Goal: Task Accomplishment & Management: Complete application form

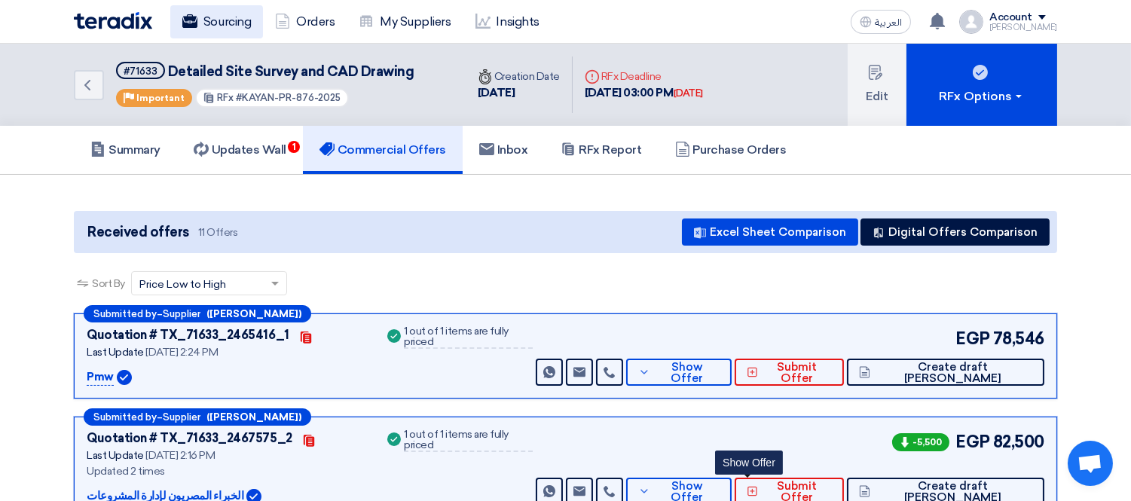
click at [220, 20] on link "Sourcing" at bounding box center [216, 21] width 93 height 33
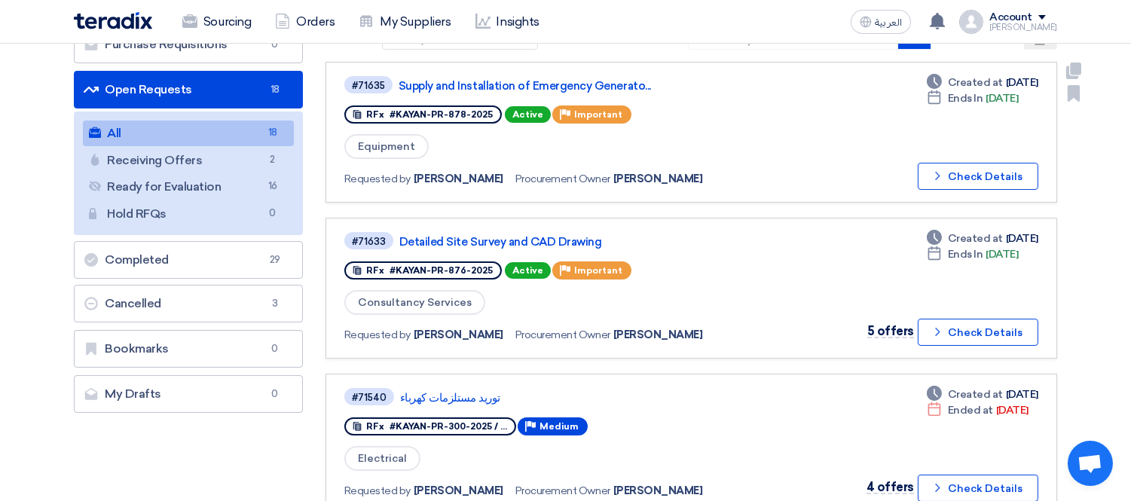
scroll to position [167, 0]
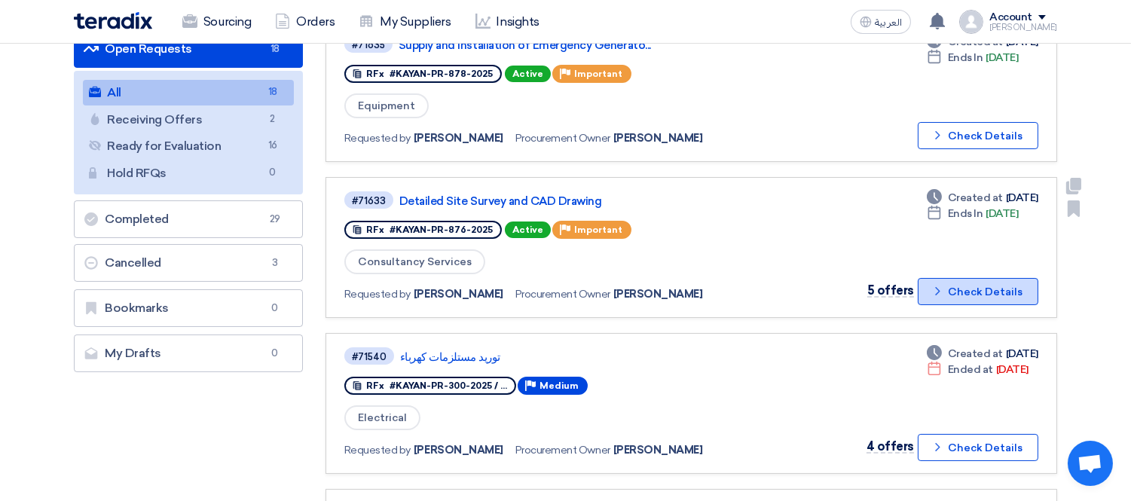
click at [960, 282] on button "Check details Check Details" at bounding box center [977, 291] width 121 height 27
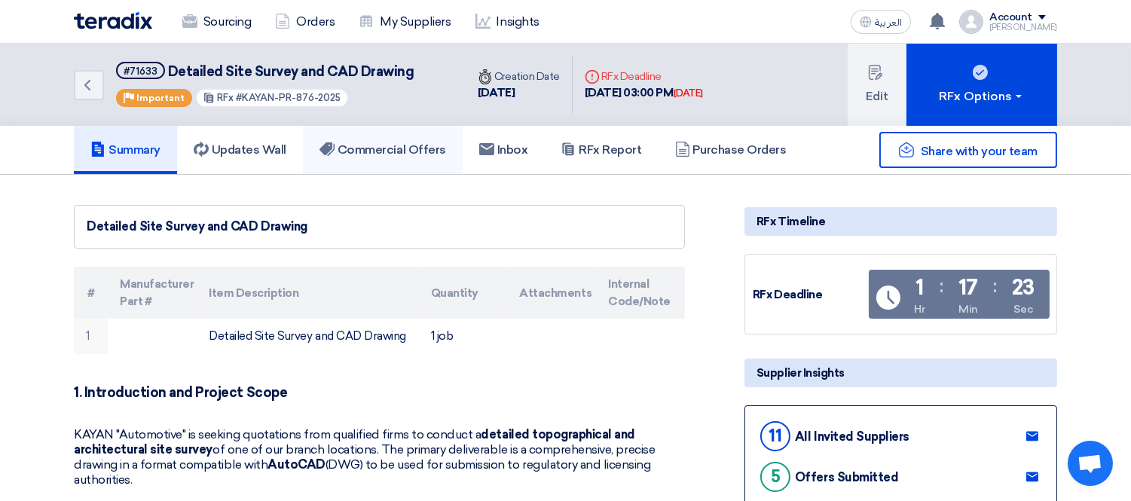
click at [426, 153] on h5 "Commercial Offers" at bounding box center [382, 149] width 127 height 15
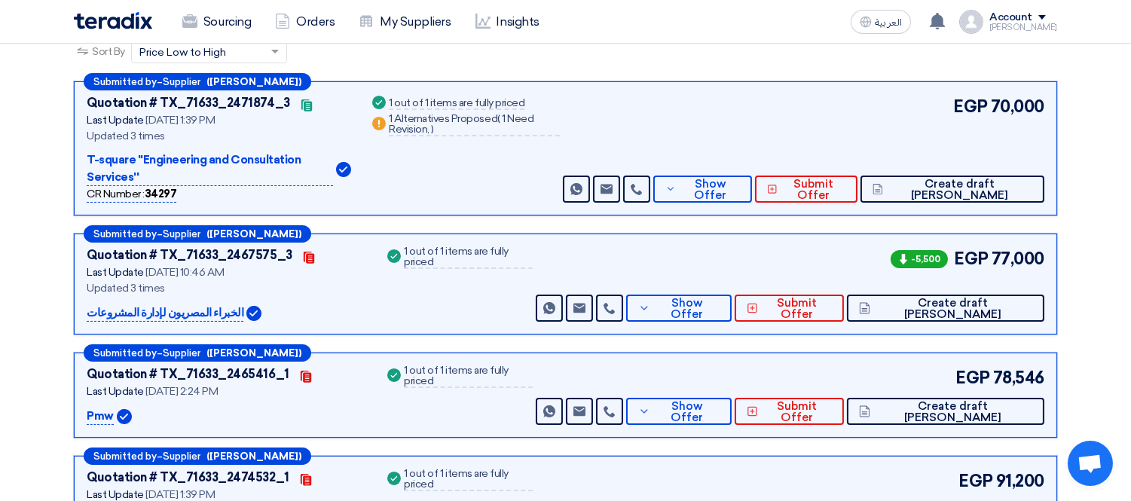
scroll to position [229, 0]
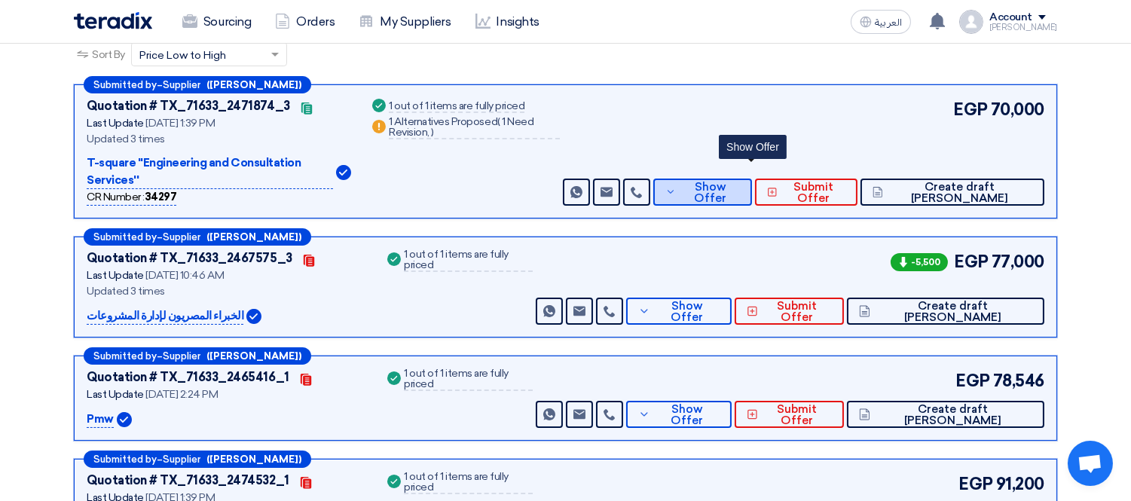
click at [676, 186] on icon at bounding box center [670, 192] width 11 height 12
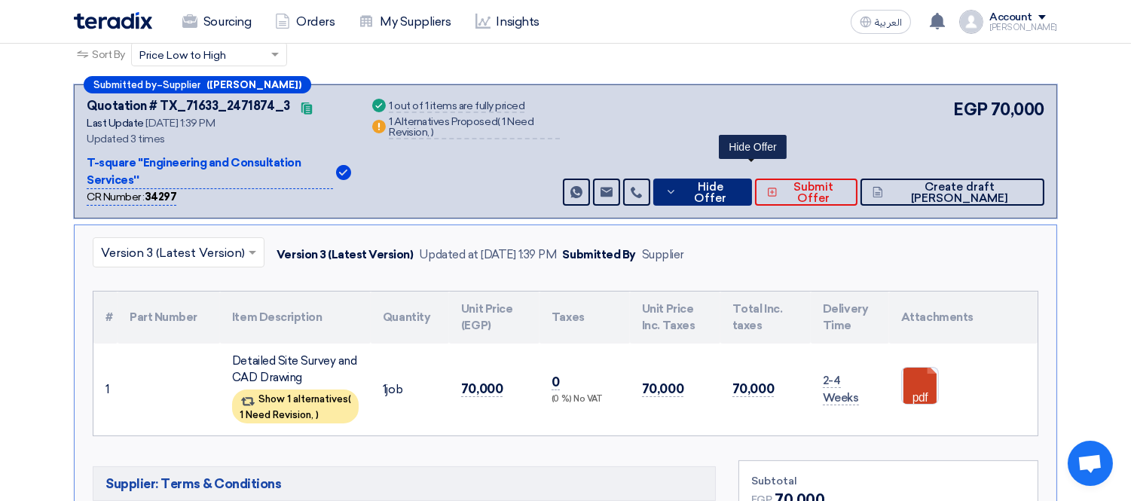
click at [714, 179] on button "Hide Offer" at bounding box center [702, 192] width 99 height 27
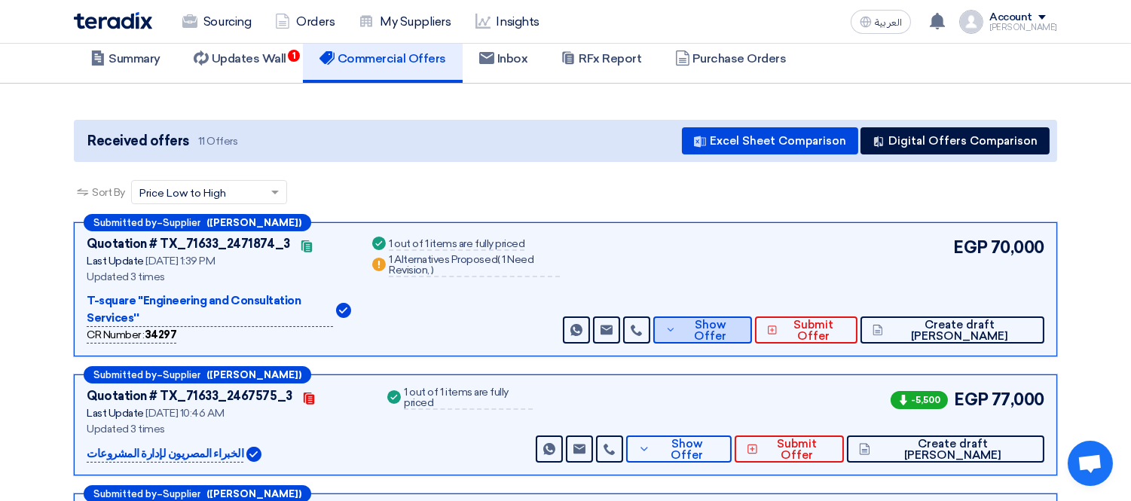
scroll to position [72, 0]
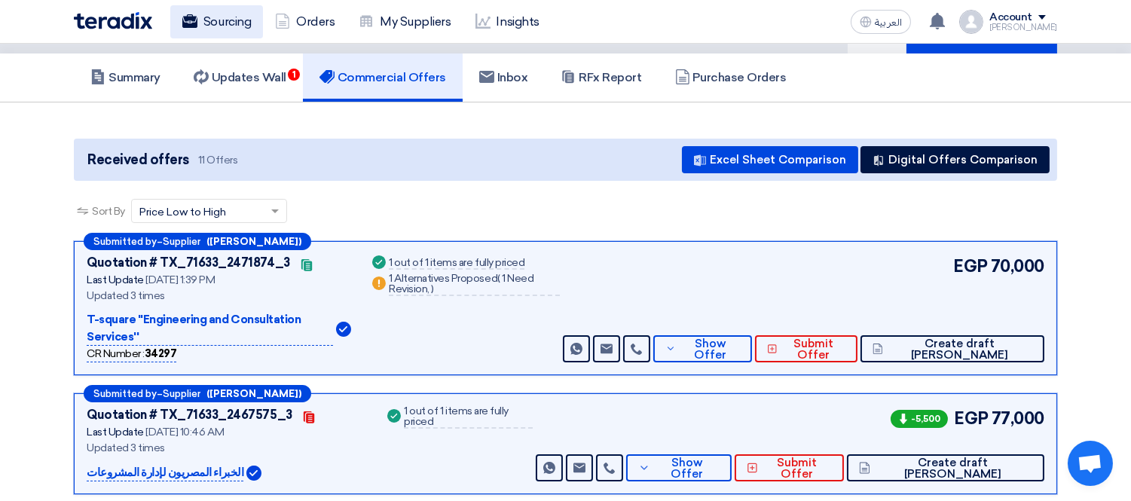
click at [201, 19] on link "Sourcing" at bounding box center [216, 21] width 93 height 33
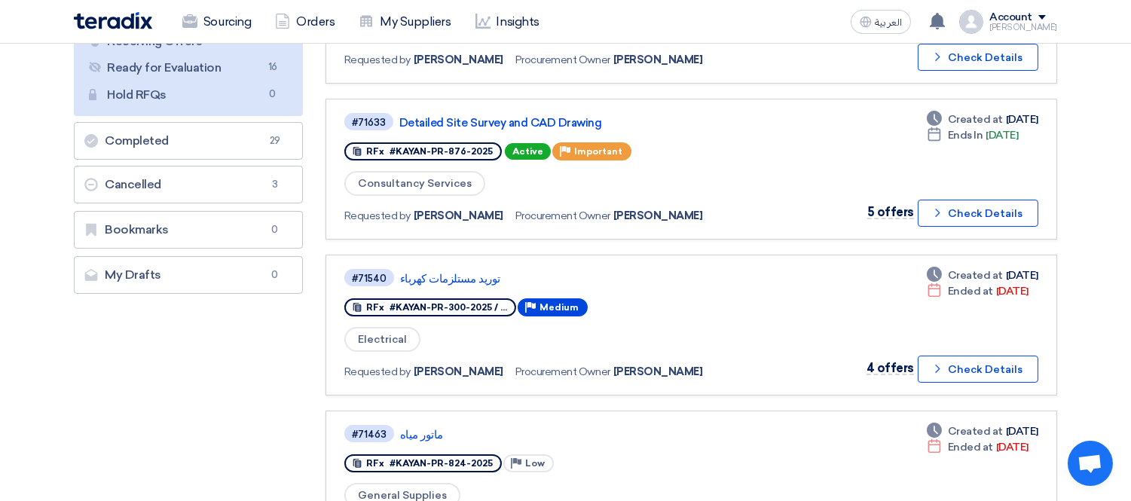
scroll to position [250, 0]
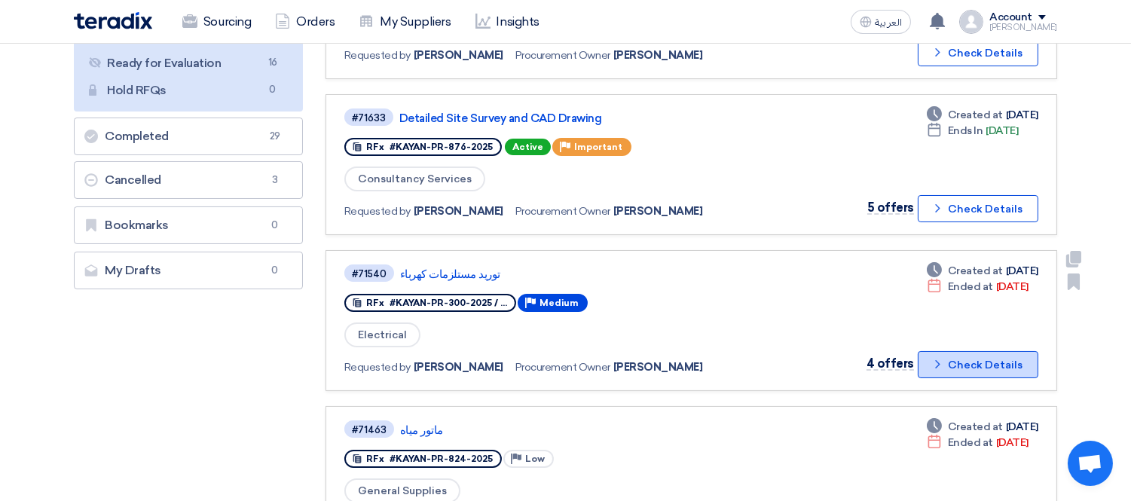
click at [975, 353] on button "Check details Check Details" at bounding box center [977, 364] width 121 height 27
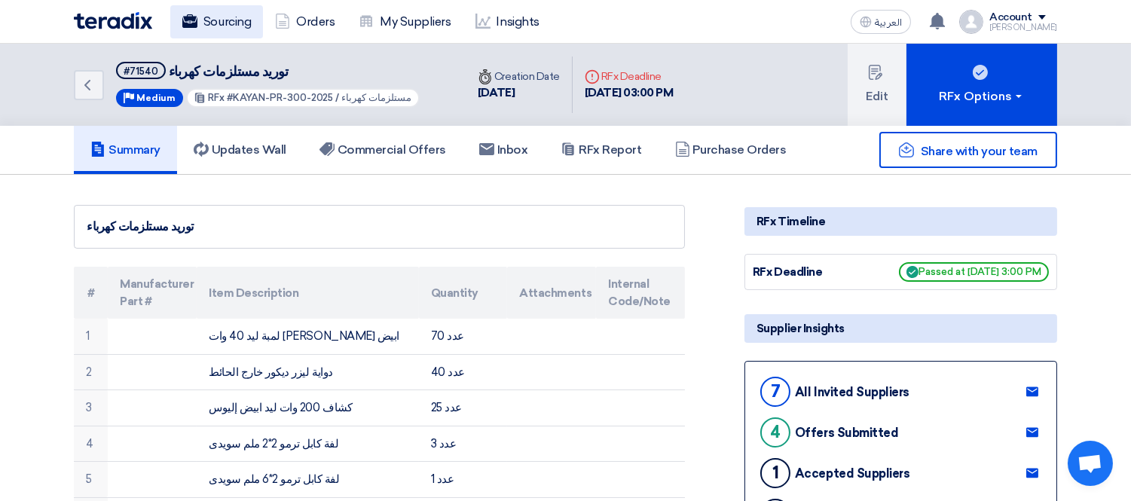
click at [221, 18] on link "Sourcing" at bounding box center [216, 21] width 93 height 33
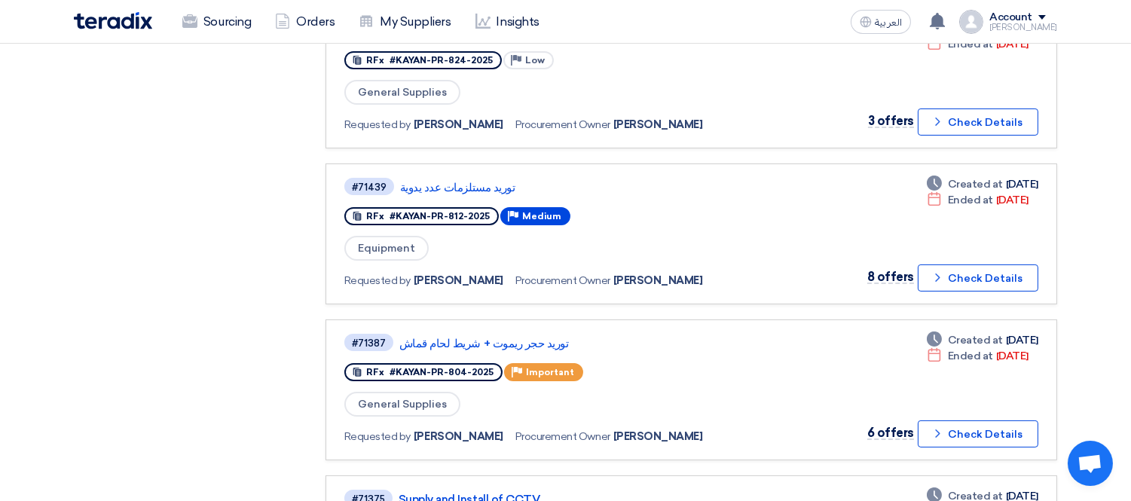
scroll to position [652, 0]
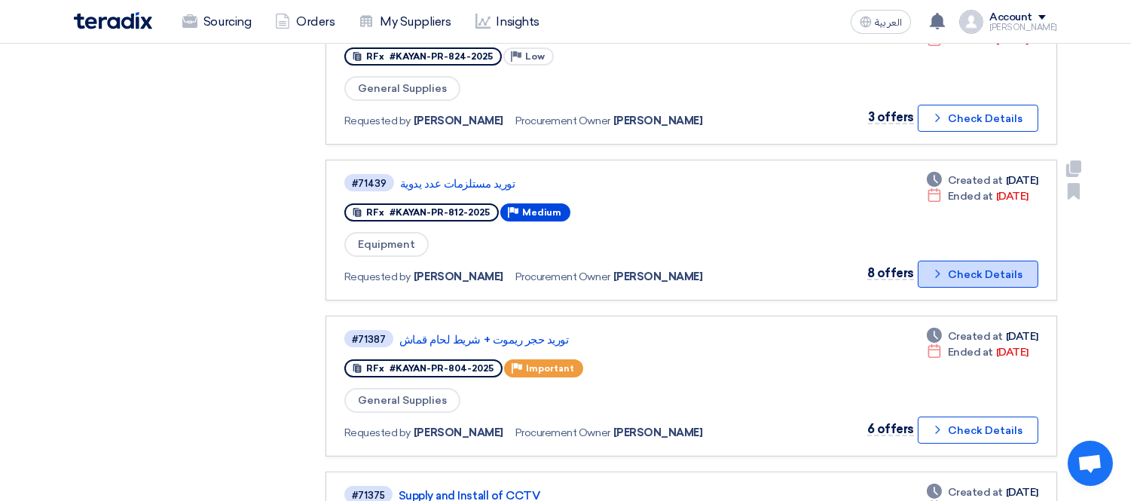
click at [958, 261] on button "Check details Check Details" at bounding box center [977, 274] width 121 height 27
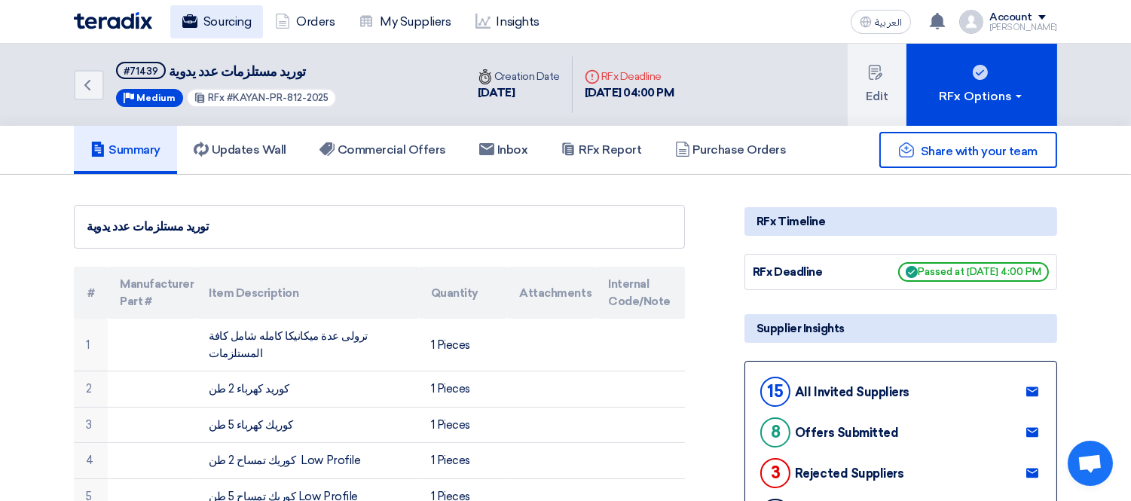
click at [198, 14] on link "Sourcing" at bounding box center [216, 21] width 93 height 33
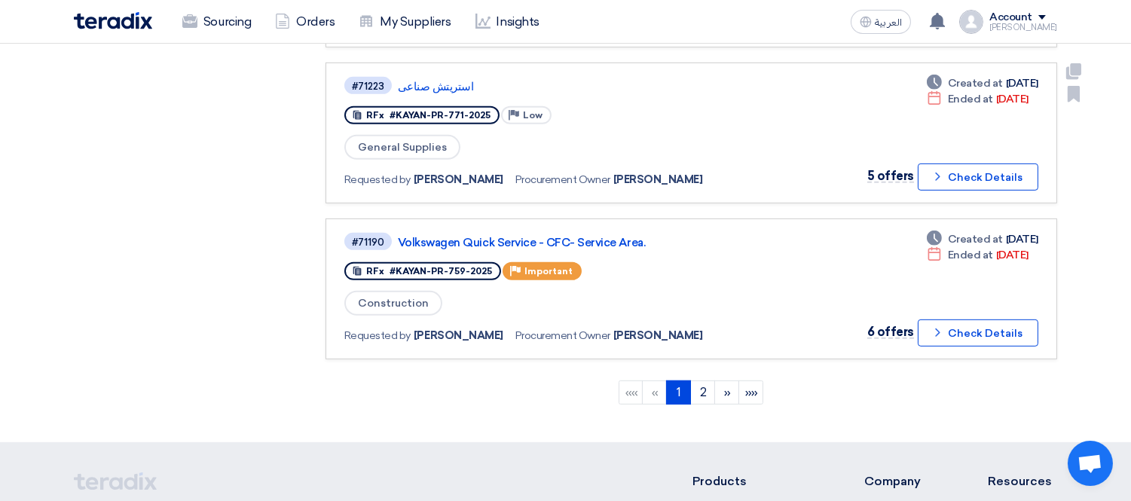
scroll to position [1409, 0]
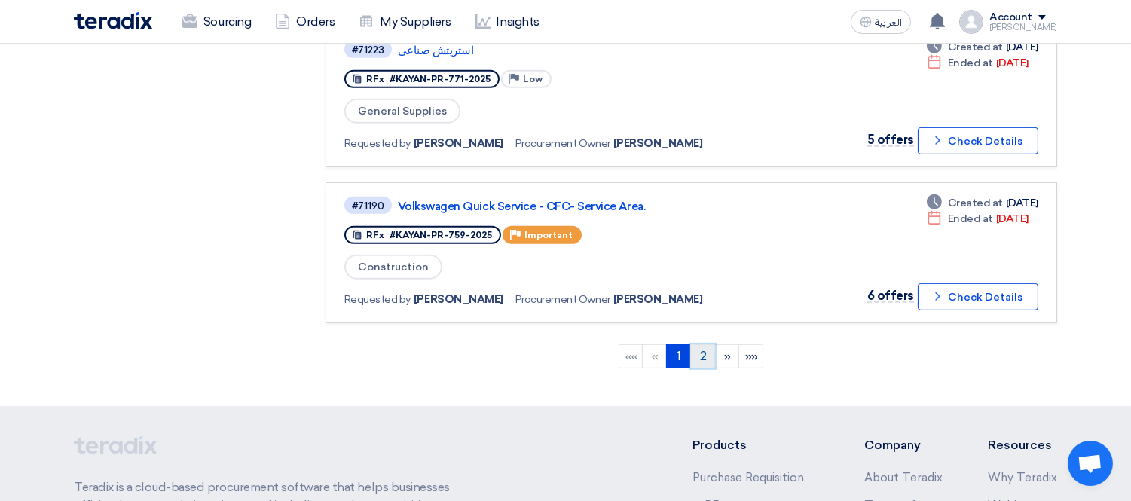
click at [701, 344] on link "2" at bounding box center [702, 356] width 25 height 24
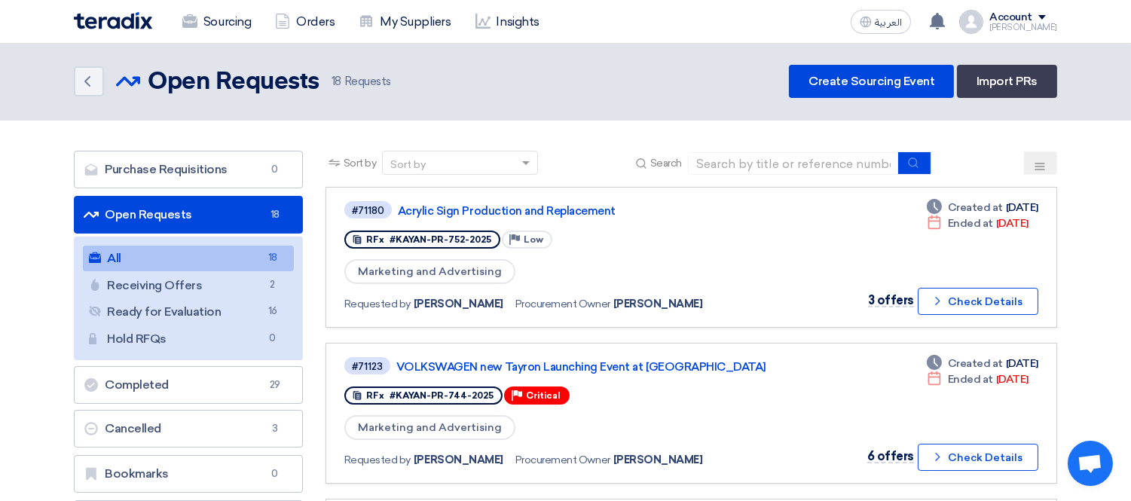
scroll to position [0, 0]
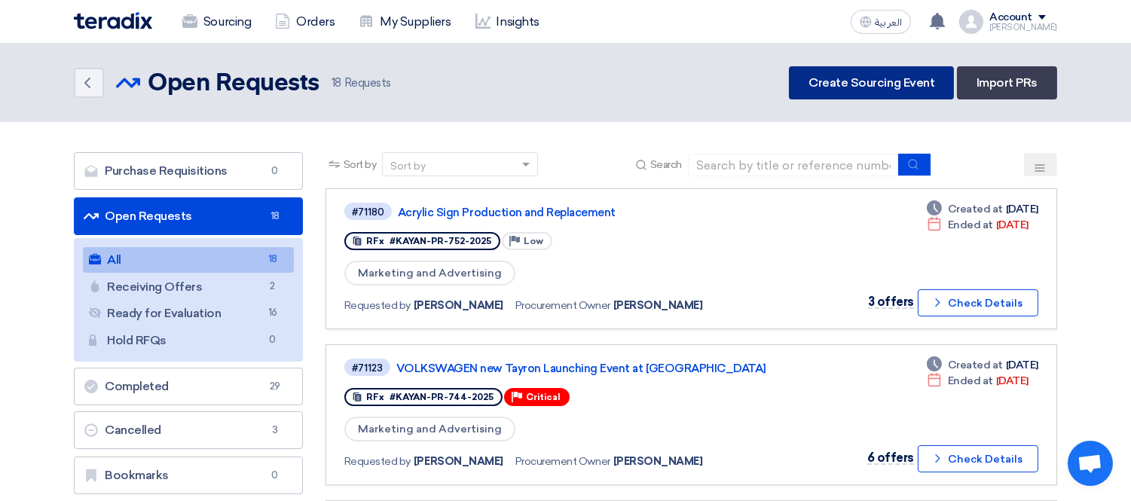
click at [856, 69] on link "Create Sourcing Event" at bounding box center [871, 82] width 165 height 33
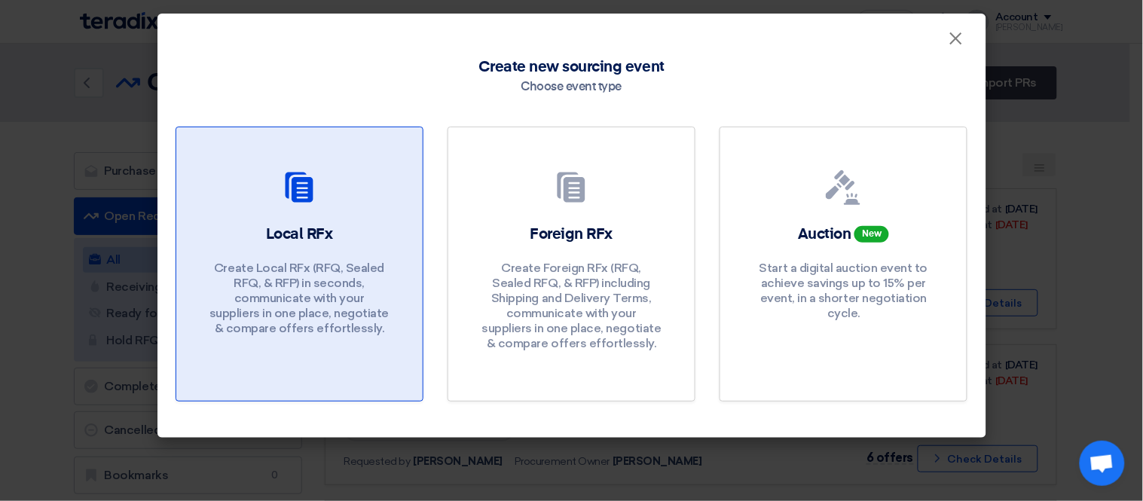
click at [313, 230] on h2 "Local RFx" at bounding box center [299, 234] width 67 height 21
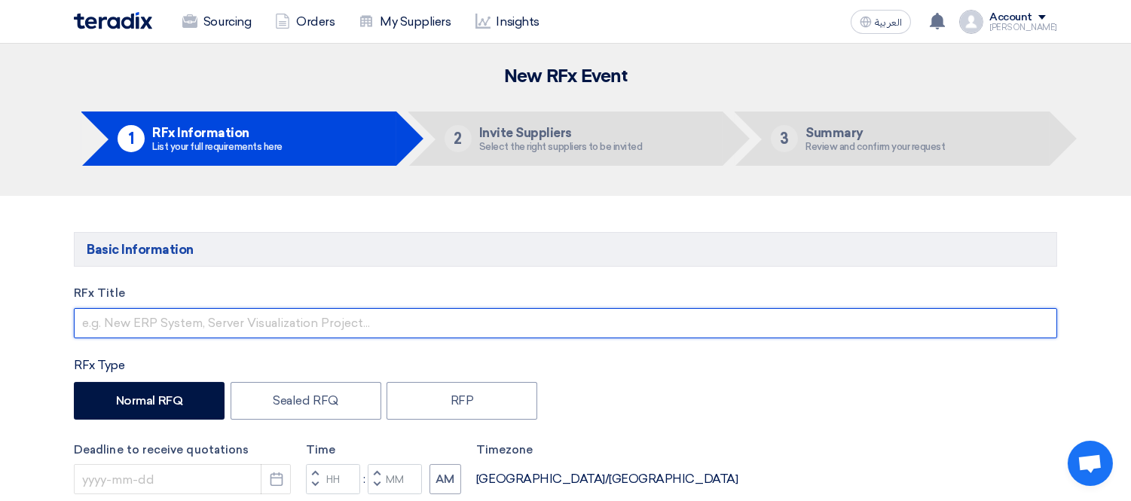
click at [139, 324] on input "text" at bounding box center [565, 323] width 983 height 30
paste input "KAYAN-PR-903-2025"
type input "KAYAN-PR-903-2025"
drag, startPoint x: 212, startPoint y: 316, endPoint x: 0, endPoint y: 313, distance: 212.4
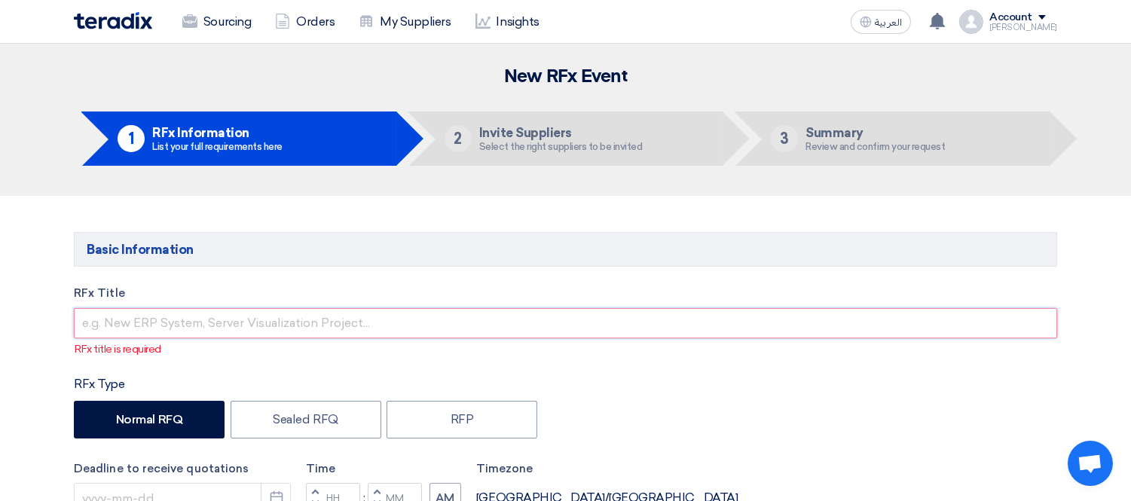
paste input "receiving report books"
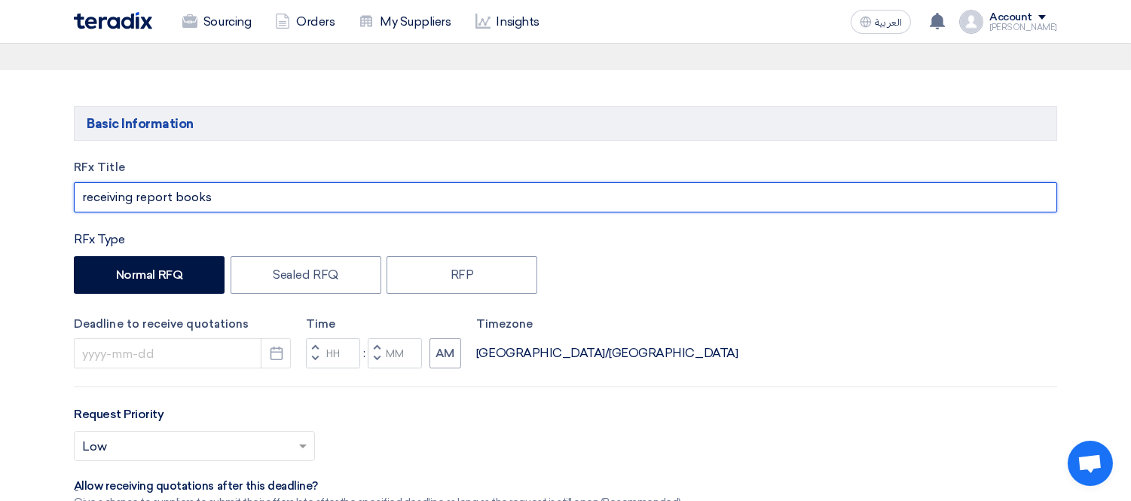
scroll to position [167, 0]
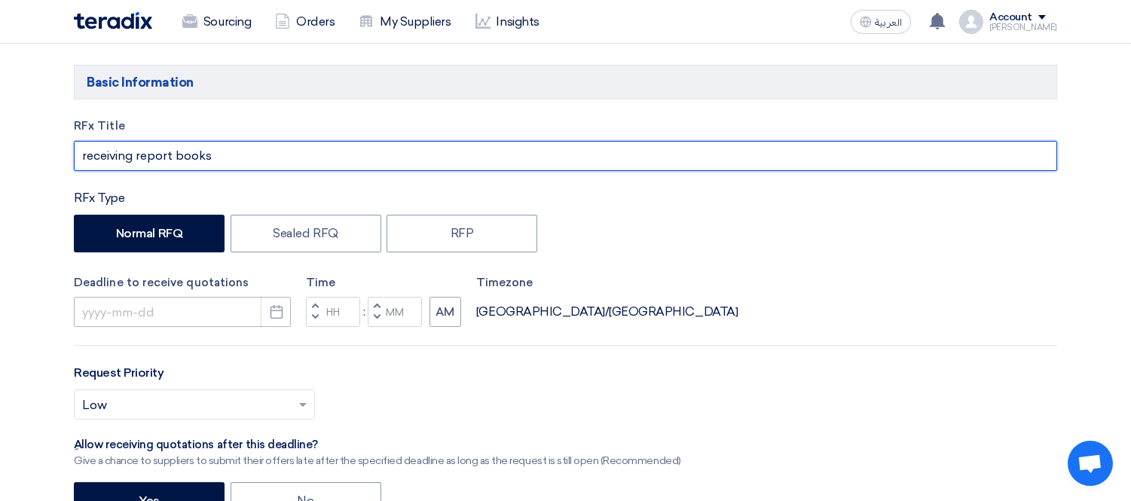
type input "receiving report books"
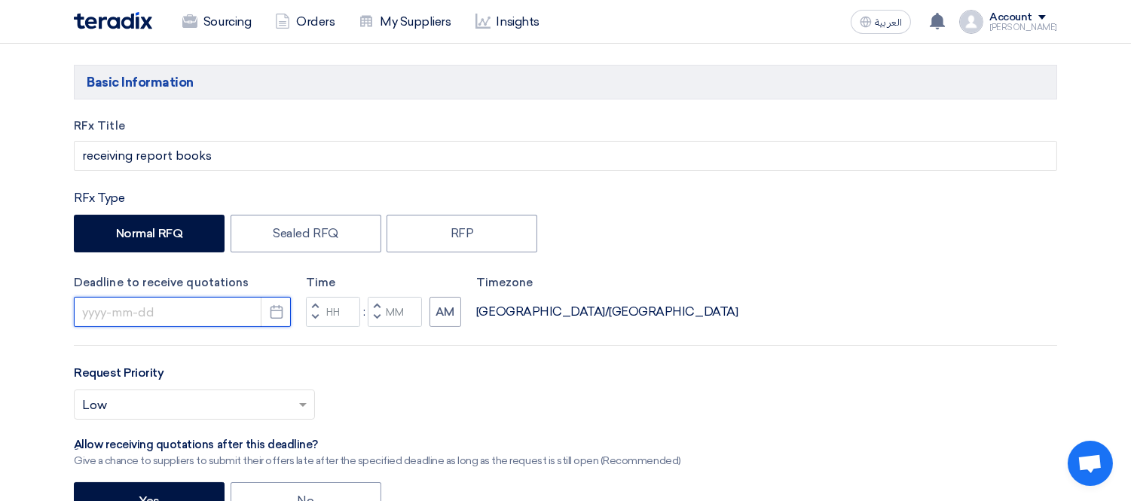
click at [191, 316] on input at bounding box center [182, 312] width 217 height 30
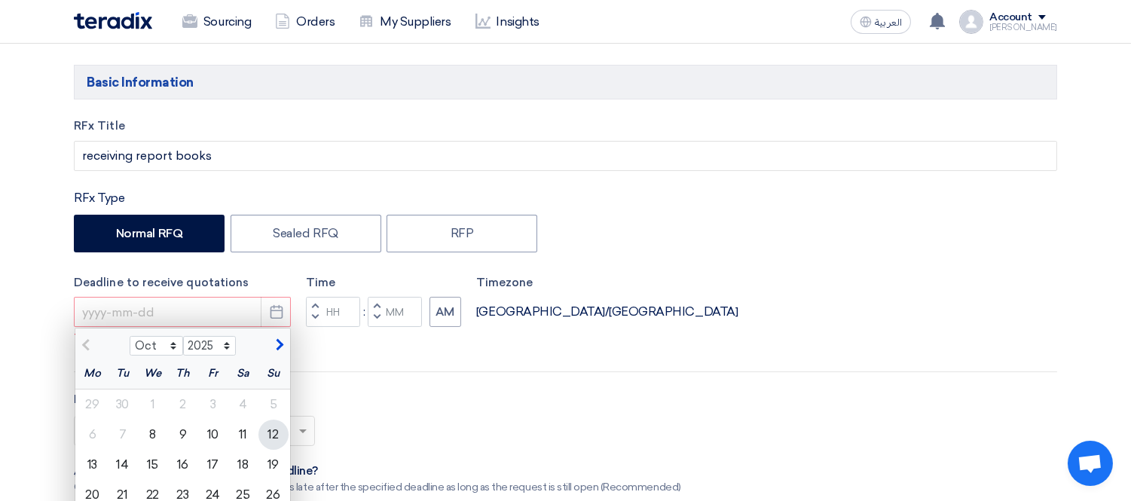
click at [279, 435] on div "12" at bounding box center [273, 435] width 30 height 30
type input "[DATE]"
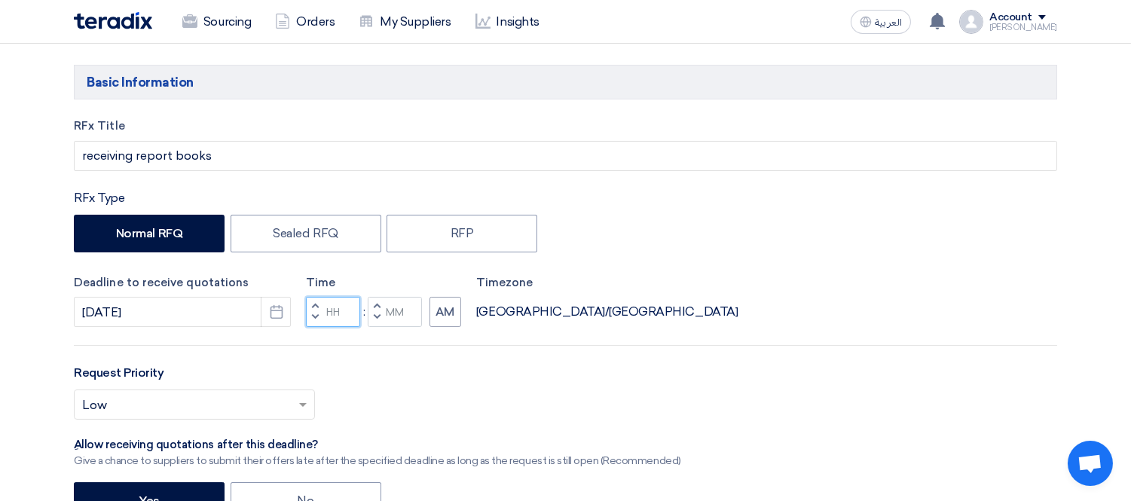
click at [339, 314] on input "Hours" at bounding box center [333, 312] width 54 height 30
type input "03"
click at [403, 316] on input "Minutes" at bounding box center [395, 312] width 54 height 30
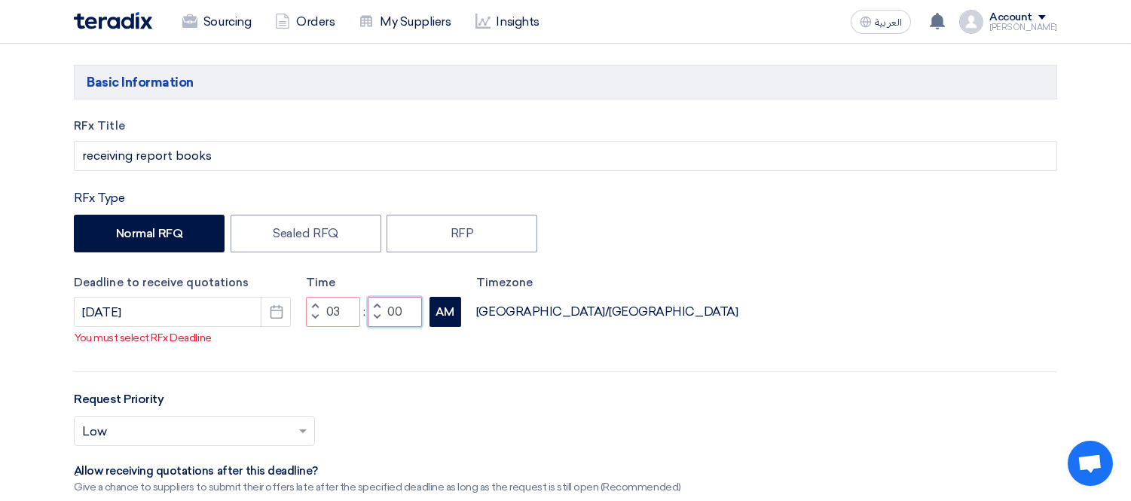
type input "00"
click at [440, 335] on div "RFx Title receiving report books RFx Type Normal RFQ Sealed RFQ RFP Deadline to…" at bounding box center [566, 436] width 1006 height 636
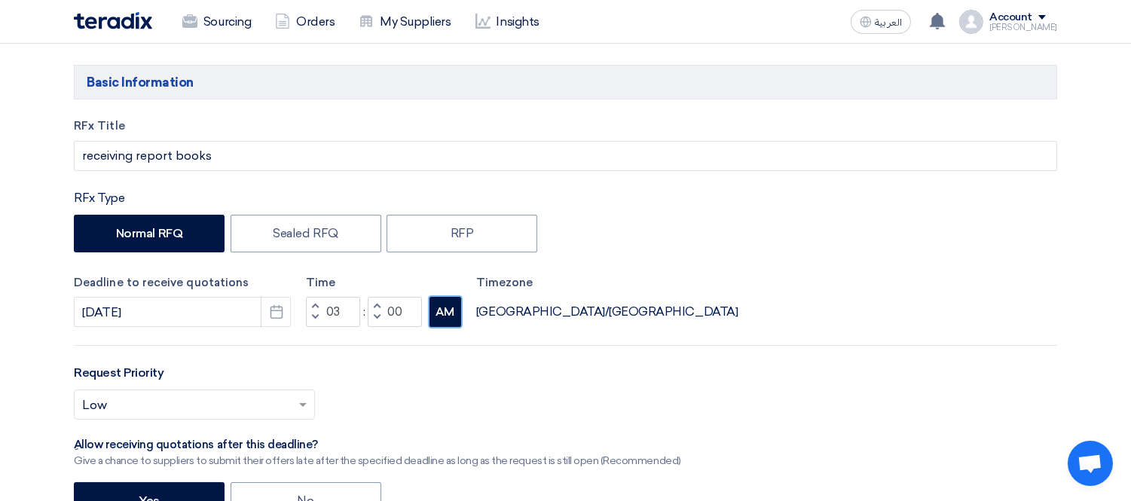
click at [452, 315] on button "AM" at bounding box center [445, 312] width 32 height 30
click at [819, 311] on div "Deadline to receive quotations [DATE] Pick a date Time Increment hours 03 Decre…" at bounding box center [565, 300] width 983 height 53
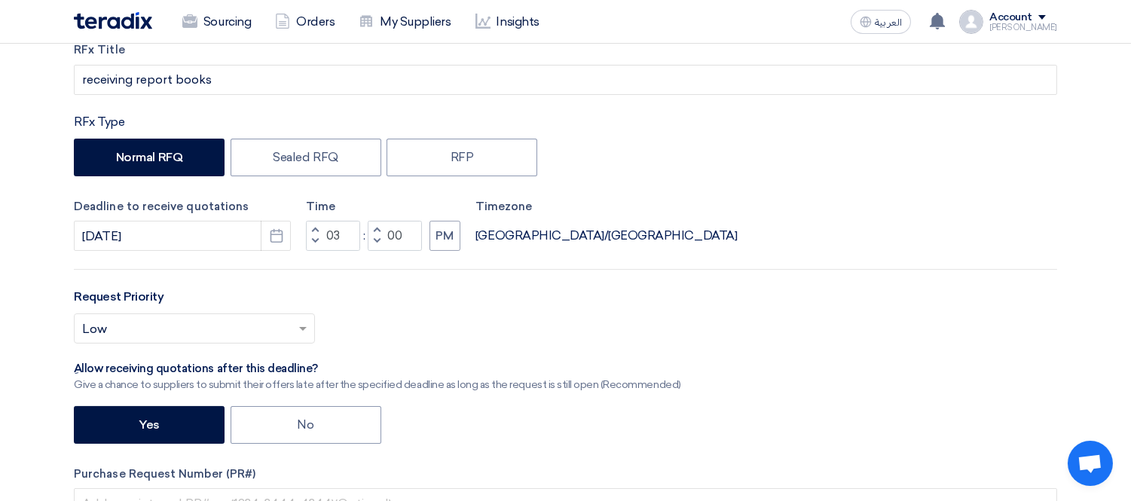
scroll to position [334, 0]
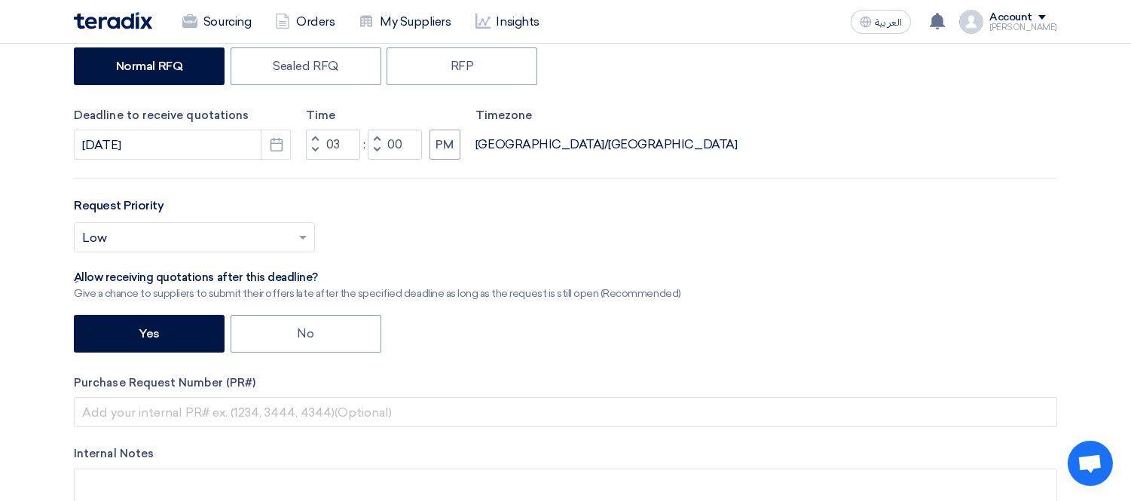
click at [235, 234] on input "text" at bounding box center [186, 239] width 209 height 25
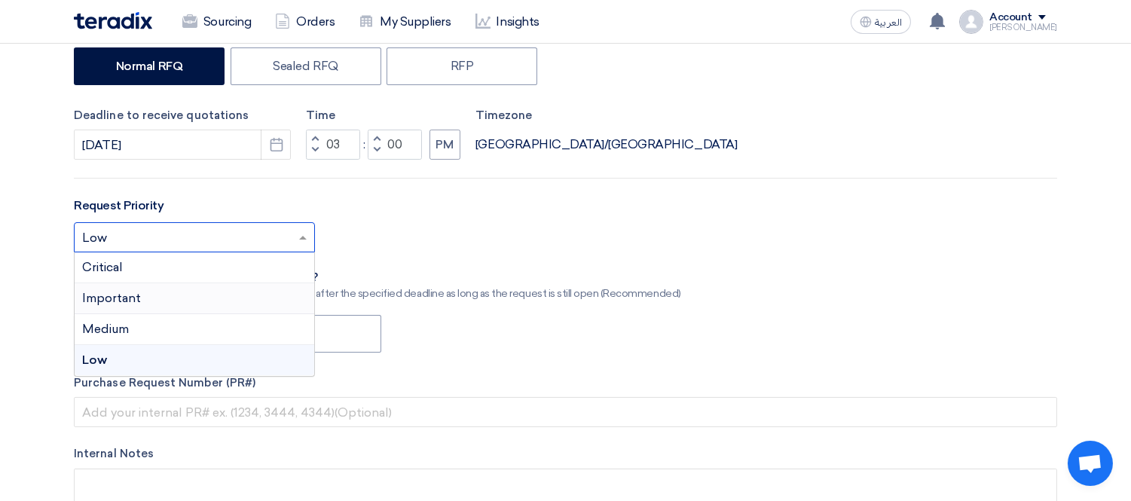
click at [183, 303] on div "Important" at bounding box center [195, 298] width 240 height 31
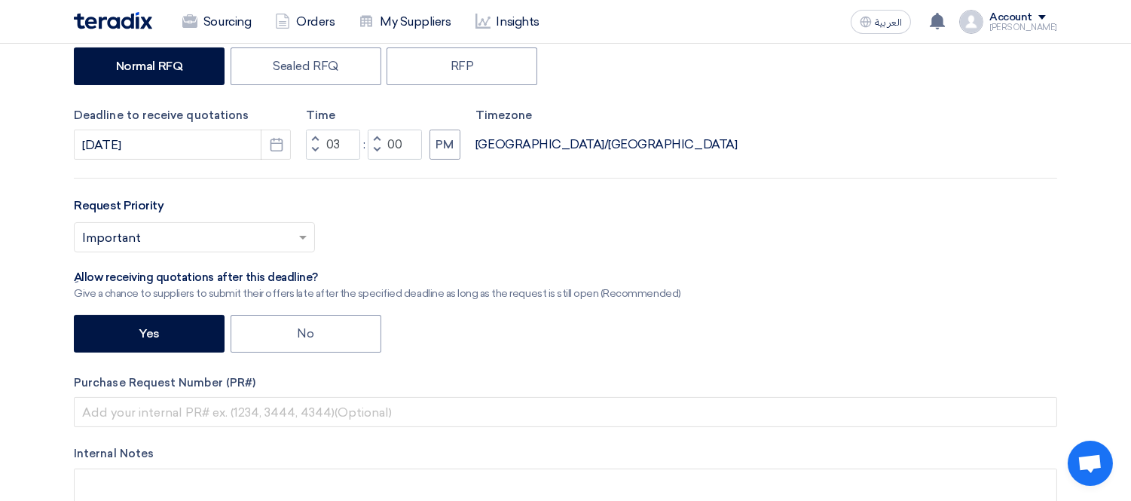
click at [646, 227] on div "Select priority... × Important ×" at bounding box center [565, 243] width 983 height 42
click at [282, 336] on label "No" at bounding box center [305, 334] width 151 height 38
click at [298, 336] on input "No" at bounding box center [303, 333] width 10 height 10
radio input "true"
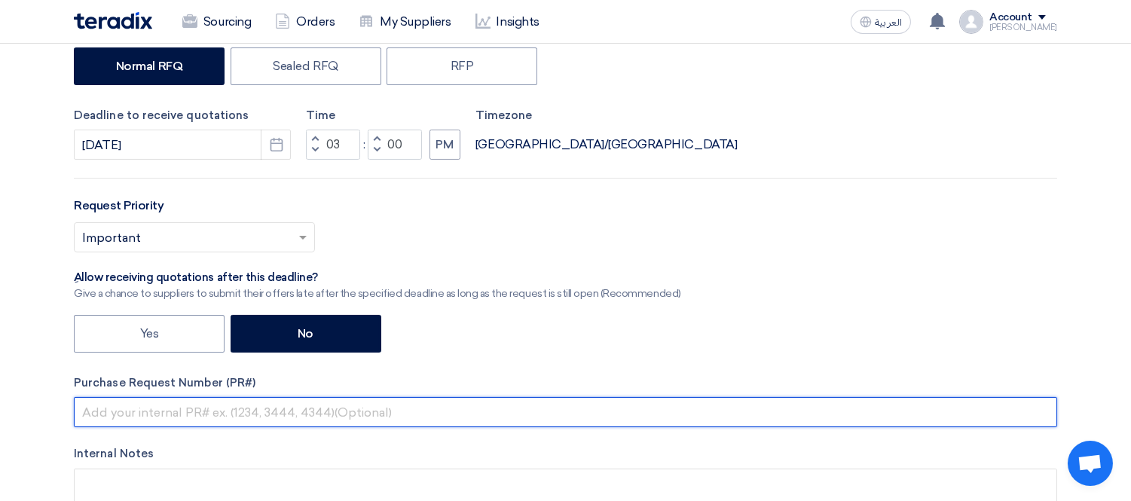
click at [239, 411] on input "text" at bounding box center [565, 412] width 983 height 30
paste input "KAYAN-PR-903-2025"
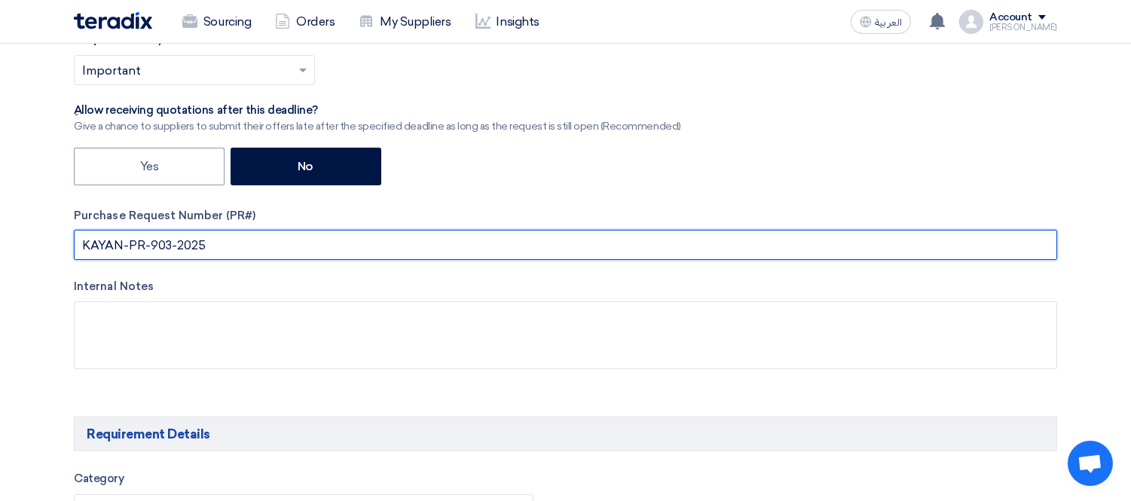
scroll to position [669, 0]
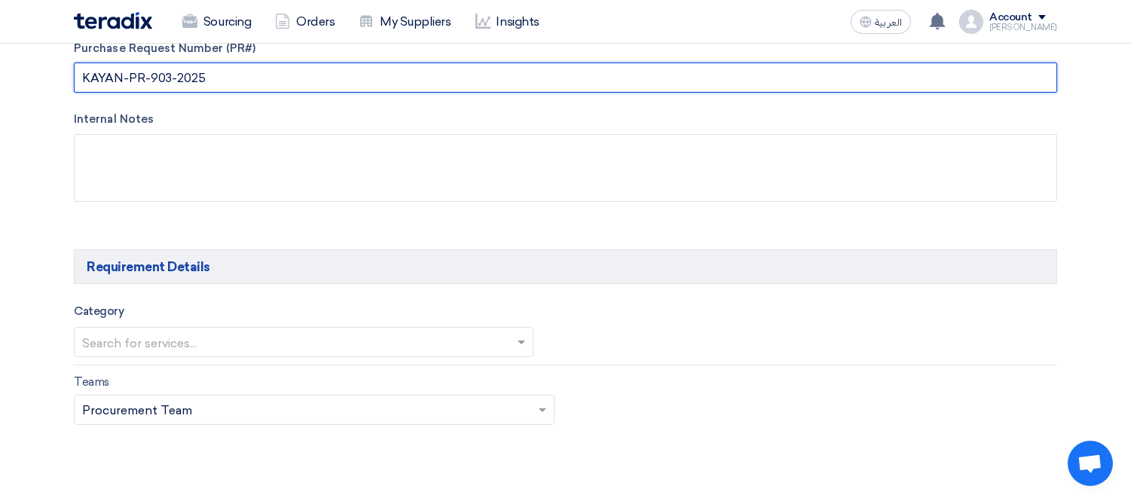
type input "KAYAN-PR-903-2025"
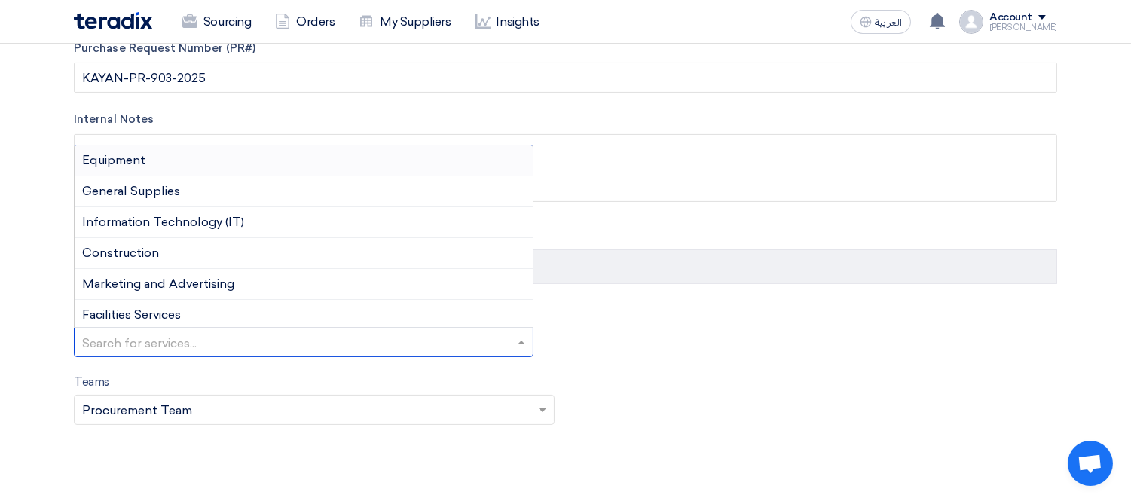
click at [200, 347] on input "text" at bounding box center [296, 343] width 428 height 25
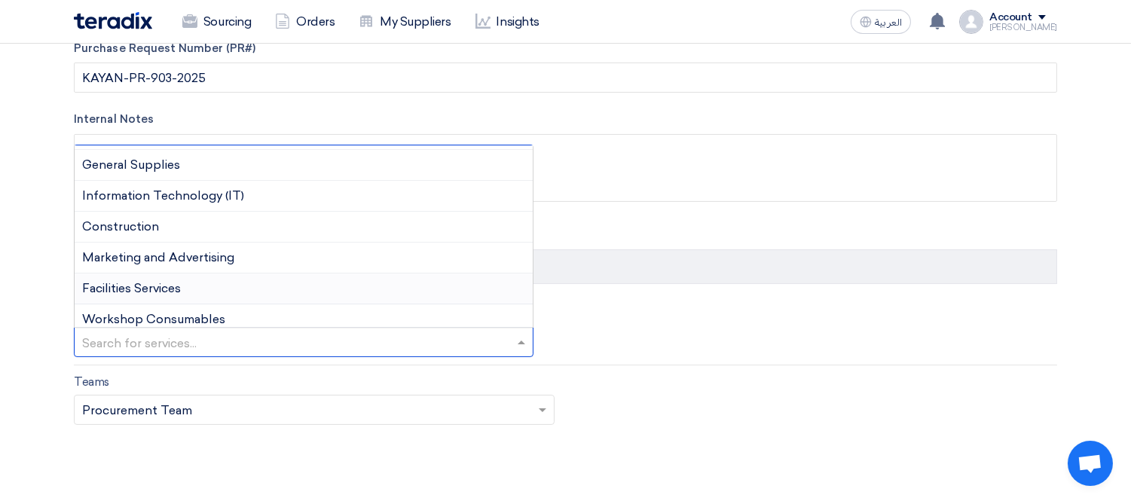
scroll to position [33, 0]
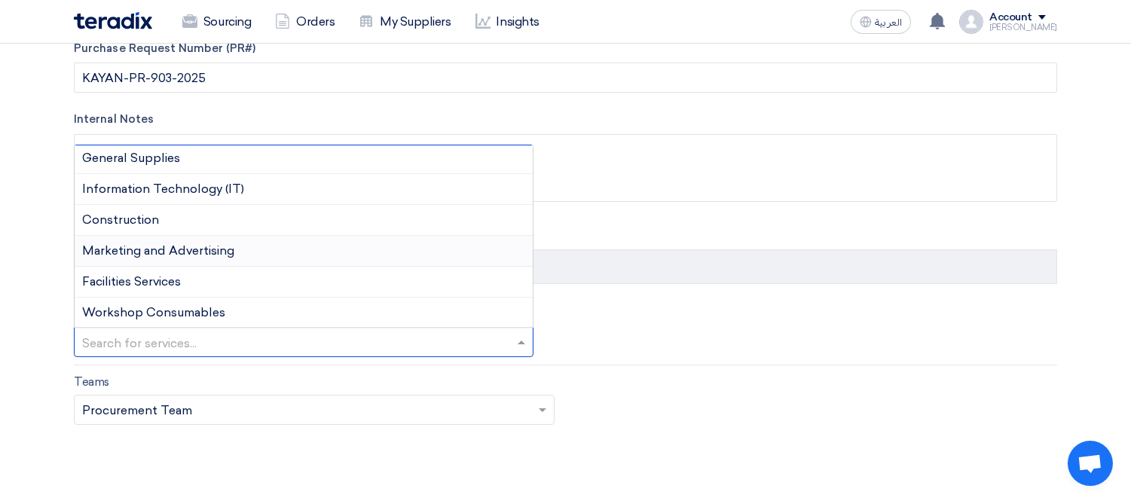
click at [255, 256] on div "Marketing and Advertising" at bounding box center [304, 251] width 458 height 31
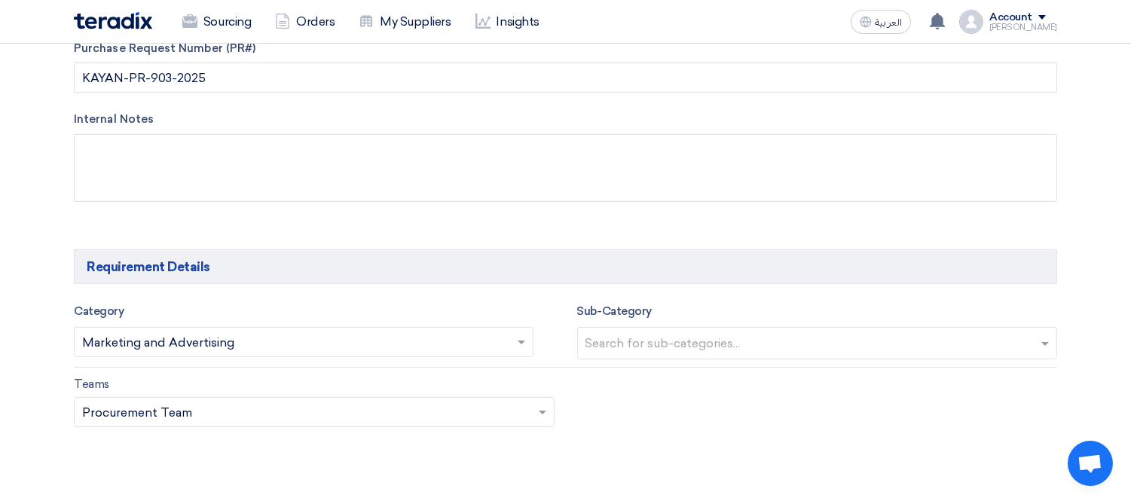
click at [664, 354] on input "text" at bounding box center [819, 344] width 468 height 25
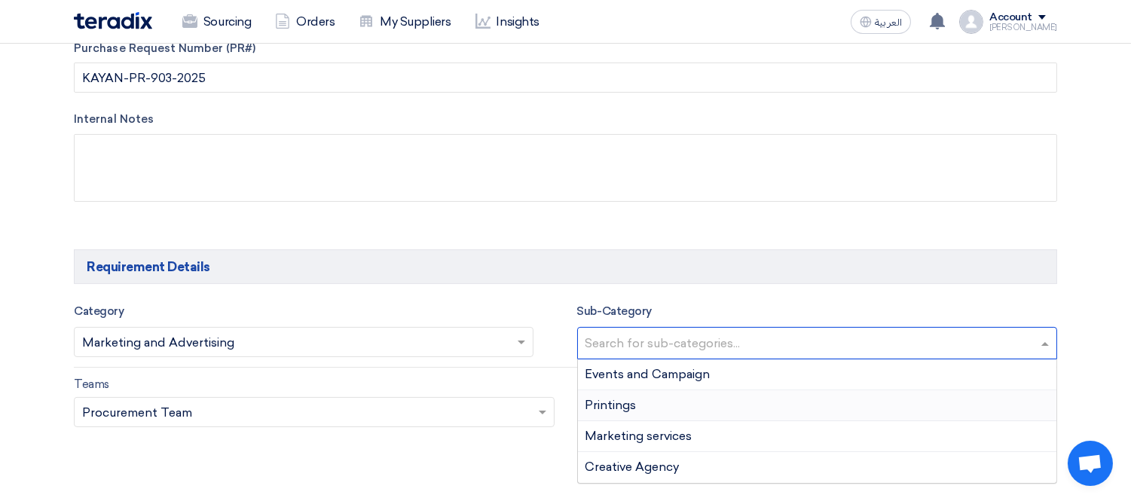
click at [665, 408] on div "Printings" at bounding box center [817, 405] width 479 height 31
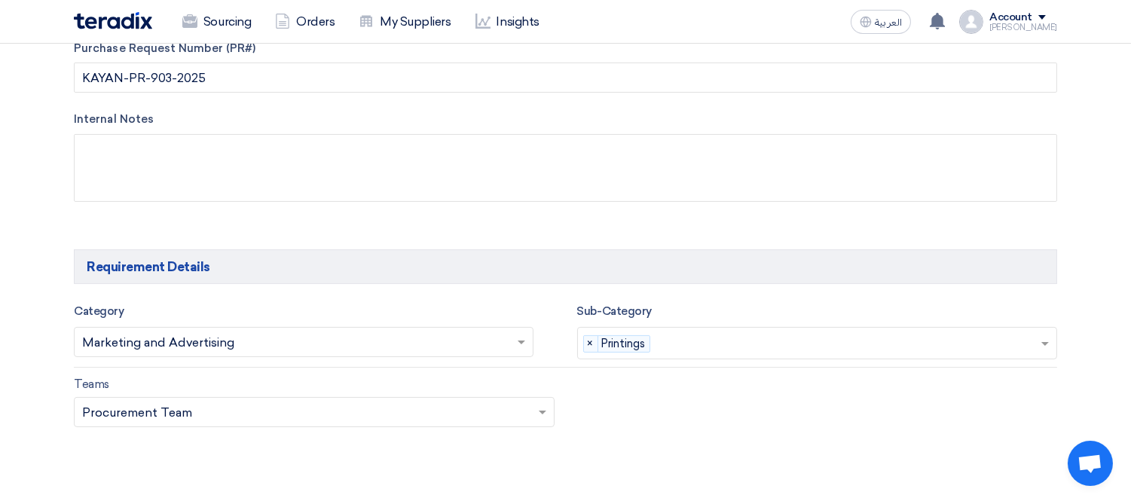
scroll to position [837, 0]
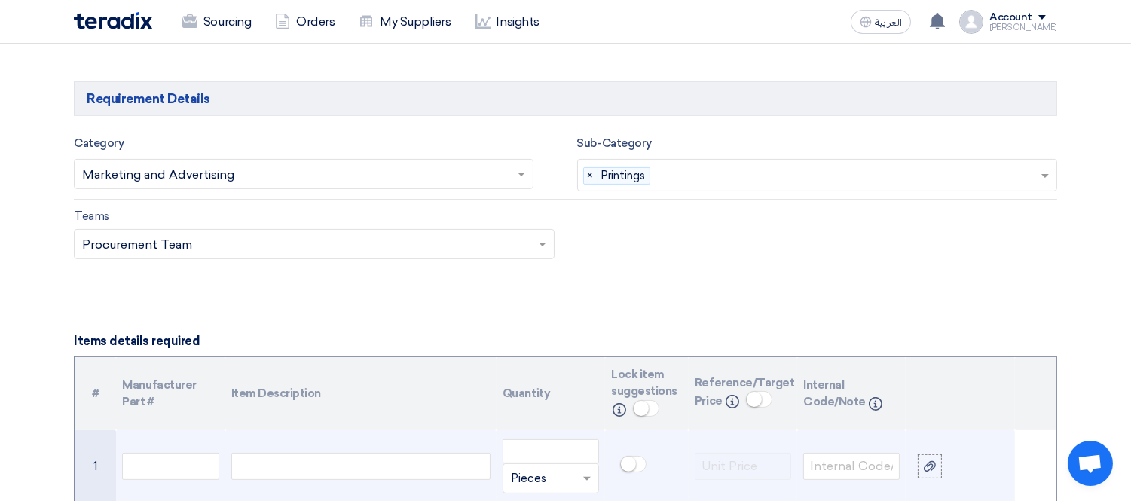
click at [349, 470] on div at bounding box center [360, 466] width 259 height 27
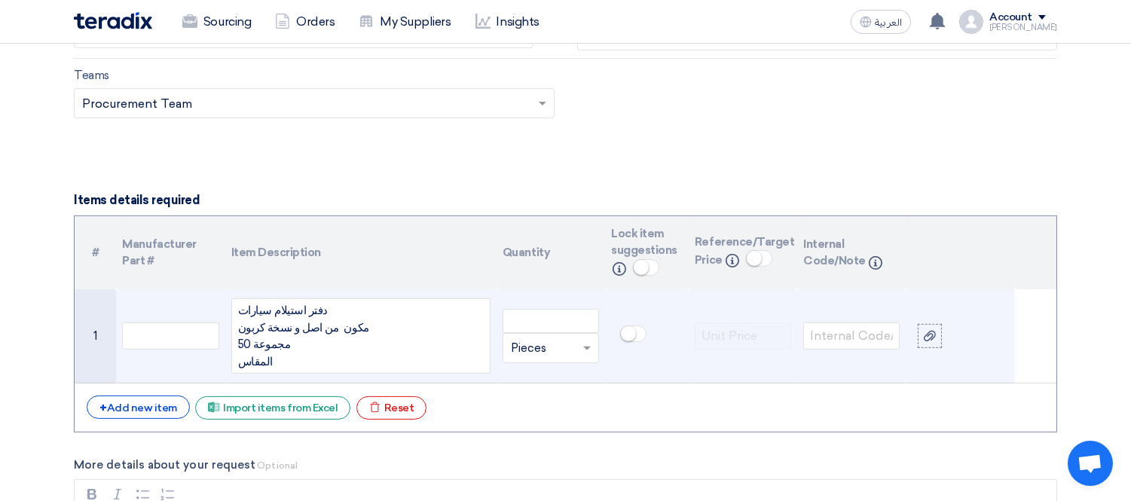
scroll to position [1012, 0]
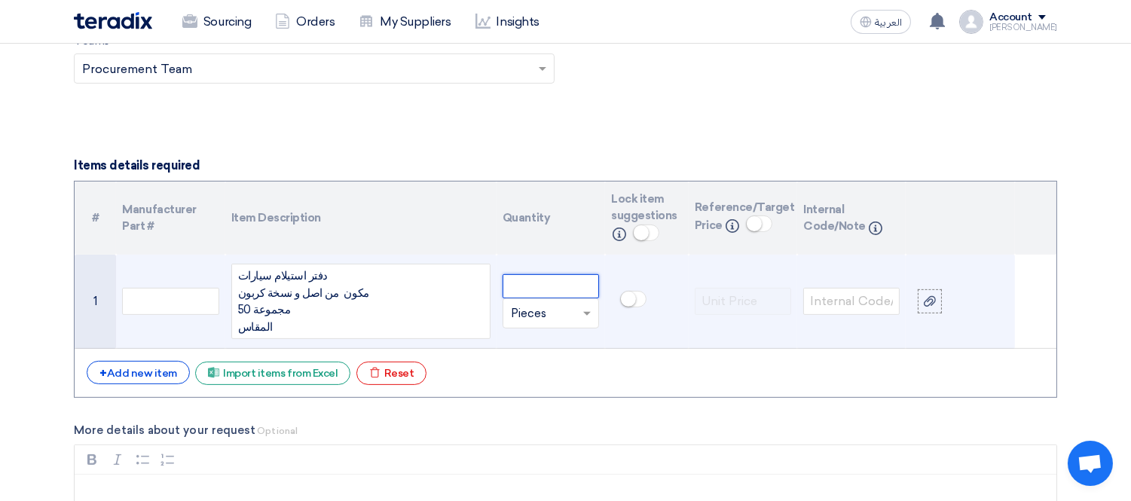
click at [555, 289] on input "number" at bounding box center [550, 286] width 96 height 24
click at [560, 322] on input "text" at bounding box center [542, 313] width 62 height 24
type input "2500"
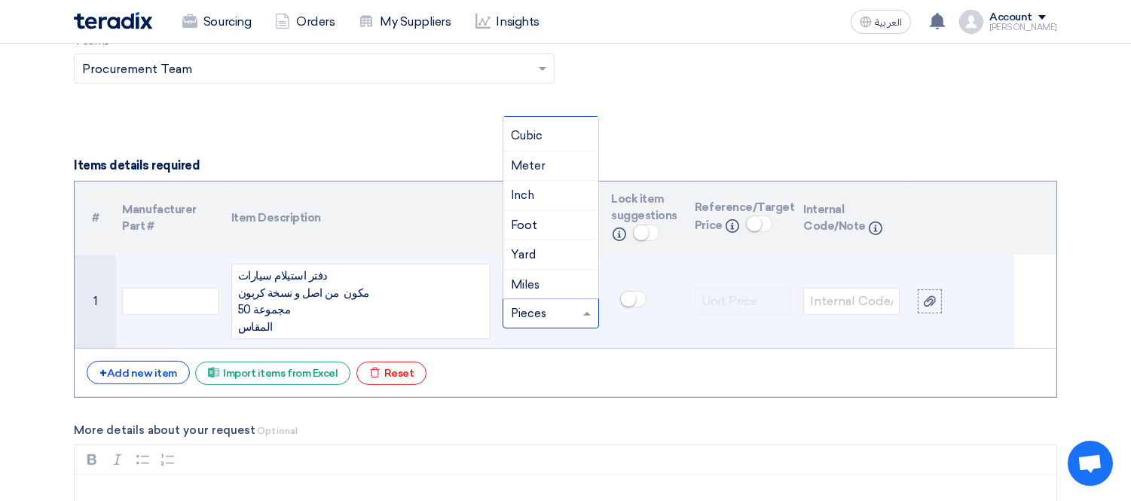
scroll to position [603, 0]
click at [320, 326] on div "دفتر استيلام سيارات مكون من اصل و نسخة كربون 50 مجموعة المقاس" at bounding box center [360, 301] width 259 height 75
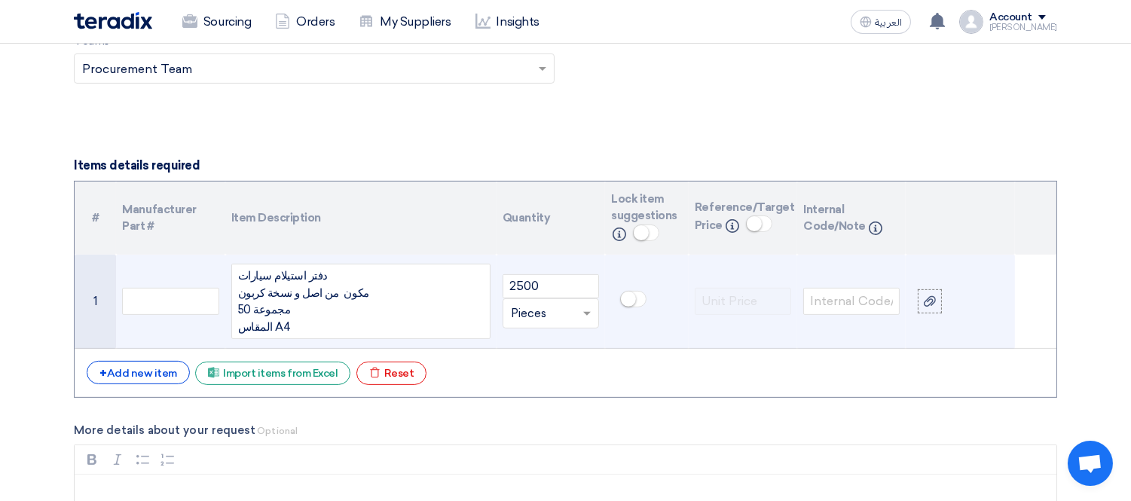
click at [562, 307] on input "text" at bounding box center [542, 313] width 62 height 24
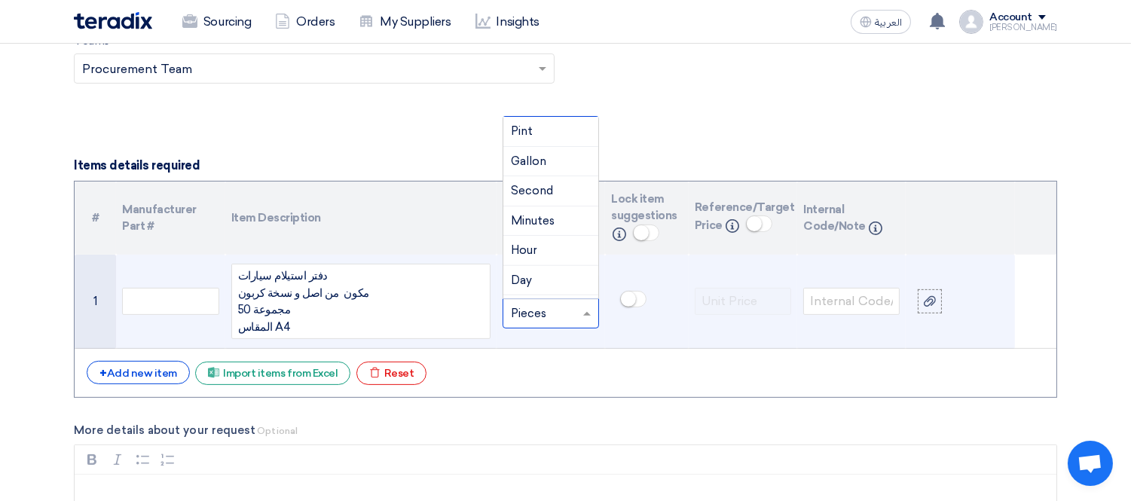
scroll to position [960, 0]
click at [533, 314] on input "text" at bounding box center [542, 313] width 62 height 24
type input "]"
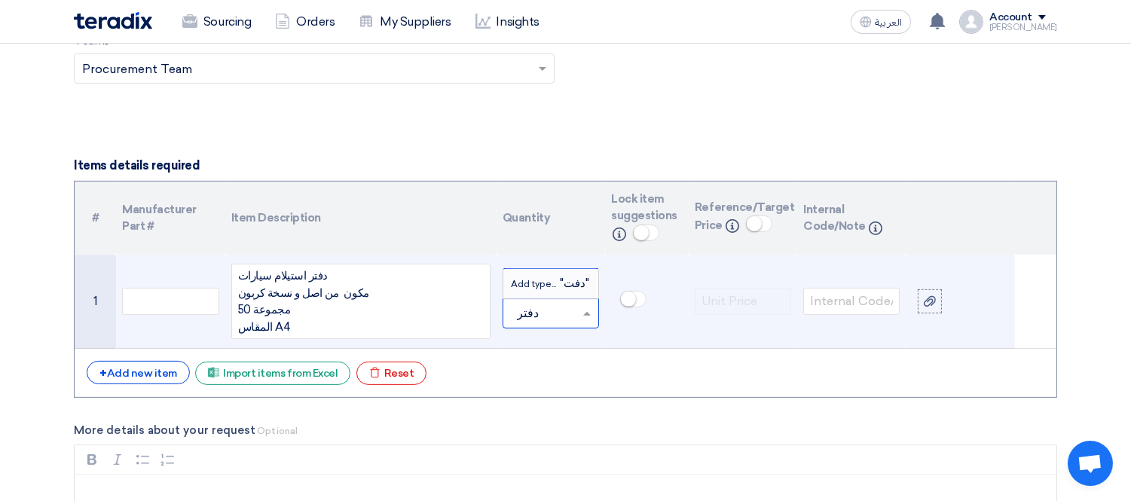
type input "دفتر"
click at [538, 277] on span "Add type... "دفتر "" at bounding box center [551, 283] width 80 height 14
click at [933, 297] on use at bounding box center [930, 301] width 12 height 11
click at [0, 0] on input "file" at bounding box center [0, 0] width 0 height 0
click at [386, 292] on div "دفتر استيلام سيارات مكون من اصل و نسخة كربون 50 مجموعة المقاس A4" at bounding box center [360, 301] width 259 height 75
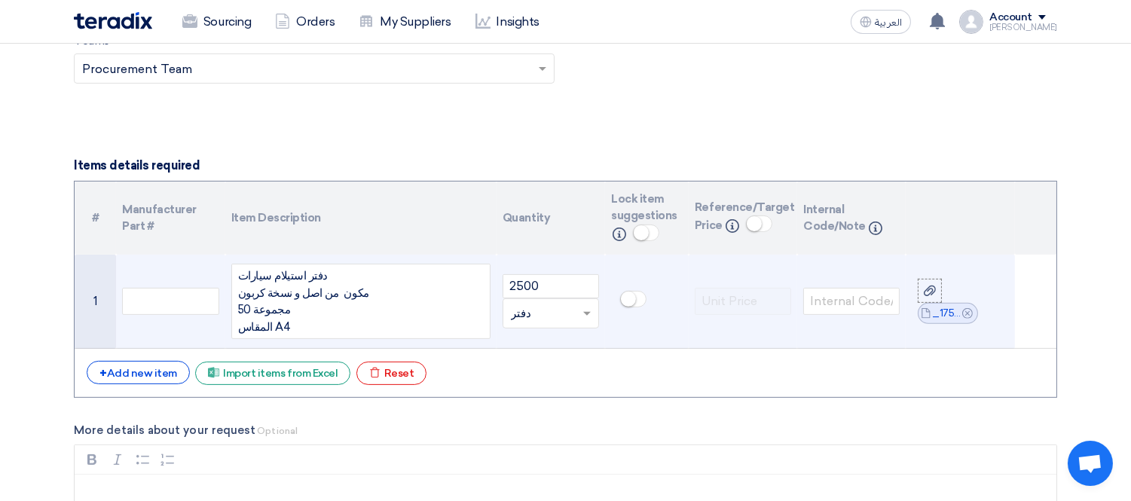
click at [374, 297] on div "دفتر استيلام سيارات مكون من اصل و نسخة كربون 50 مجموعة المقاس A4" at bounding box center [360, 301] width 259 height 75
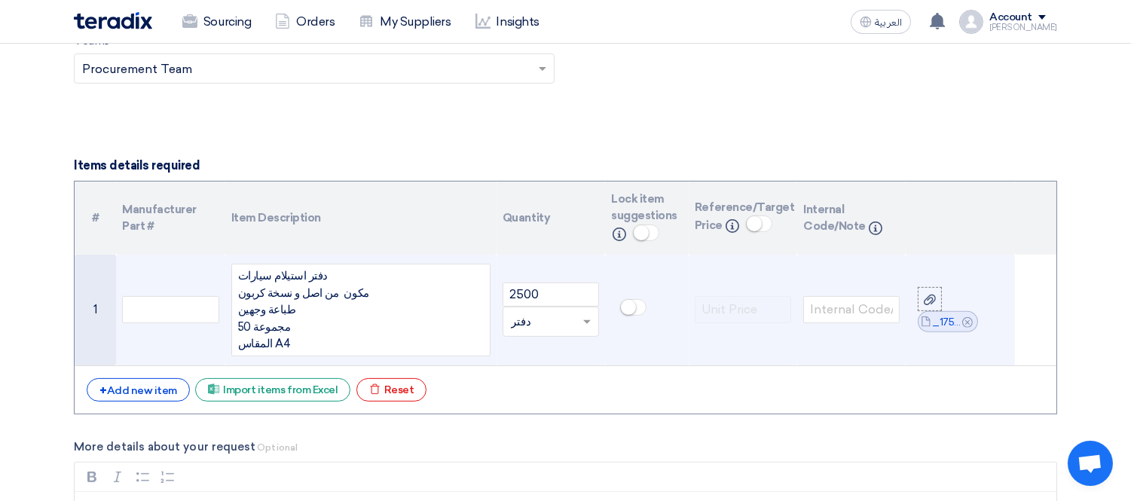
click at [285, 292] on div "دفتر استيلام سيارات مكون من اصل و نسخة كربون طباعة وجهين 50 مجموعة المقاس A4" at bounding box center [360, 310] width 259 height 93
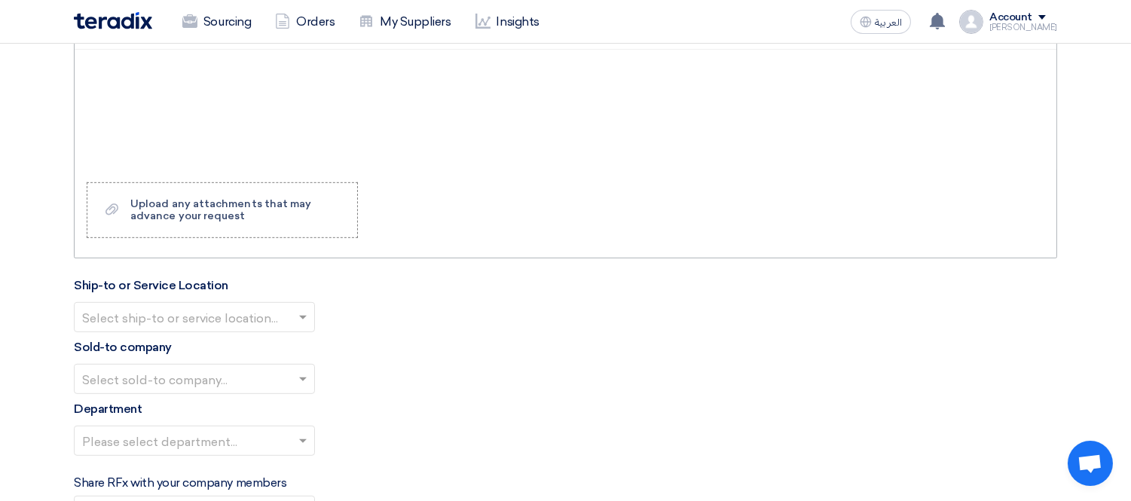
scroll to position [1515, 0]
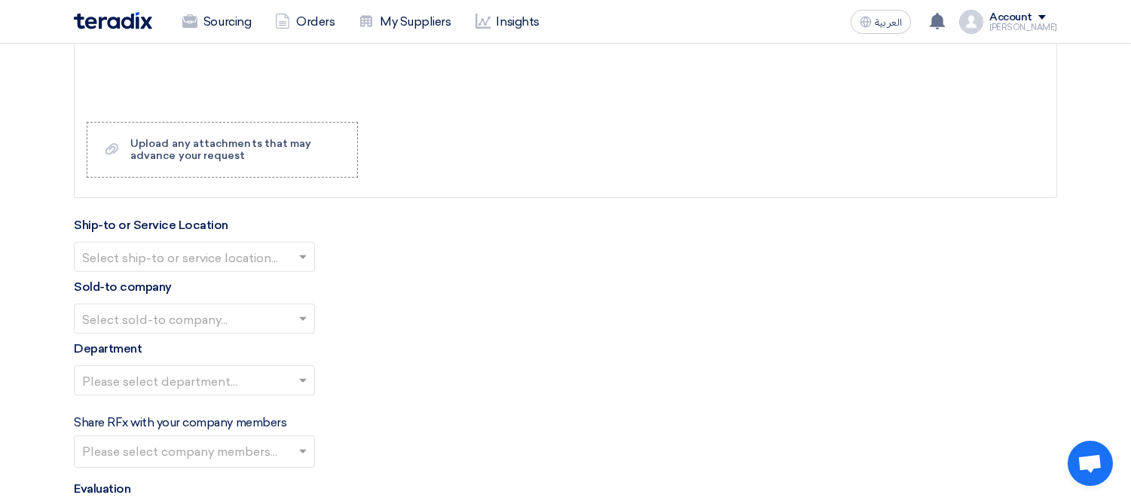
click at [177, 256] on input "text" at bounding box center [186, 258] width 209 height 25
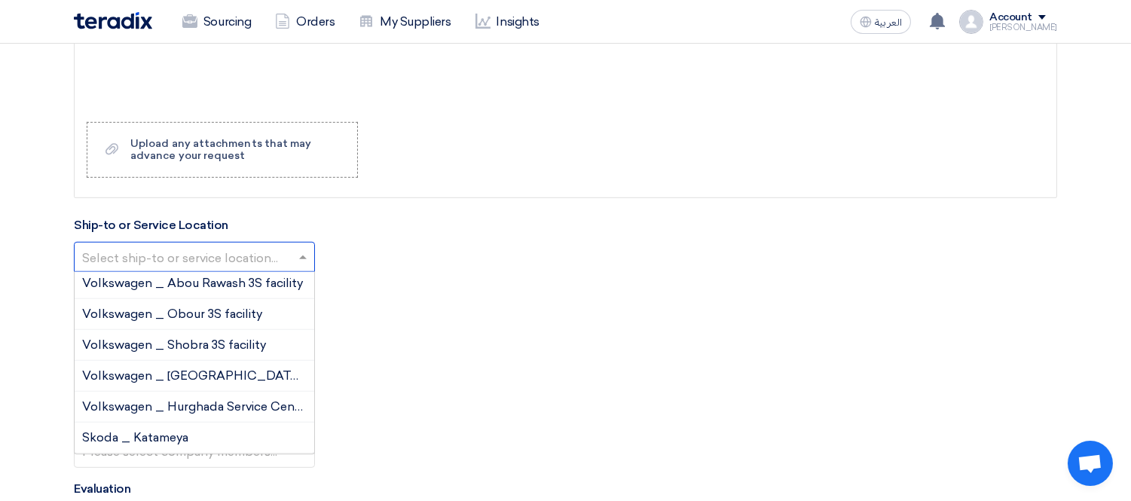
scroll to position [0, 0]
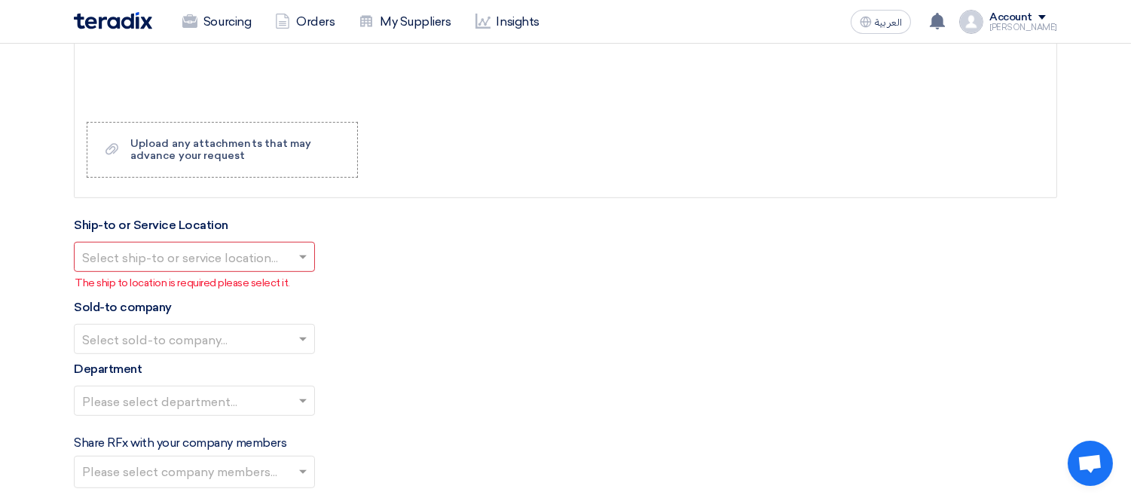
click at [350, 336] on form "Basic Information RFx Title receiving report books RFx Type Normal RFQ Sealed R…" at bounding box center [565, 4] width 983 height 2574
click at [189, 343] on input "text" at bounding box center [186, 340] width 209 height 25
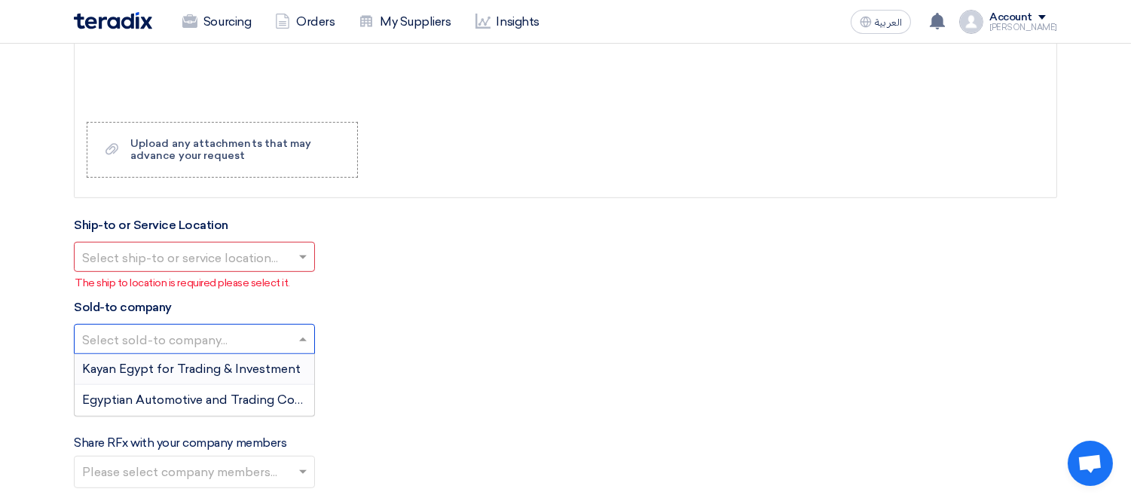
click at [192, 365] on span "Kayan Egypt for Trading & Investment" at bounding box center [191, 369] width 218 height 14
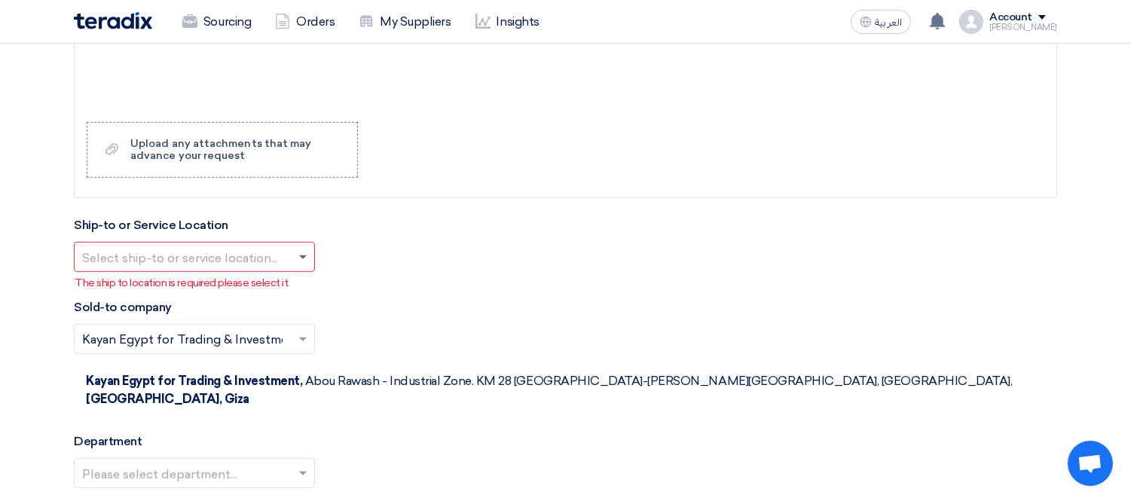
click at [299, 257] on span at bounding box center [303, 257] width 8 height 5
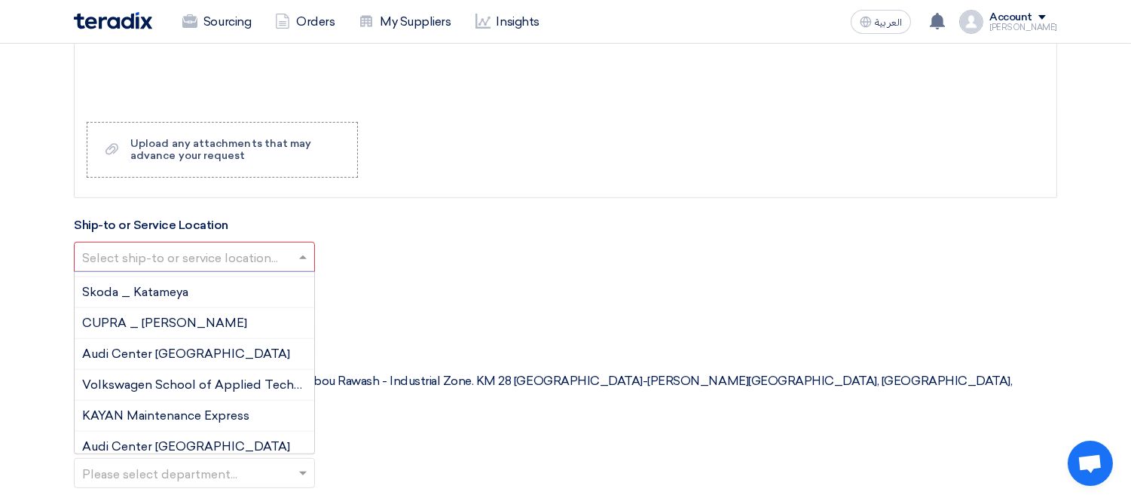
scroll to position [159, 0]
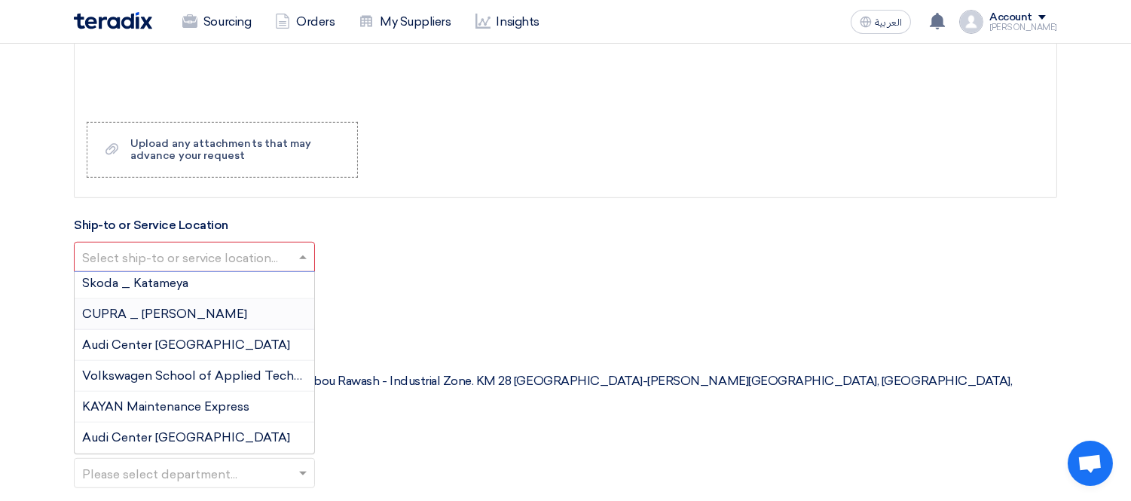
click at [211, 318] on span "CUPRA _ [PERSON_NAME]" at bounding box center [164, 314] width 165 height 14
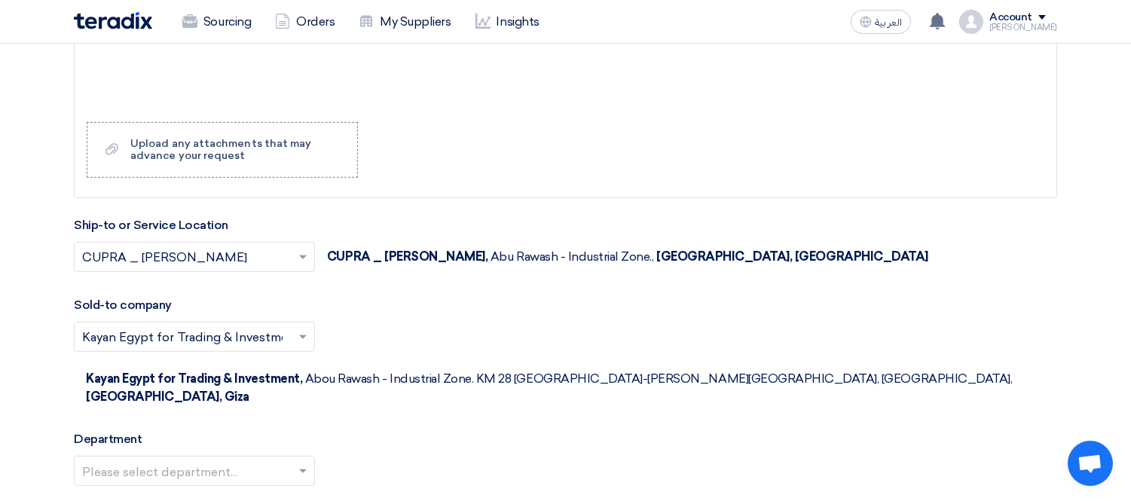
click at [207, 459] on input "text" at bounding box center [186, 471] width 209 height 25
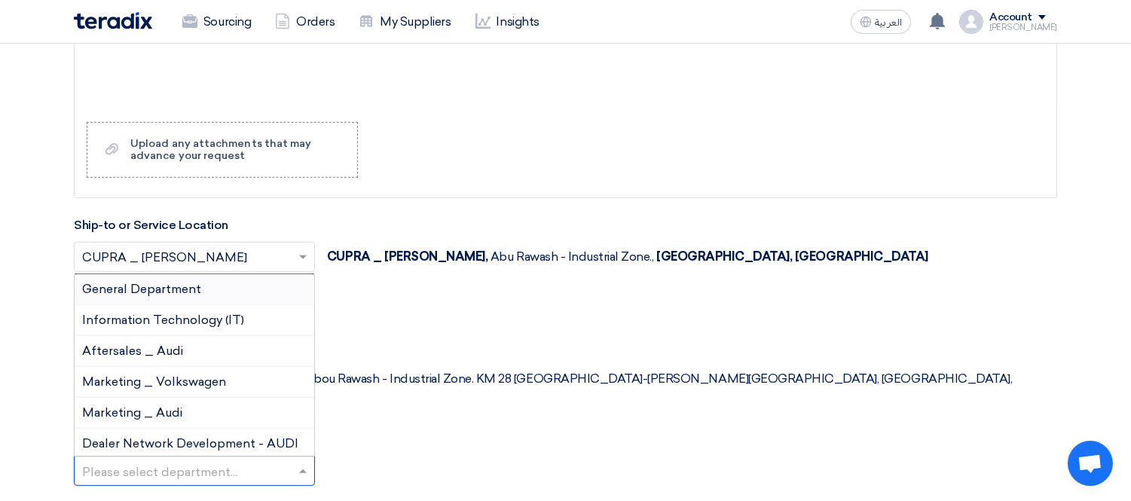
click at [223, 274] on div "General Department" at bounding box center [195, 289] width 240 height 31
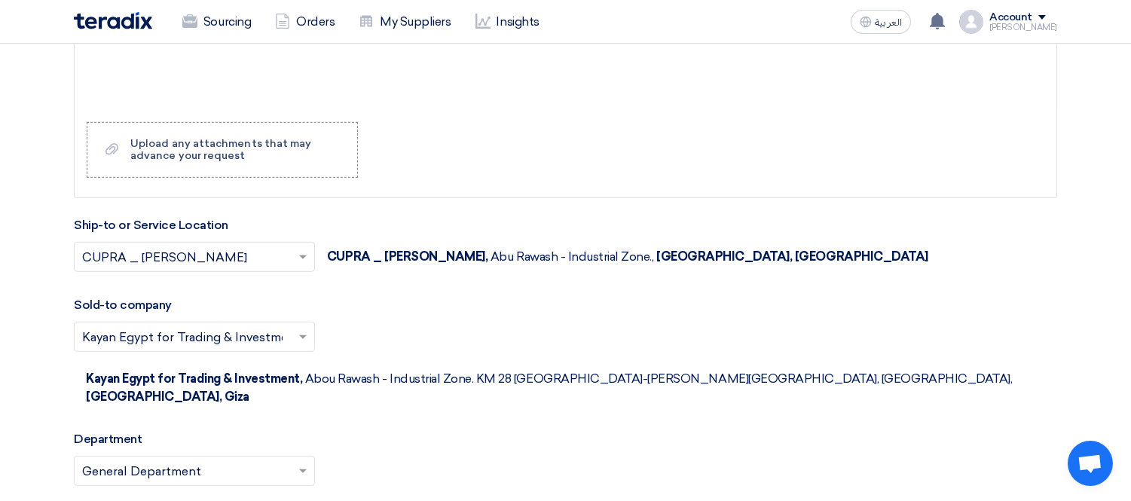
click at [475, 456] on div "Please select department... × General Department ×" at bounding box center [565, 477] width 983 height 42
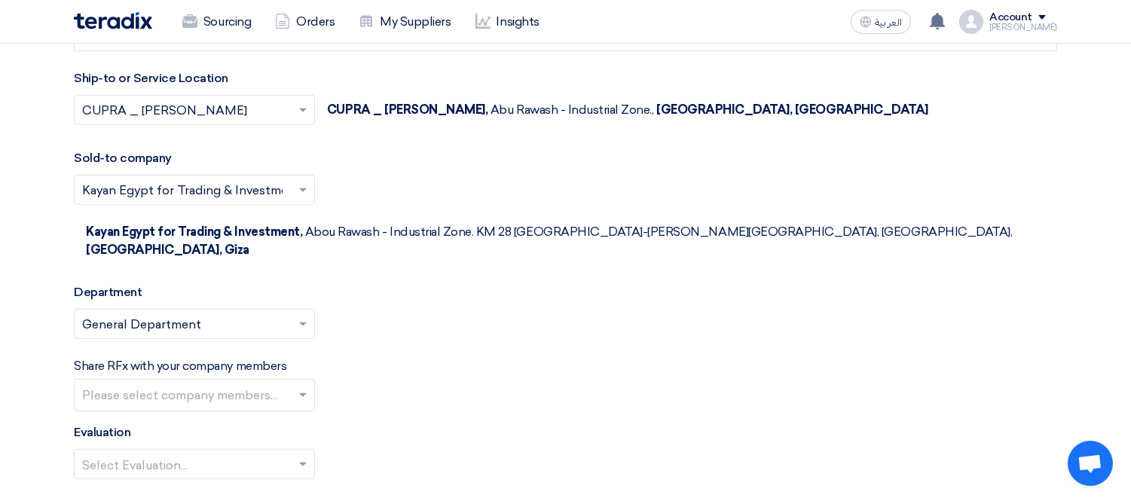
scroll to position [1682, 0]
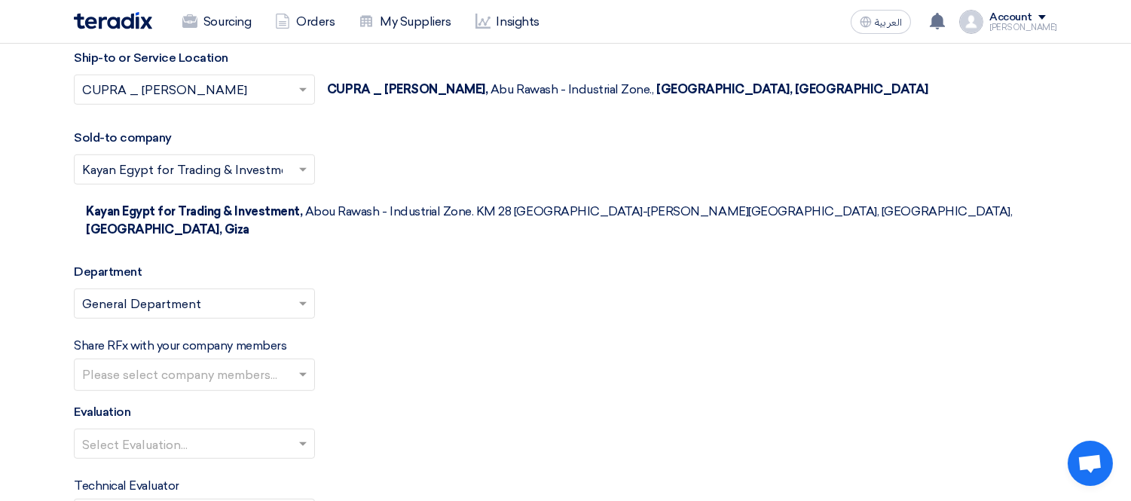
click at [199, 364] on input "text" at bounding box center [196, 376] width 228 height 25
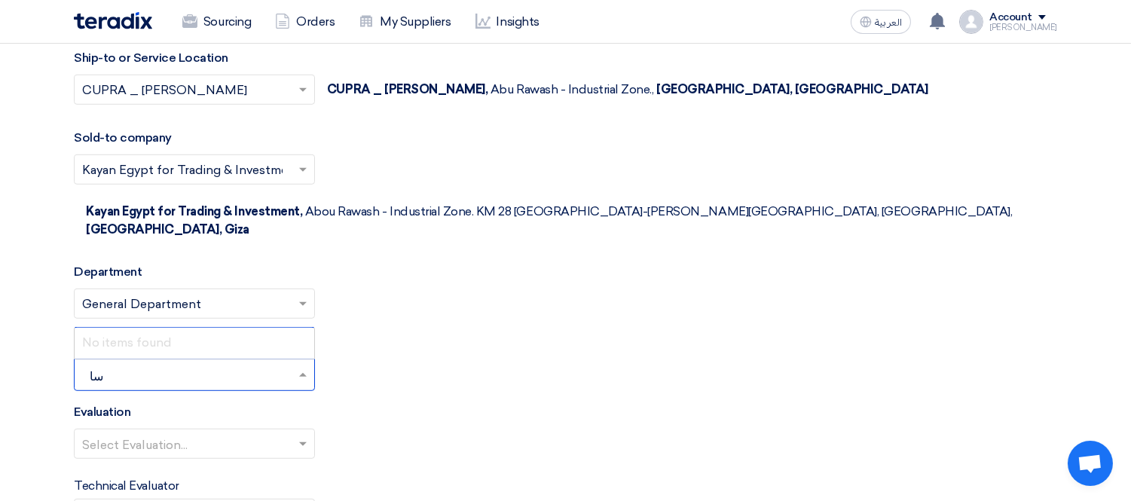
type input "س"
type input "shad"
click at [178, 328] on div "[PERSON_NAME]" at bounding box center [195, 343] width 240 height 30
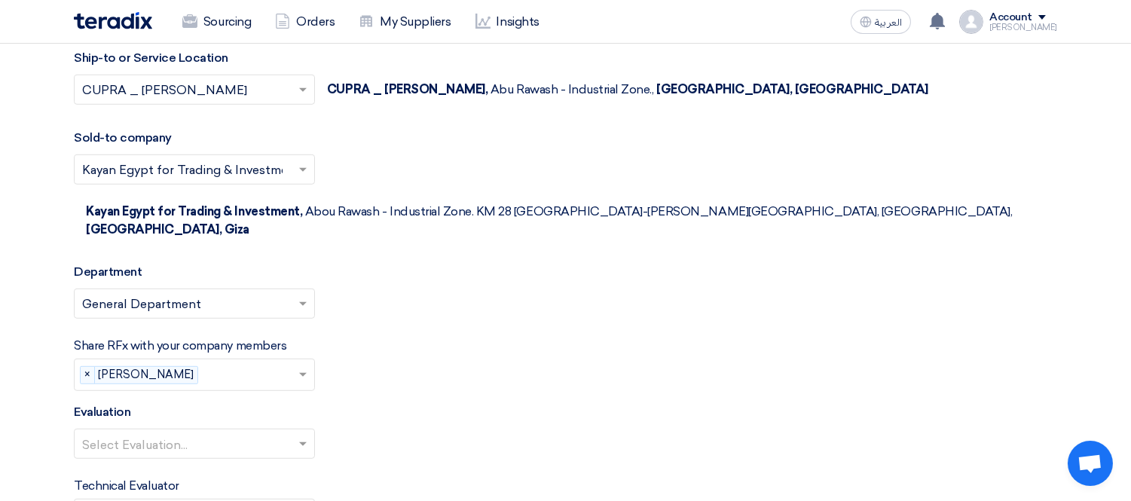
click at [160, 432] on input "text" at bounding box center [186, 444] width 209 height 25
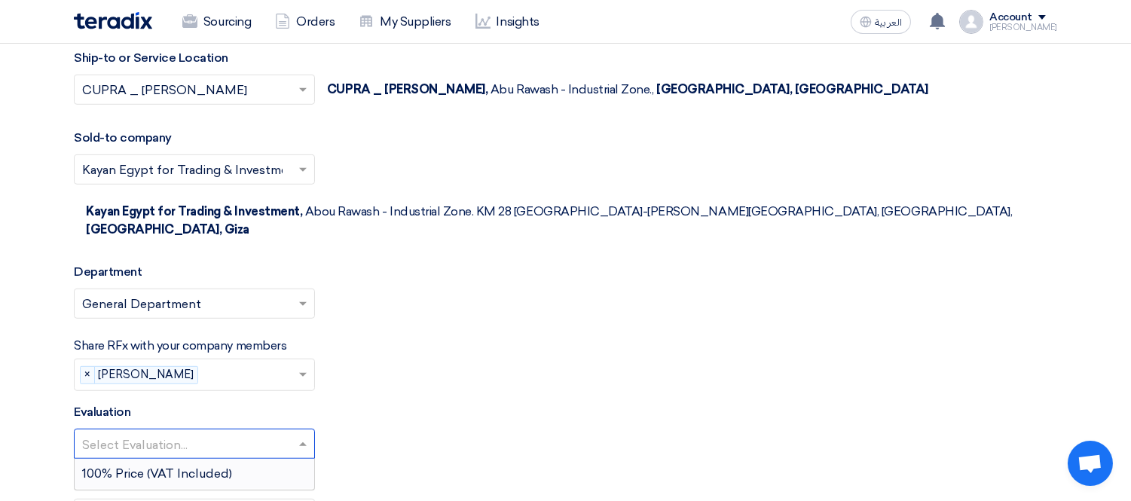
click at [167, 466] on span "100% Price (VAT Included)" at bounding box center [157, 473] width 150 height 14
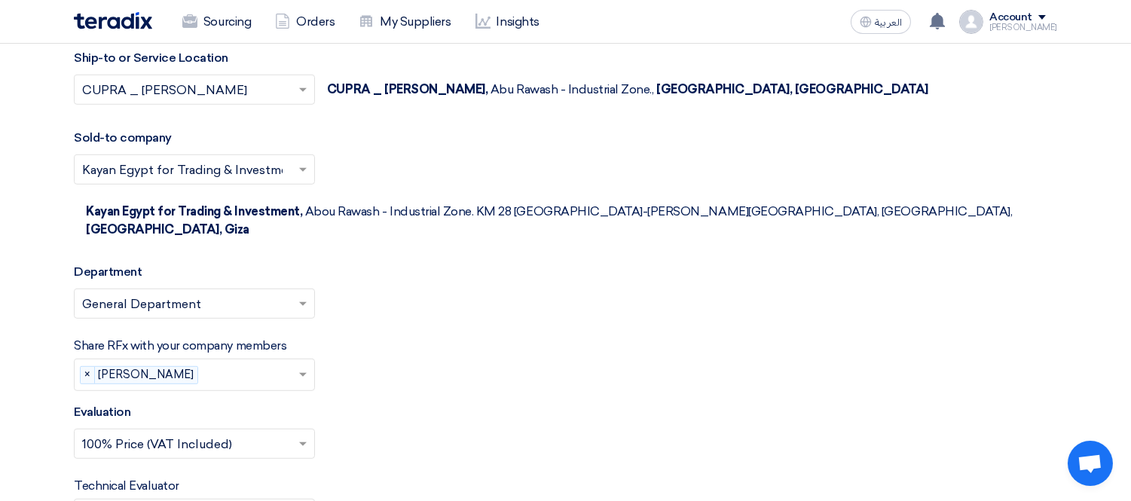
click at [364, 429] on div "Select Evaluation... × 100% Price (VAT Included) ×" at bounding box center [565, 450] width 983 height 42
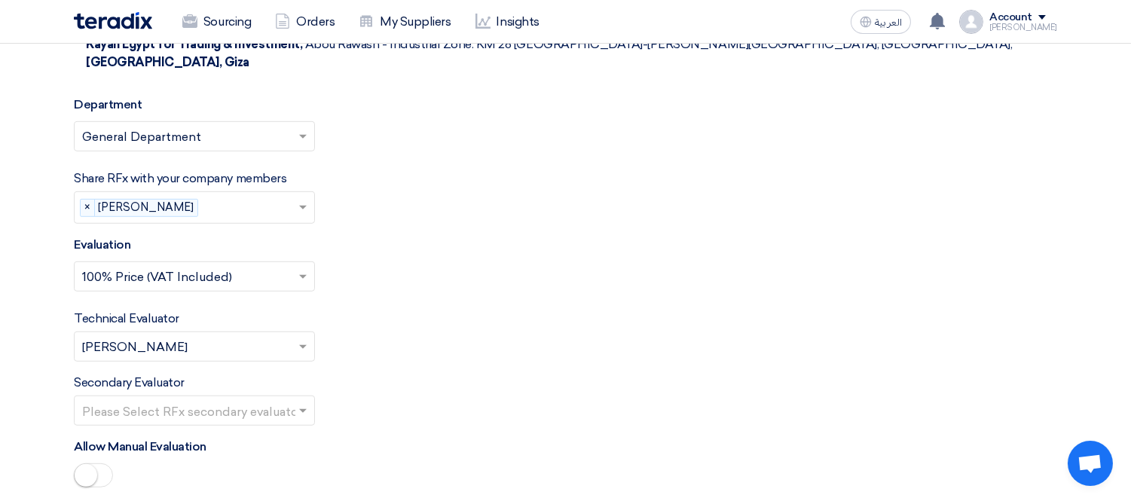
scroll to position [2016, 0]
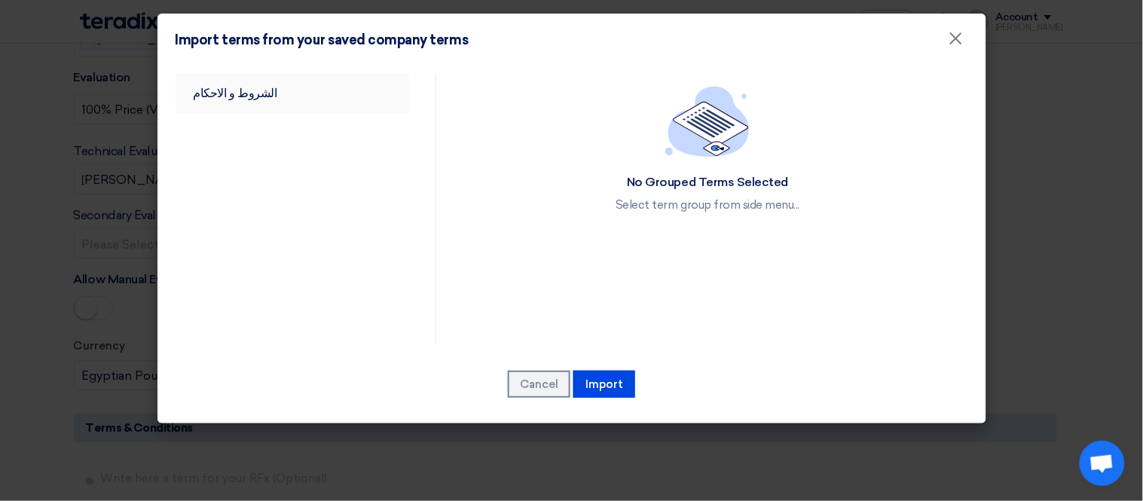
click at [243, 76] on link "الشروط و الاحكام" at bounding box center [293, 93] width 234 height 39
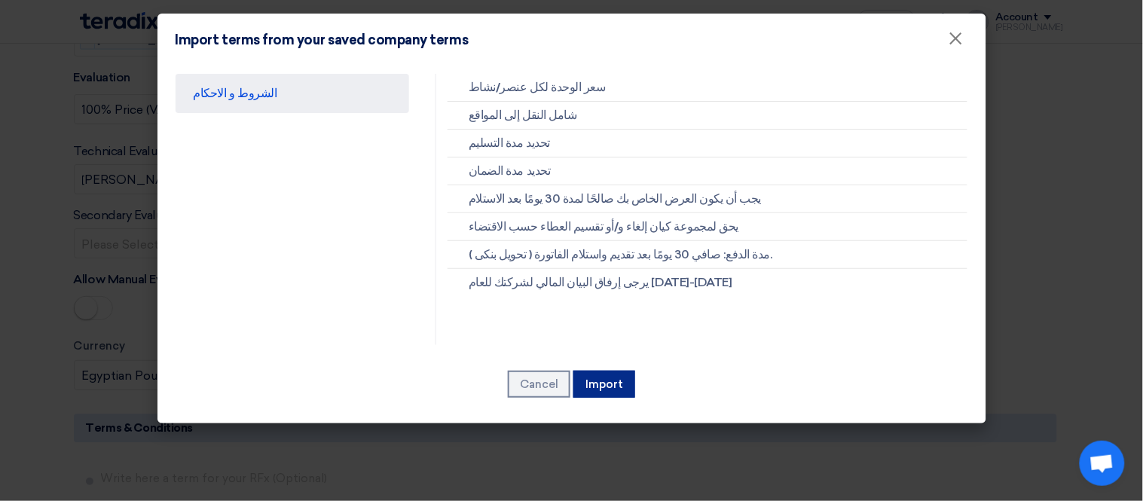
click at [599, 375] on button "Import" at bounding box center [604, 384] width 62 height 27
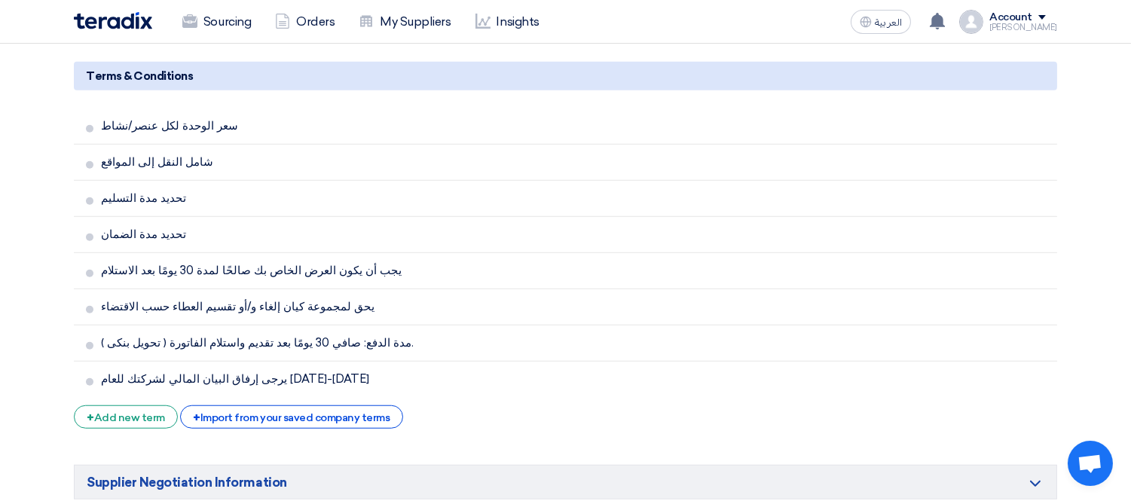
scroll to position [2519, 0]
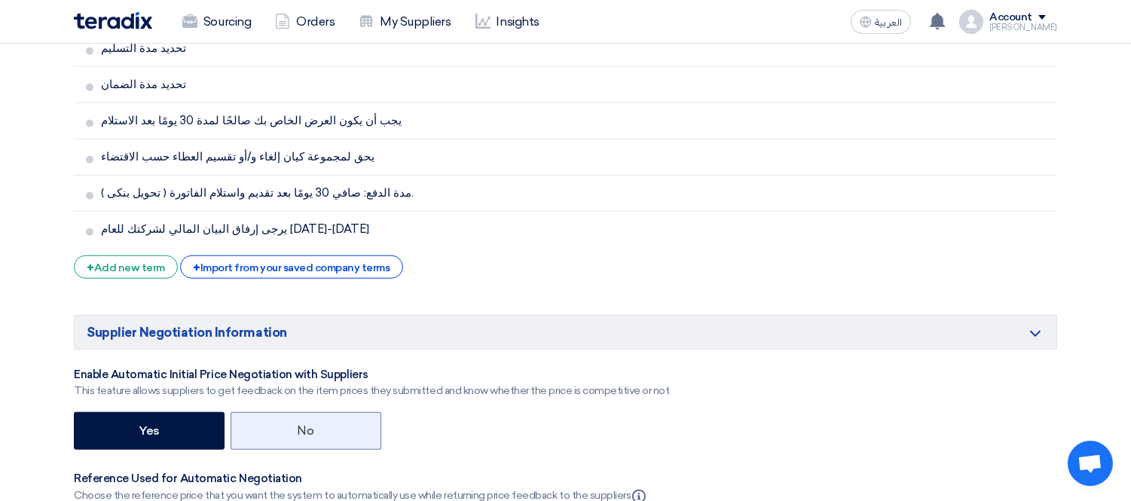
click at [327, 412] on label "No" at bounding box center [305, 431] width 151 height 38
click at [307, 425] on input "No" at bounding box center [303, 430] width 10 height 10
radio input "true"
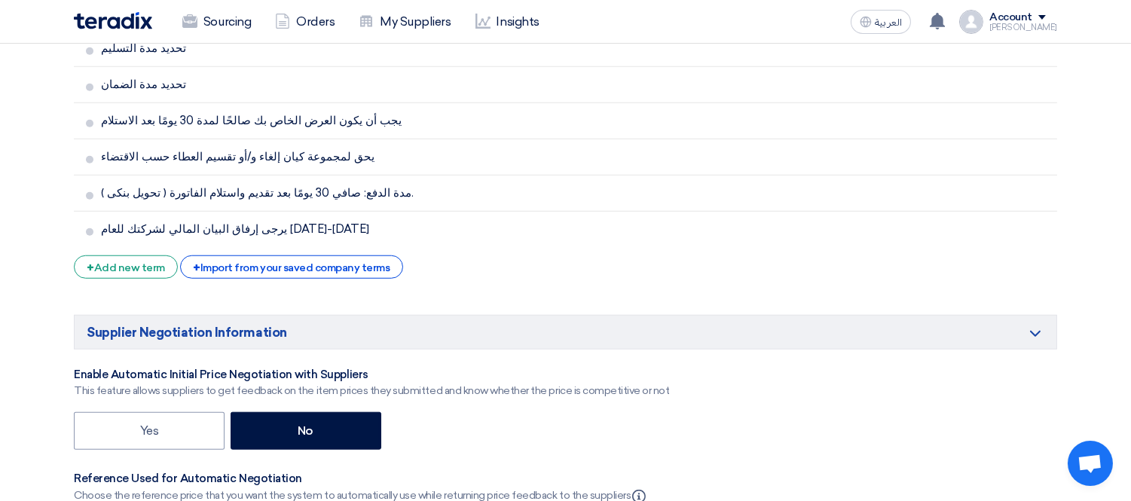
scroll to position [2686, 0]
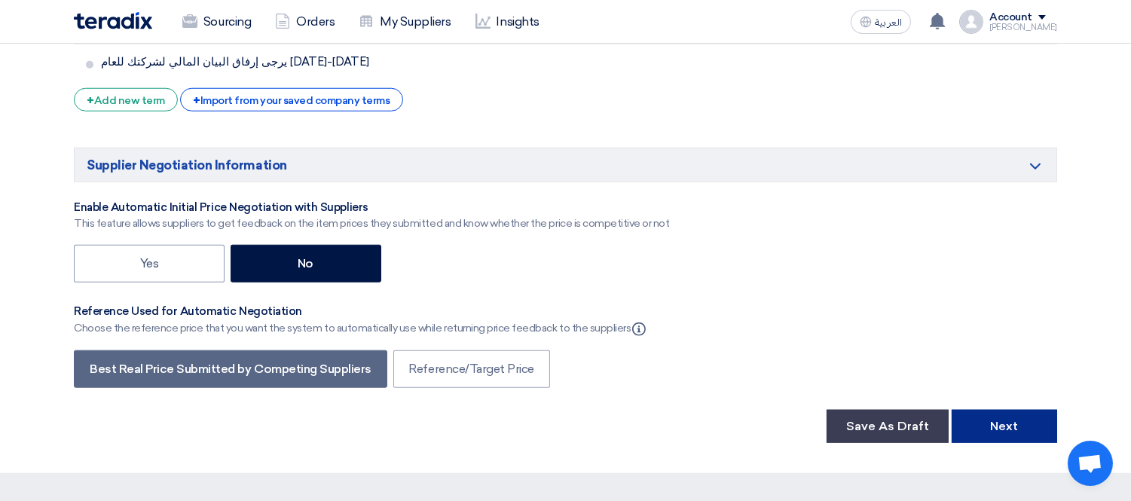
click at [1004, 410] on button "Next" at bounding box center [1003, 426] width 105 height 33
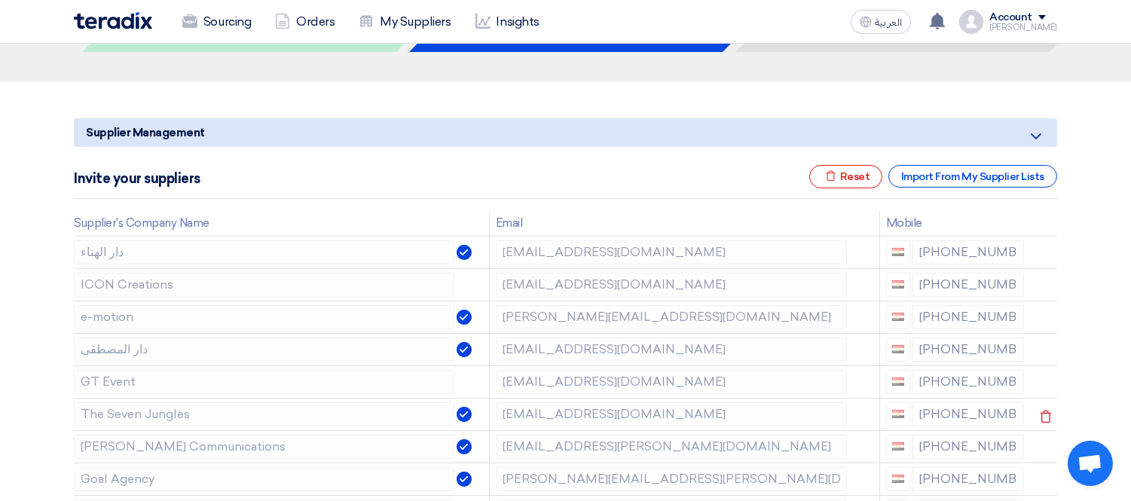
scroll to position [167, 0]
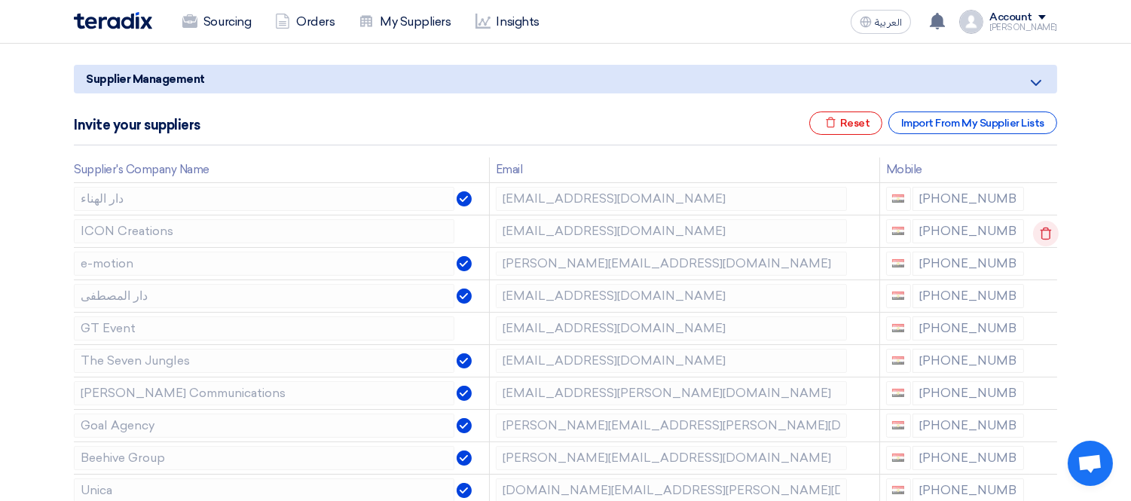
click at [1046, 221] on icon at bounding box center [1046, 234] width 26 height 26
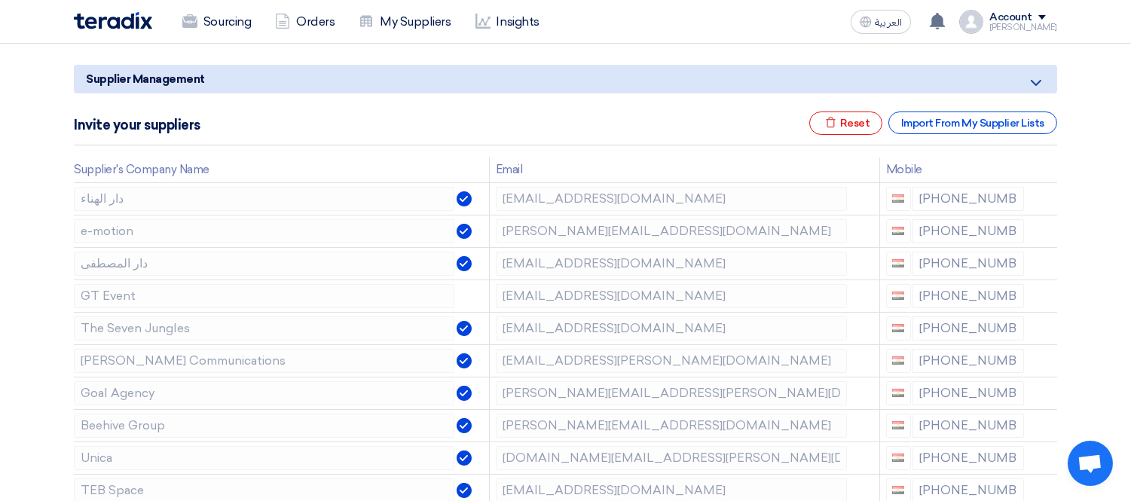
click at [0, 0] on icon at bounding box center [0, 0] width 0 height 0
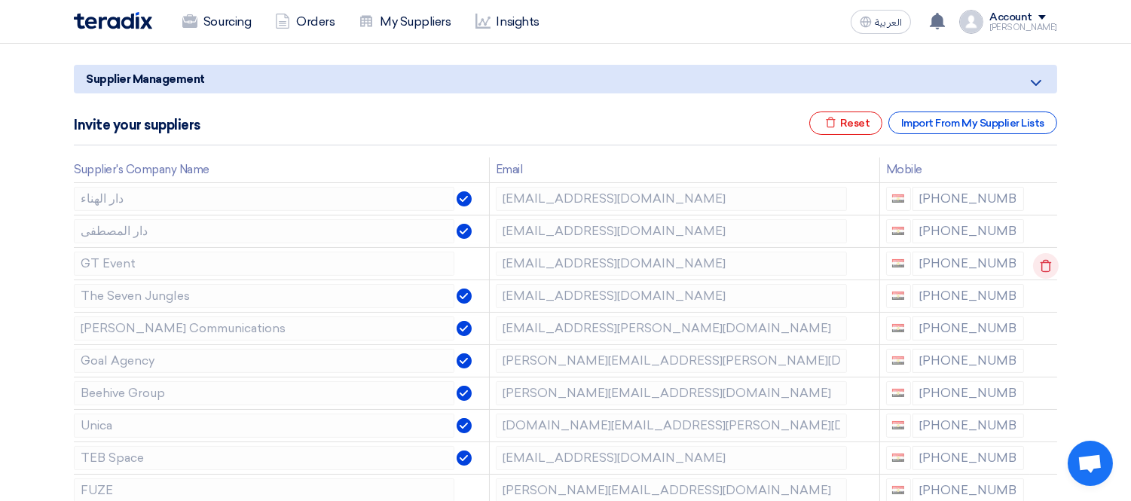
click at [1041, 262] on icon at bounding box center [1046, 266] width 26 height 26
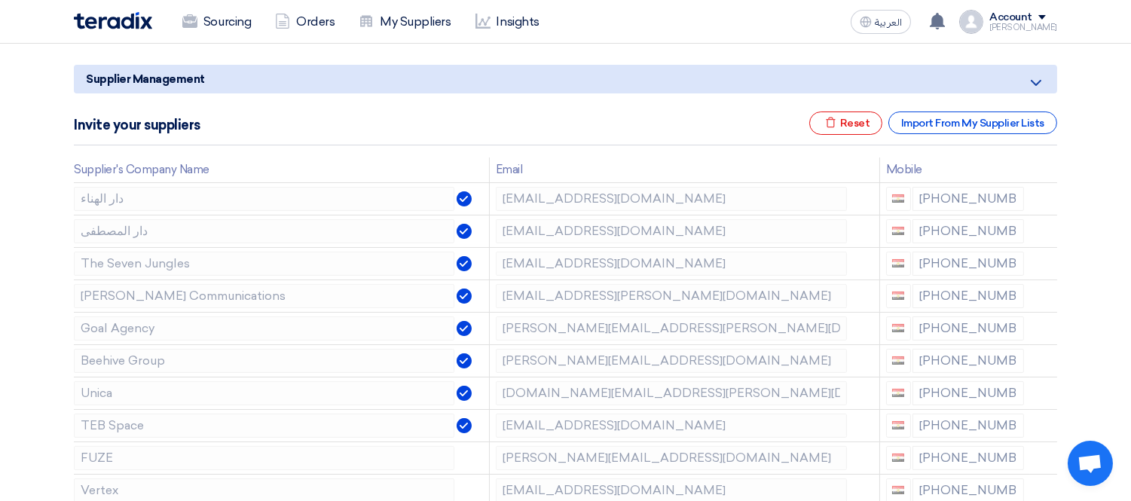
click at [0, 0] on icon at bounding box center [0, 0] width 0 height 0
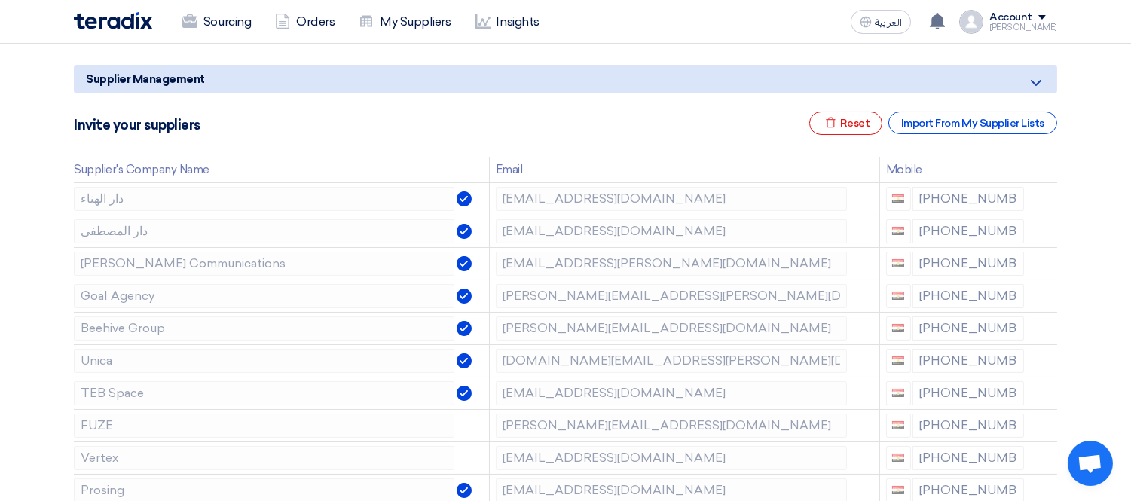
click at [0, 0] on icon at bounding box center [0, 0] width 0 height 0
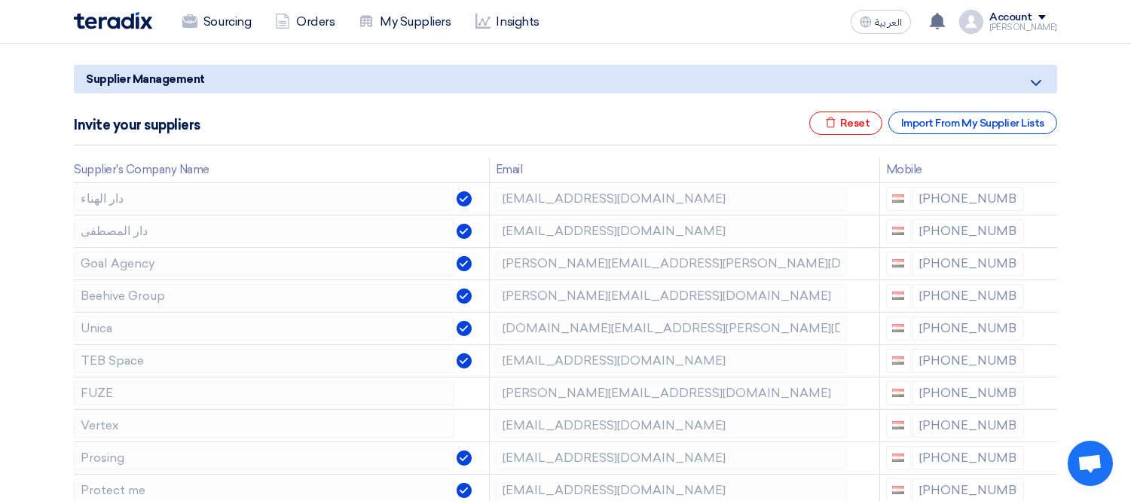
click at [0, 0] on icon at bounding box center [0, 0] width 0 height 0
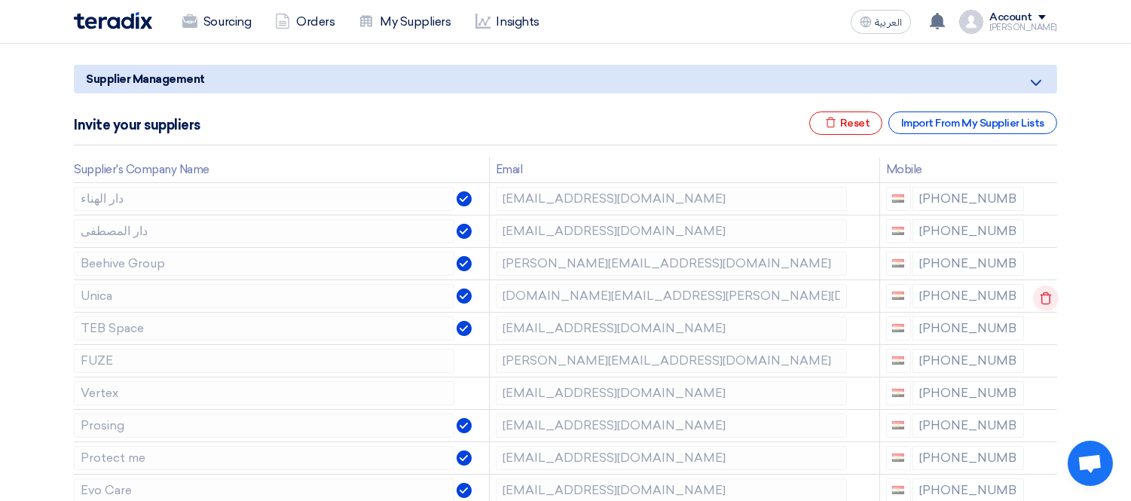
click at [1038, 298] on icon at bounding box center [1046, 298] width 26 height 26
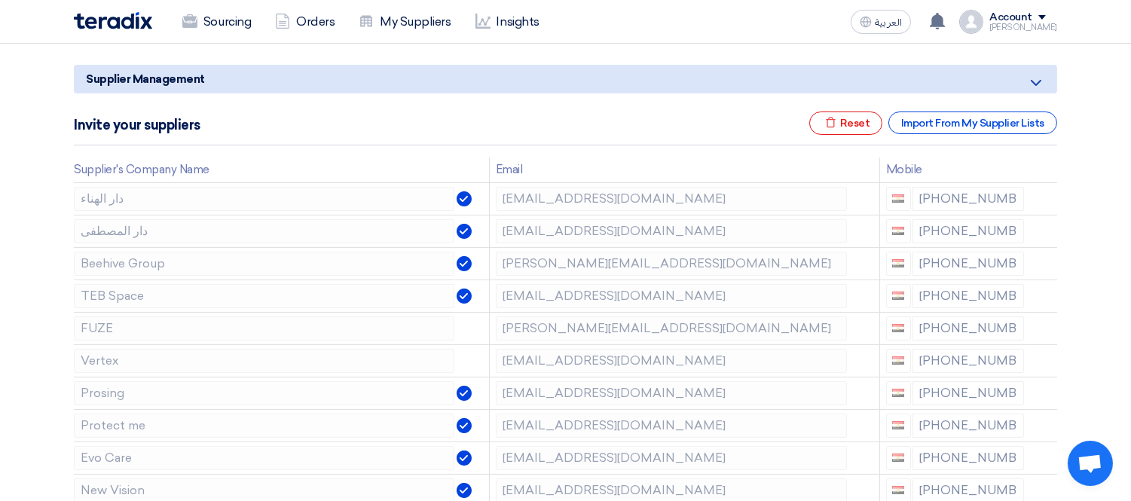
click at [0, 0] on icon at bounding box center [0, 0] width 0 height 0
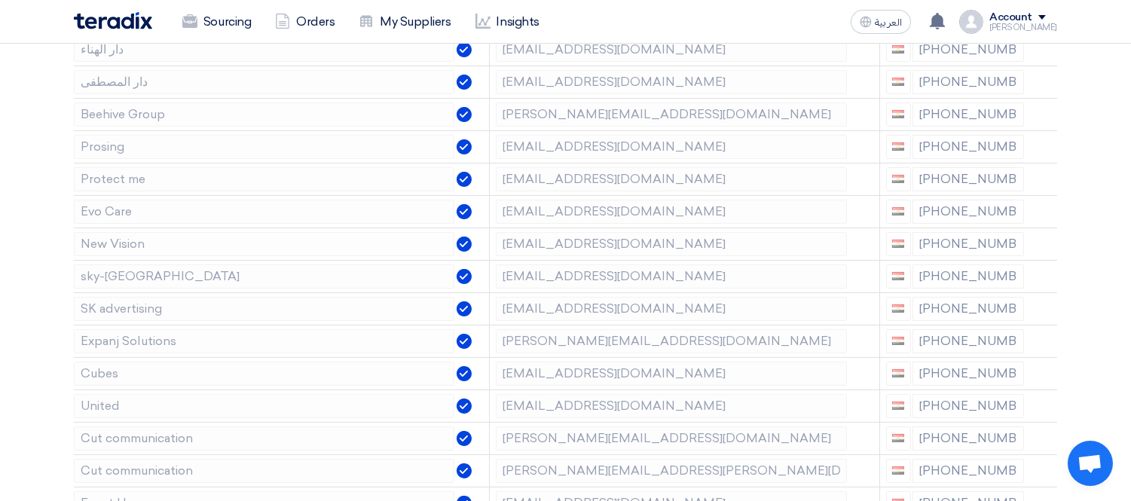
scroll to position [325, 0]
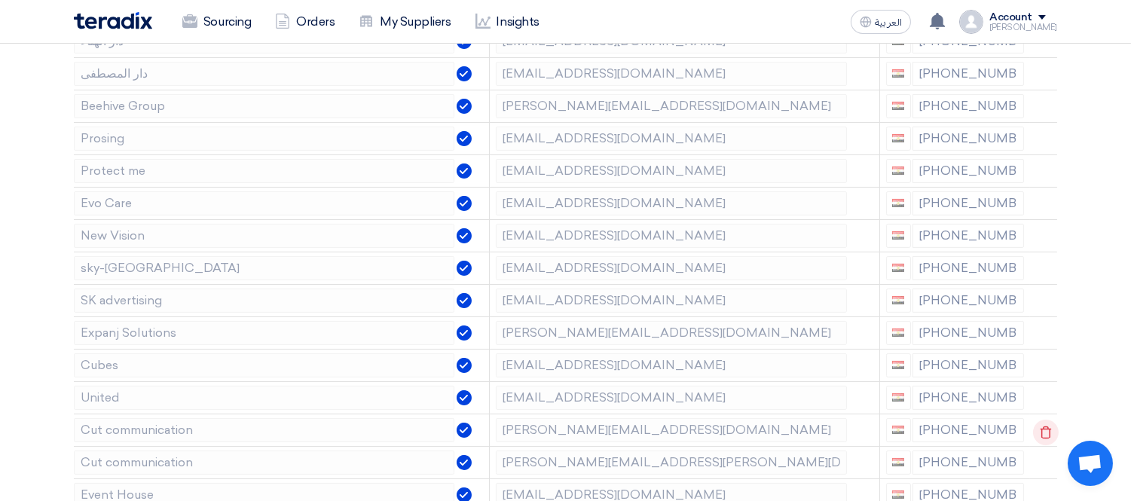
click at [1043, 427] on icon at bounding box center [1046, 433] width 26 height 26
click at [0, 0] on icon at bounding box center [0, 0] width 0 height 0
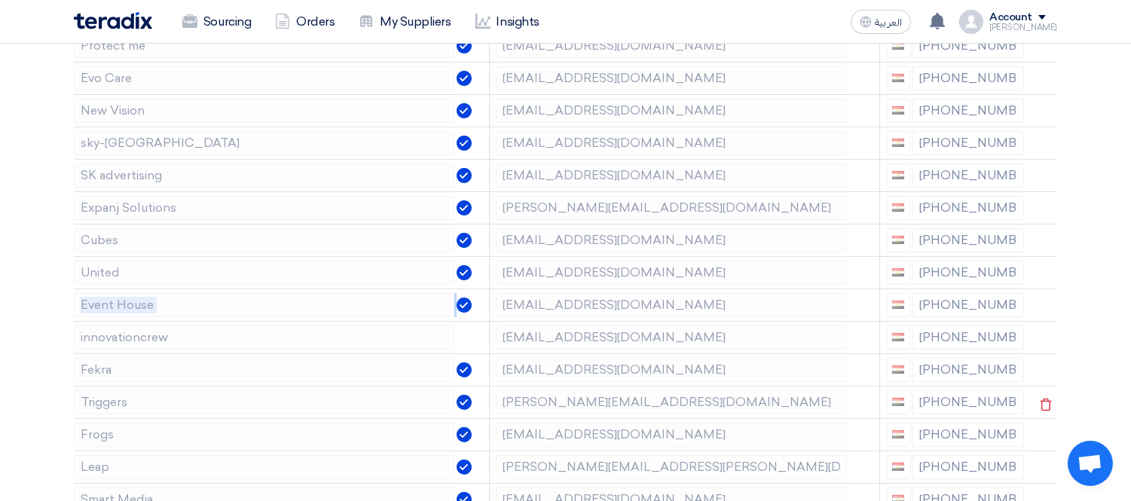
scroll to position [492, 0]
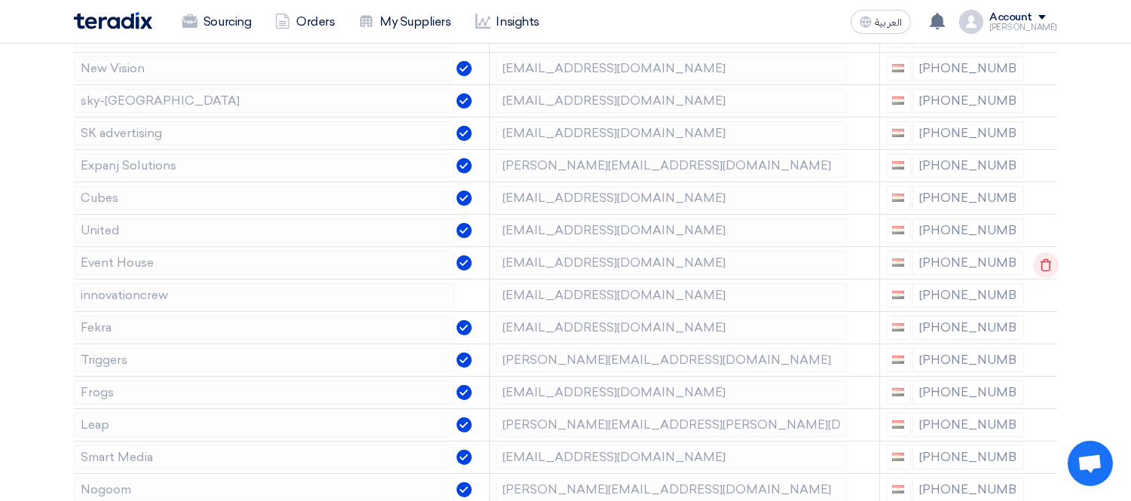
click at [1050, 264] on icon at bounding box center [1046, 265] width 26 height 26
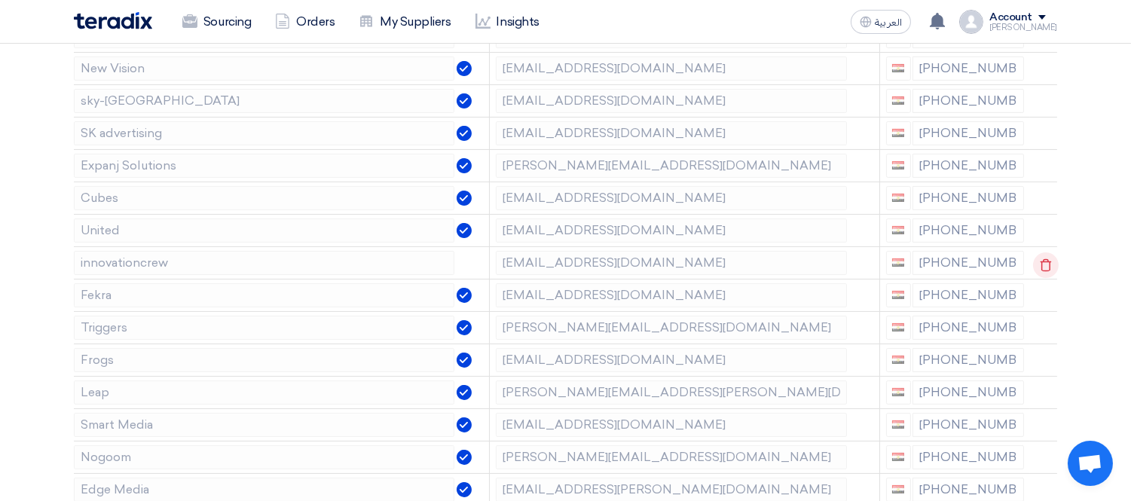
click at [1049, 264] on icon at bounding box center [1046, 265] width 26 height 26
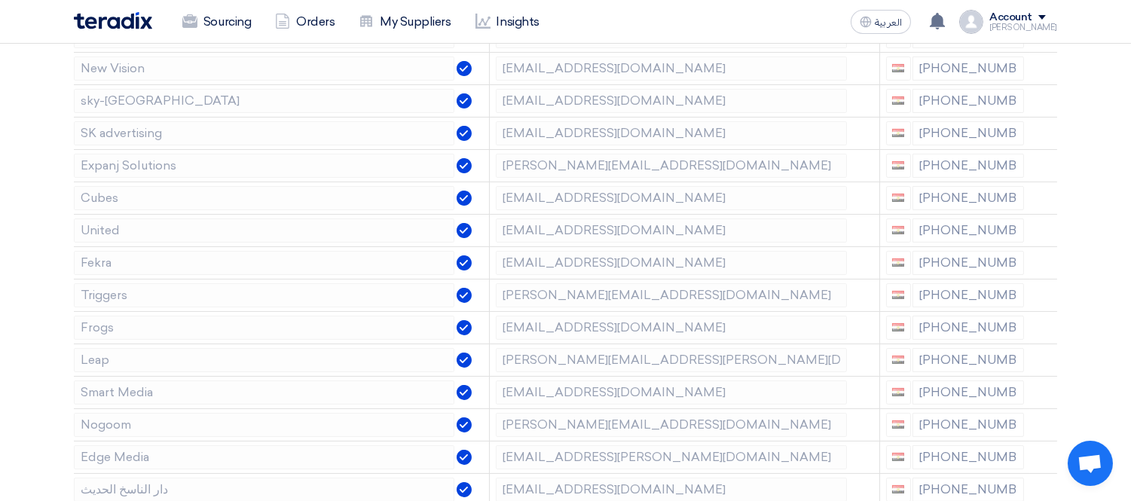
click at [0, 0] on icon at bounding box center [0, 0] width 0 height 0
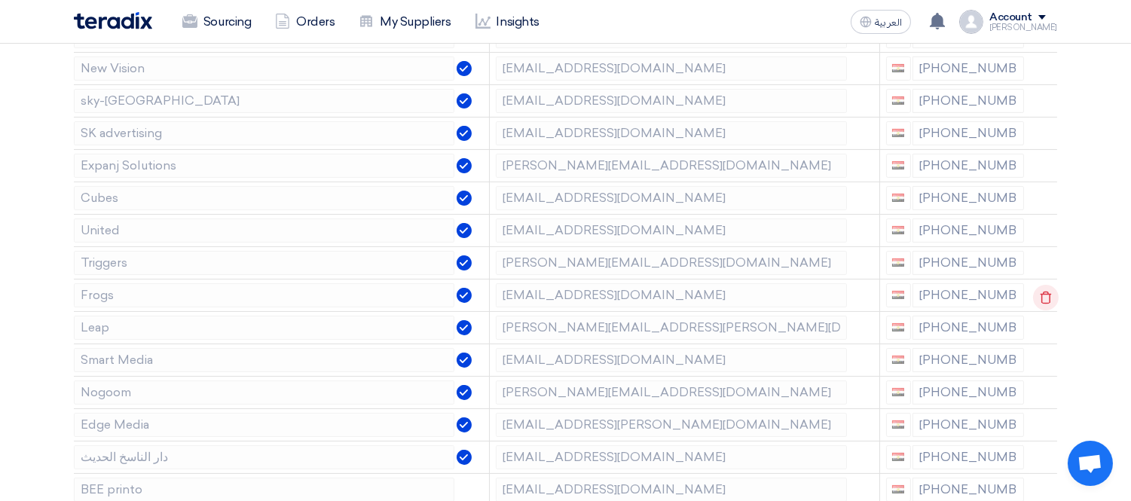
click at [1040, 298] on use at bounding box center [1045, 297] width 11 height 13
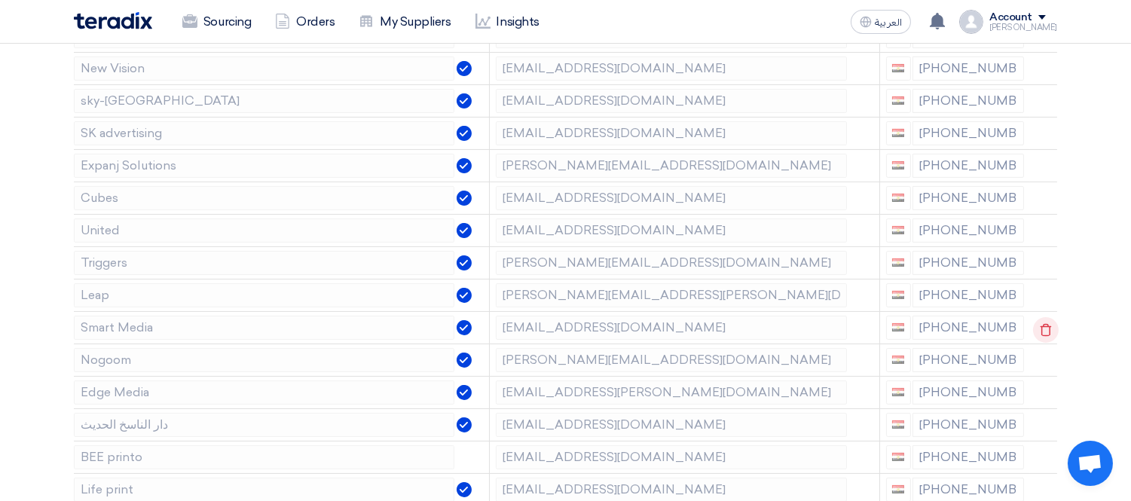
click at [1040, 325] on icon at bounding box center [1046, 330] width 26 height 26
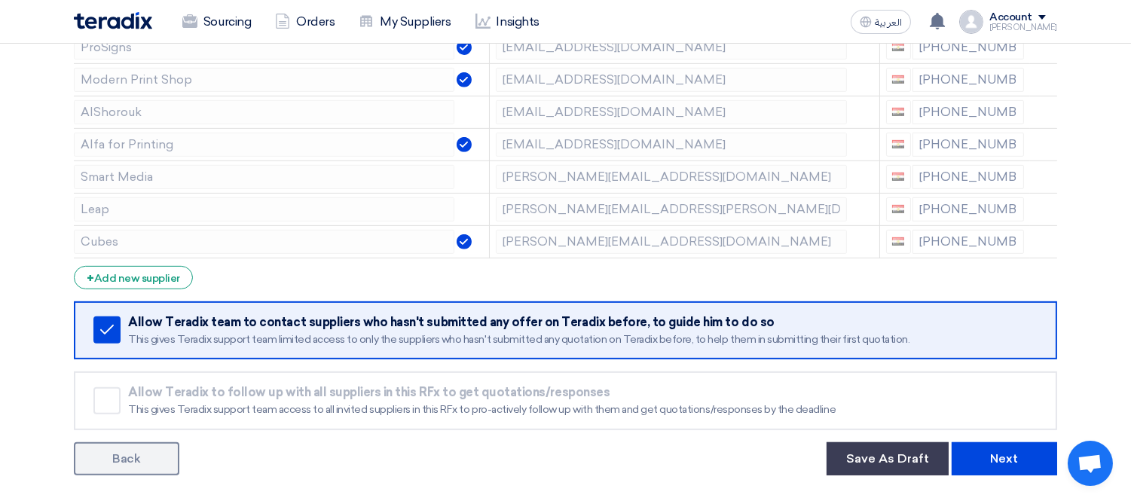
scroll to position [1132, 0]
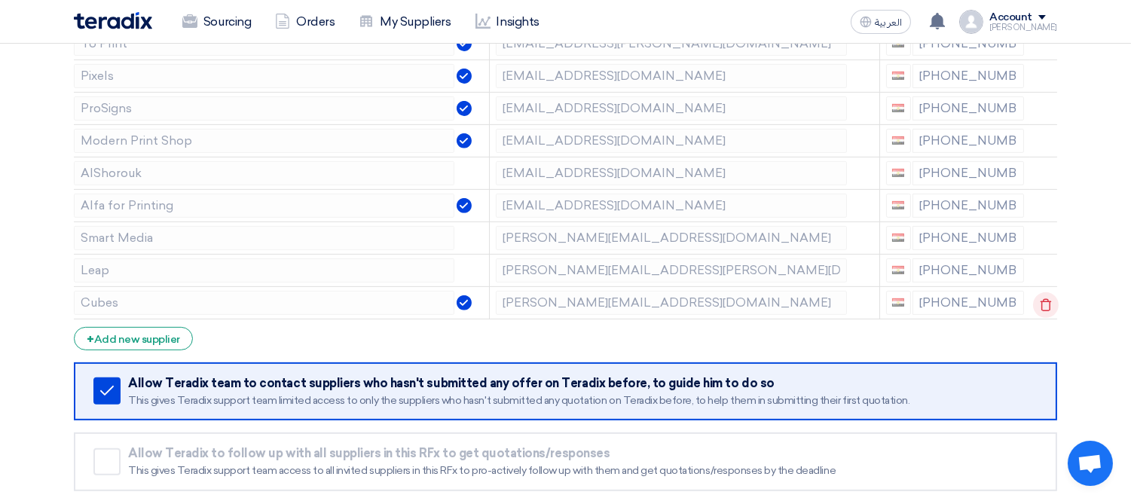
click at [1044, 298] on icon at bounding box center [1046, 305] width 26 height 26
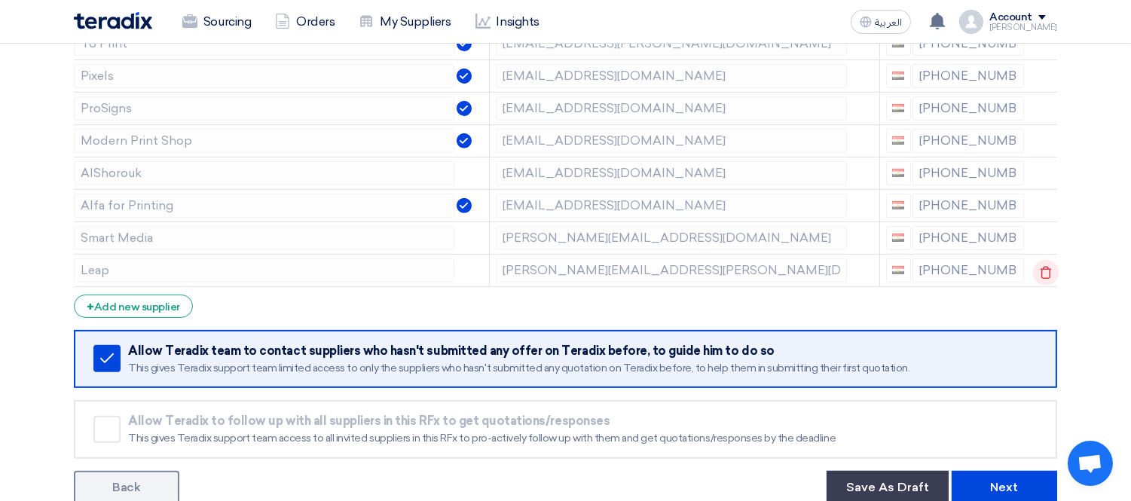
click at [1037, 266] on icon at bounding box center [1046, 273] width 26 height 26
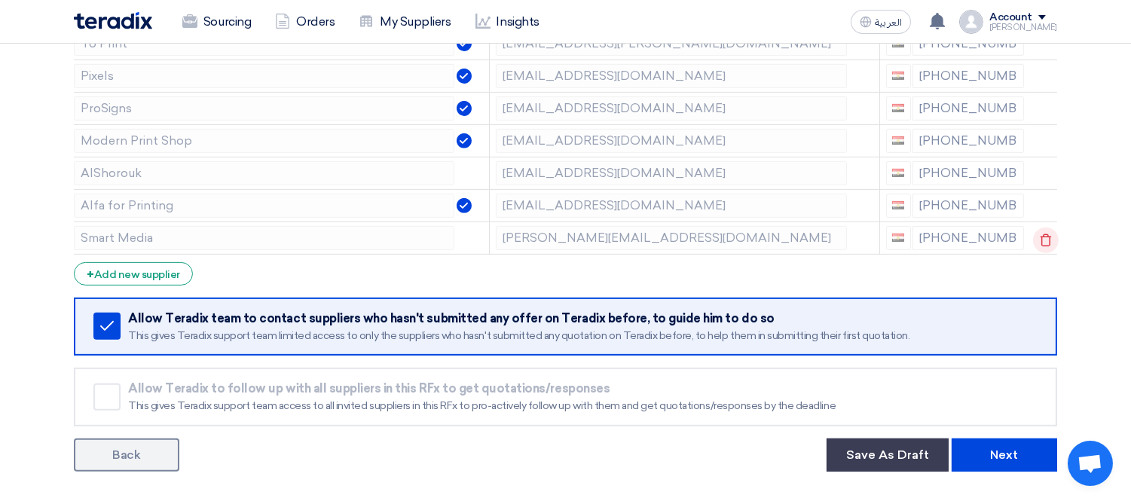
click at [1042, 244] on icon at bounding box center [1046, 240] width 26 height 26
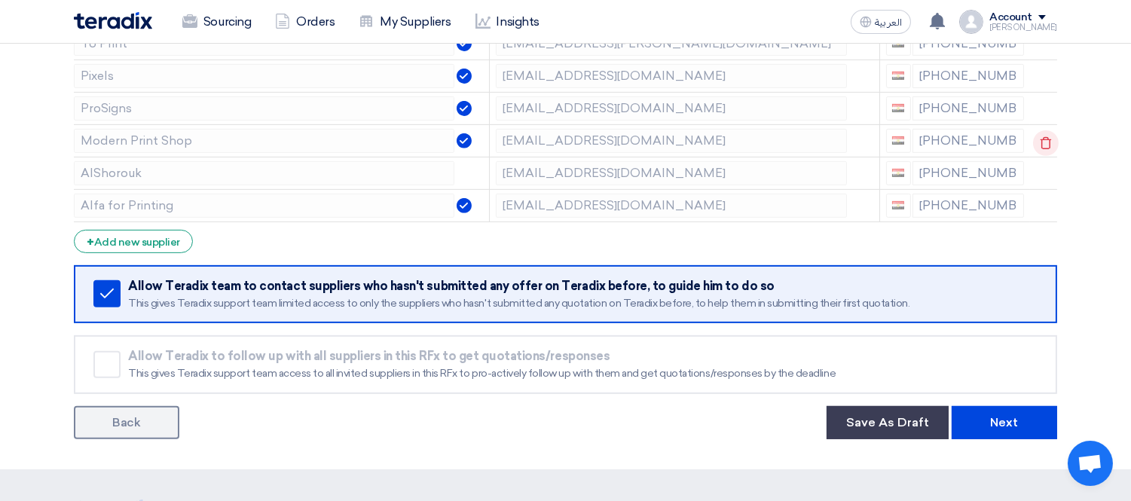
click at [1049, 140] on use at bounding box center [1045, 142] width 11 height 13
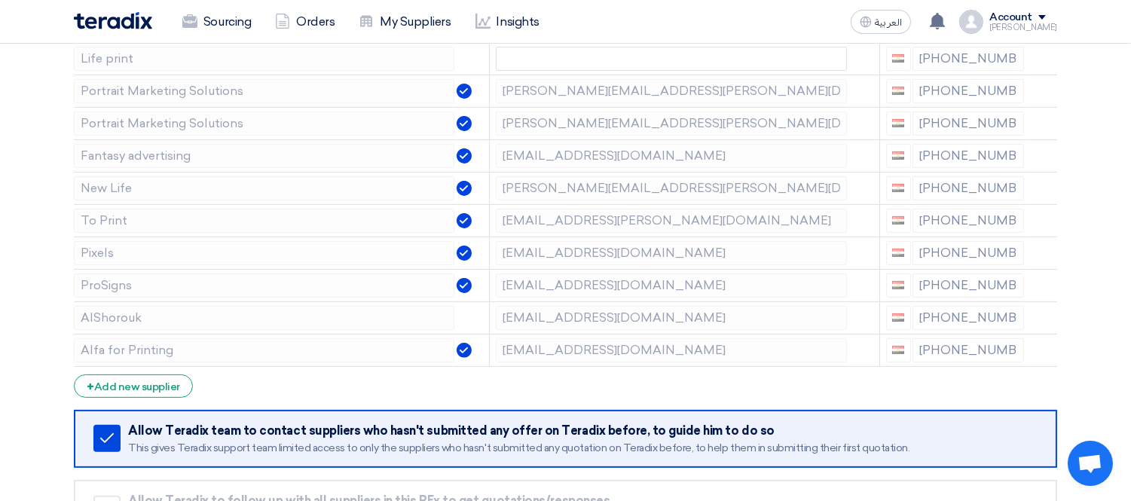
scroll to position [932, 0]
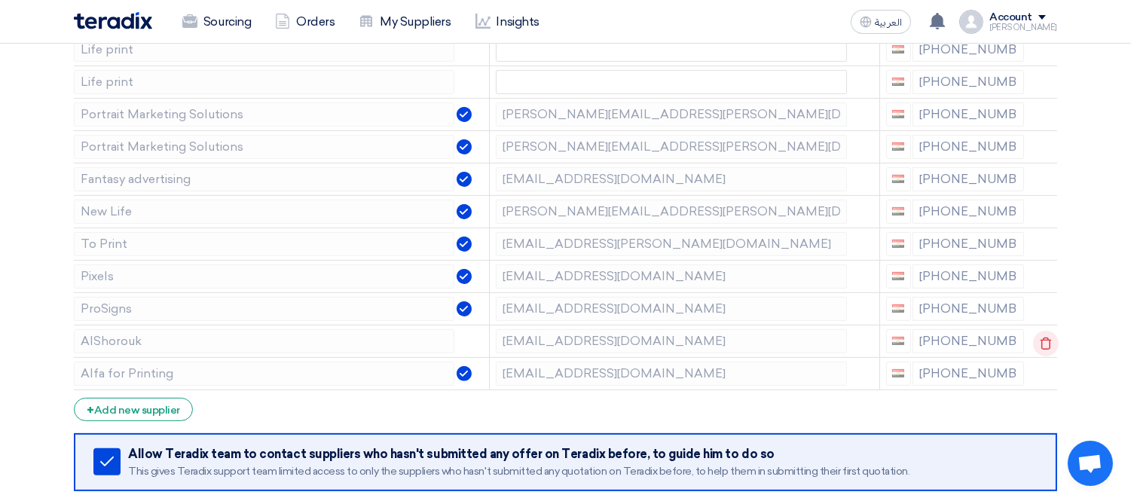
click at [1040, 334] on icon at bounding box center [1046, 344] width 26 height 26
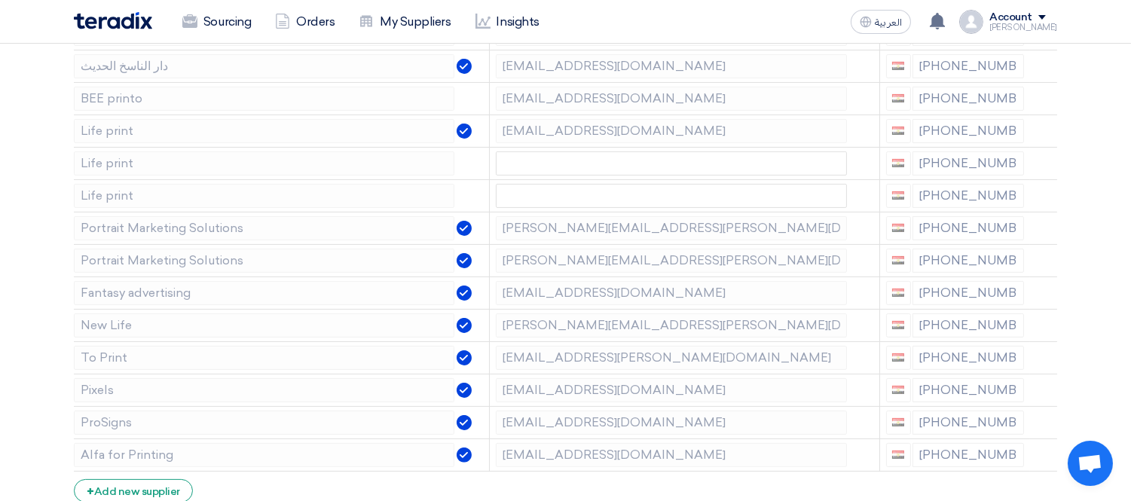
scroll to position [786, 0]
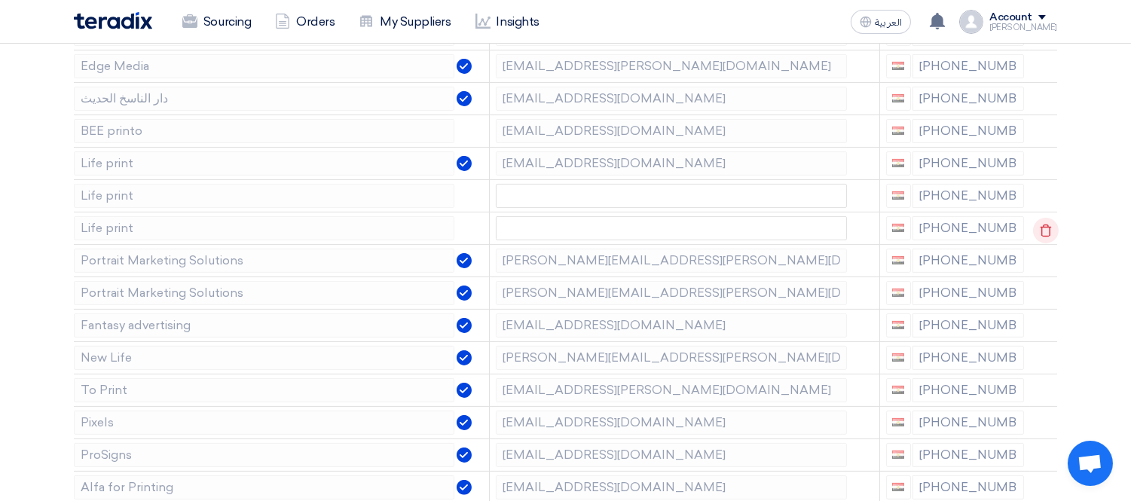
click at [1042, 230] on icon at bounding box center [1046, 231] width 26 height 26
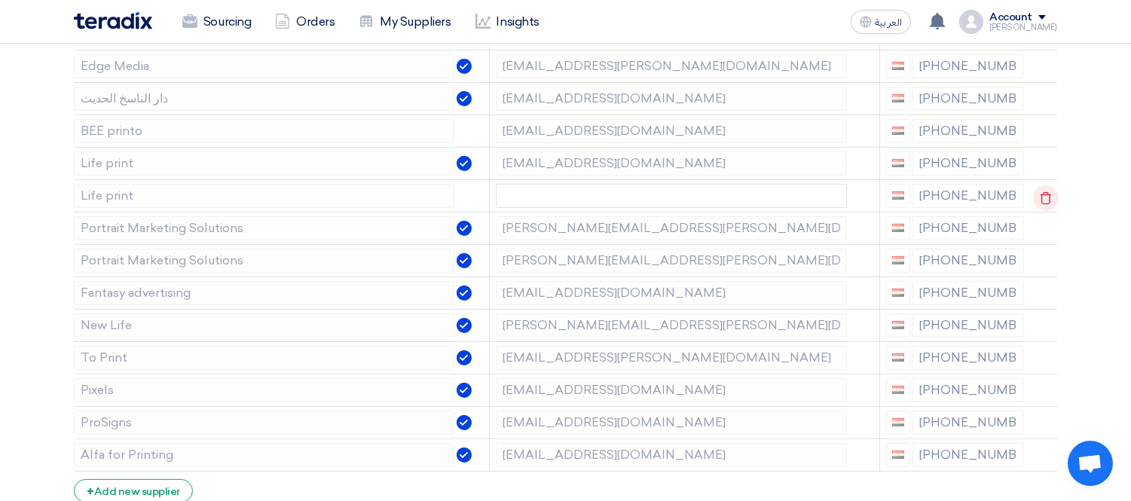
click at [1047, 199] on icon at bounding box center [1046, 198] width 26 height 26
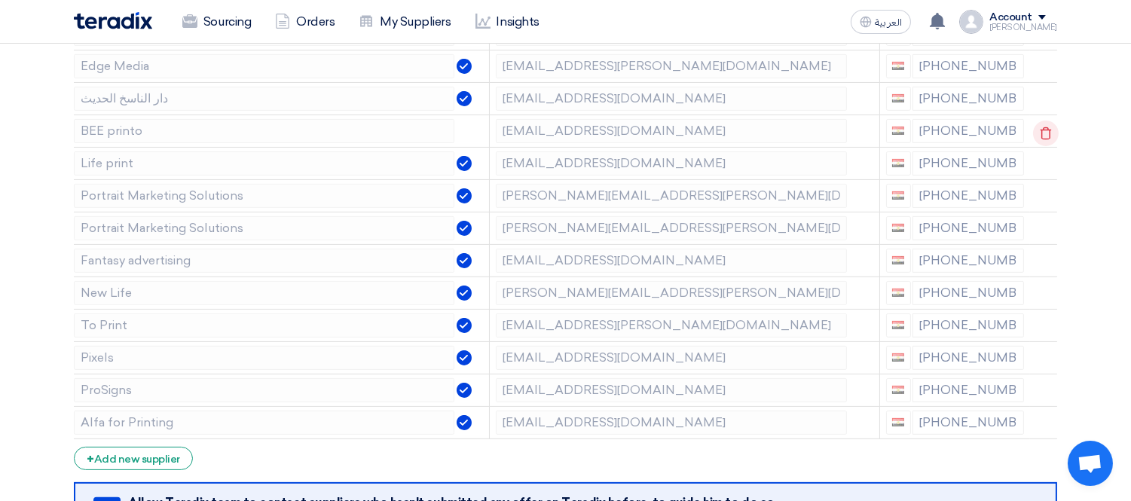
click at [1044, 126] on icon at bounding box center [1046, 134] width 26 height 26
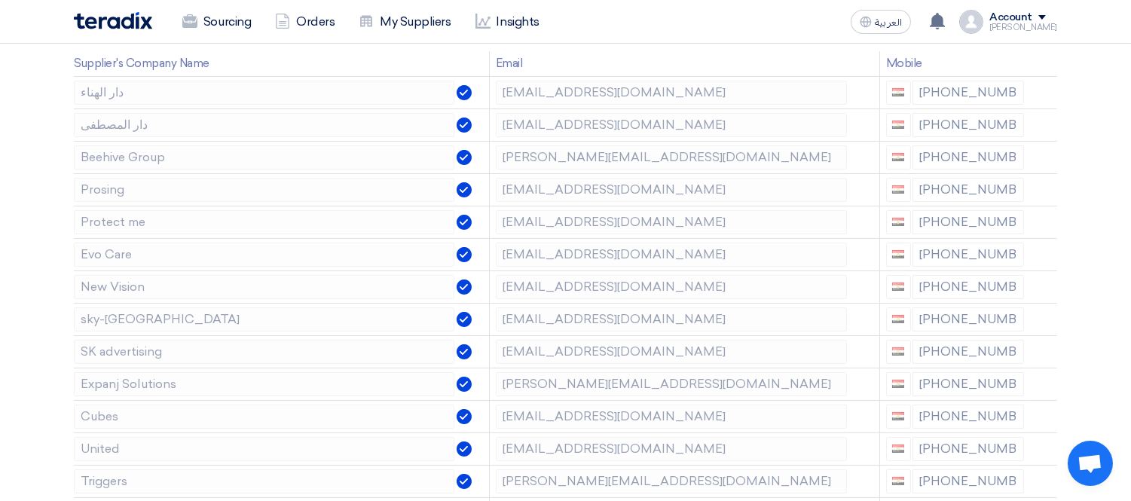
scroll to position [280, 0]
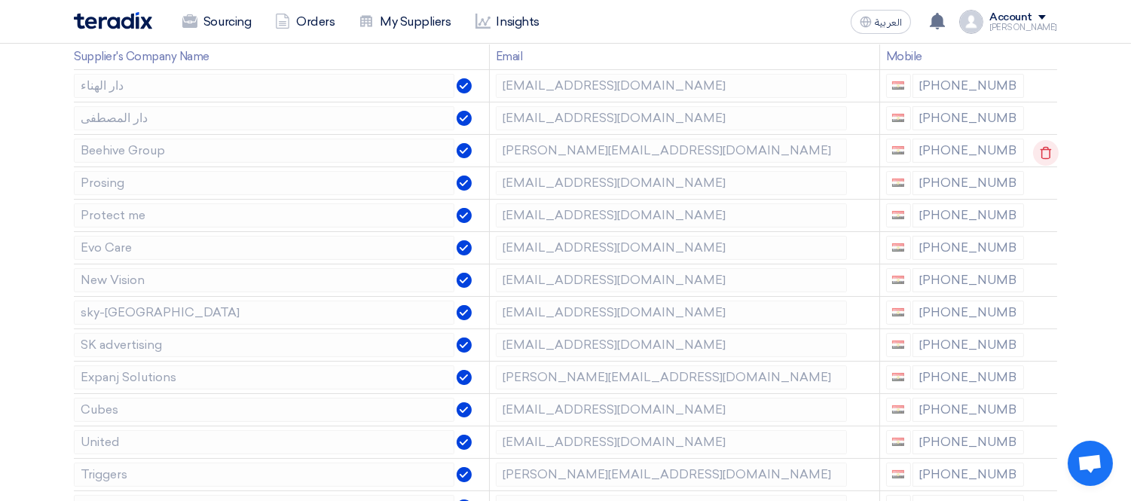
click at [1036, 151] on icon at bounding box center [1046, 153] width 26 height 26
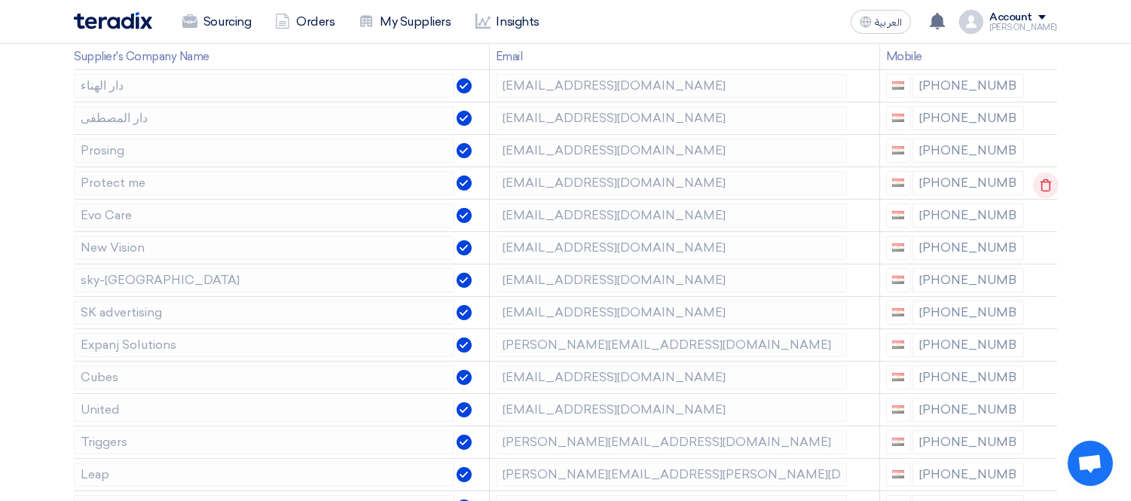
click at [1041, 172] on icon at bounding box center [1046, 185] width 26 height 26
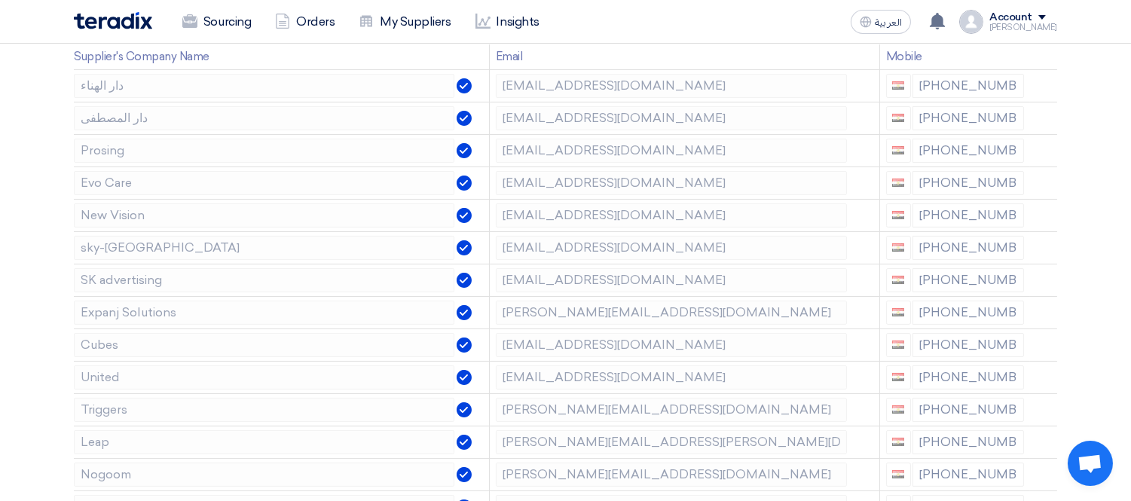
click at [0, 0] on icon at bounding box center [0, 0] width 0 height 0
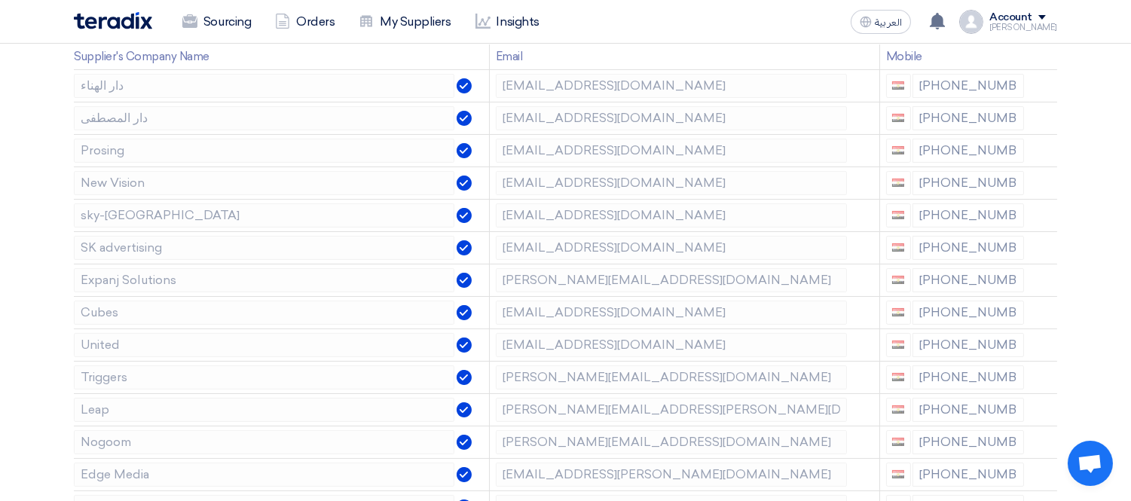
click at [1071, 213] on section "Supplier Management Minimize/Maximize Category Invite your suppliers Excel file…" at bounding box center [565, 489] width 1131 height 1146
click at [1036, 207] on icon at bounding box center [1046, 218] width 26 height 26
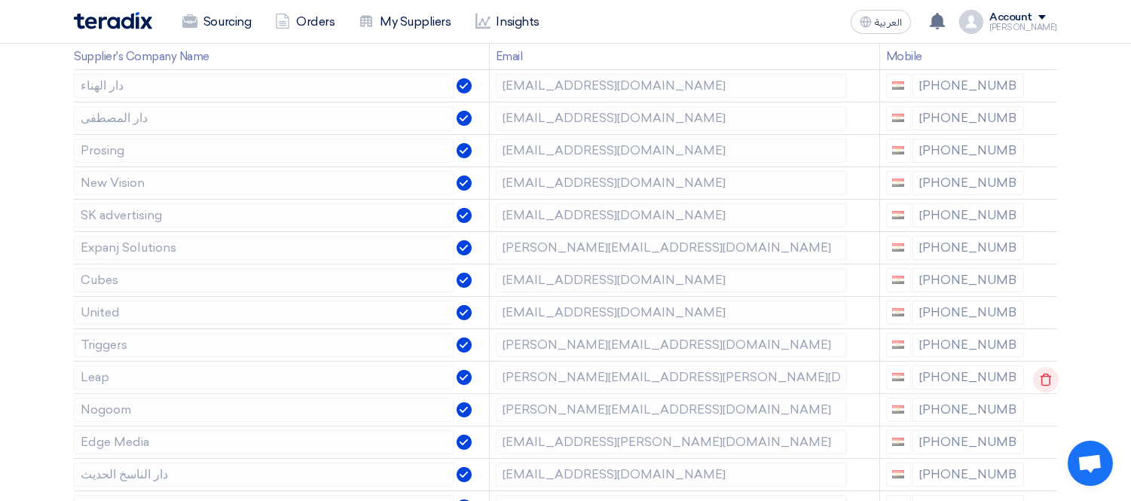
click at [1040, 374] on icon at bounding box center [1046, 380] width 26 height 26
click at [1041, 407] on use at bounding box center [1045, 411] width 11 height 13
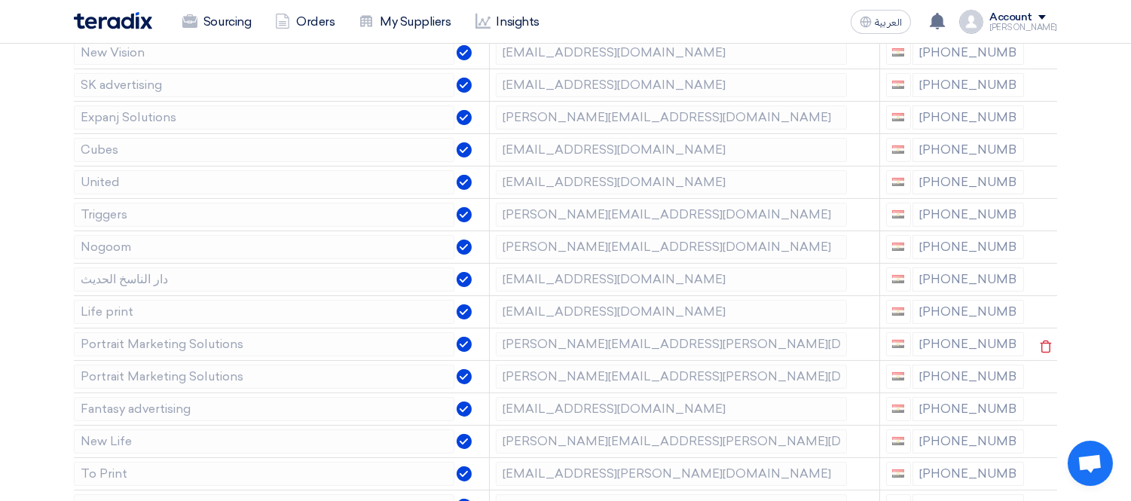
scroll to position [447, 0]
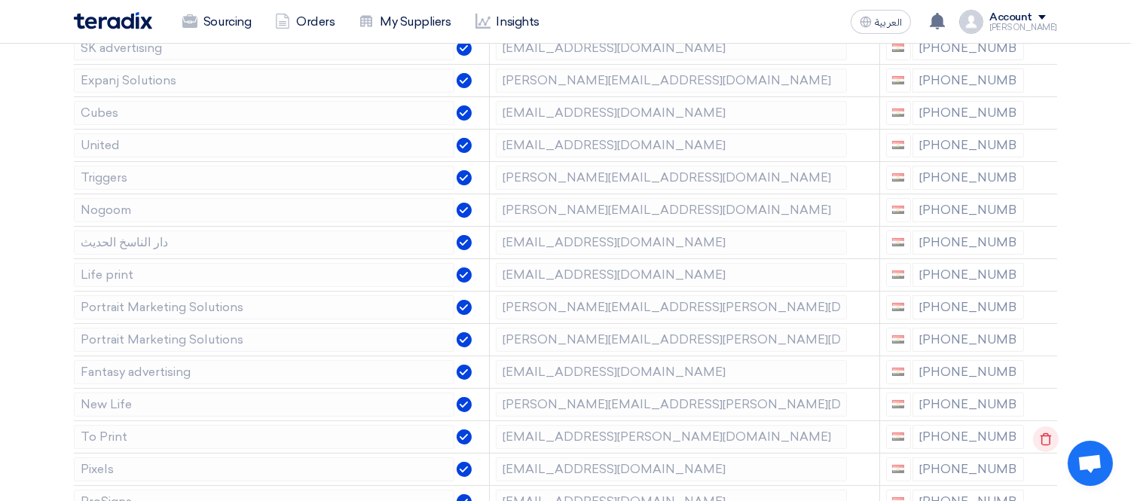
click at [1048, 435] on use at bounding box center [1045, 438] width 11 height 13
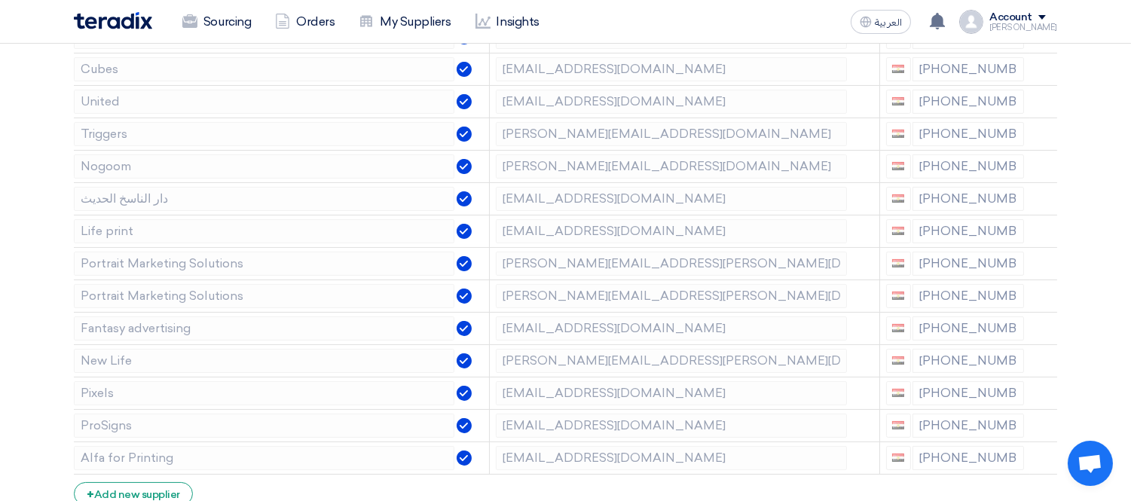
scroll to position [485, 0]
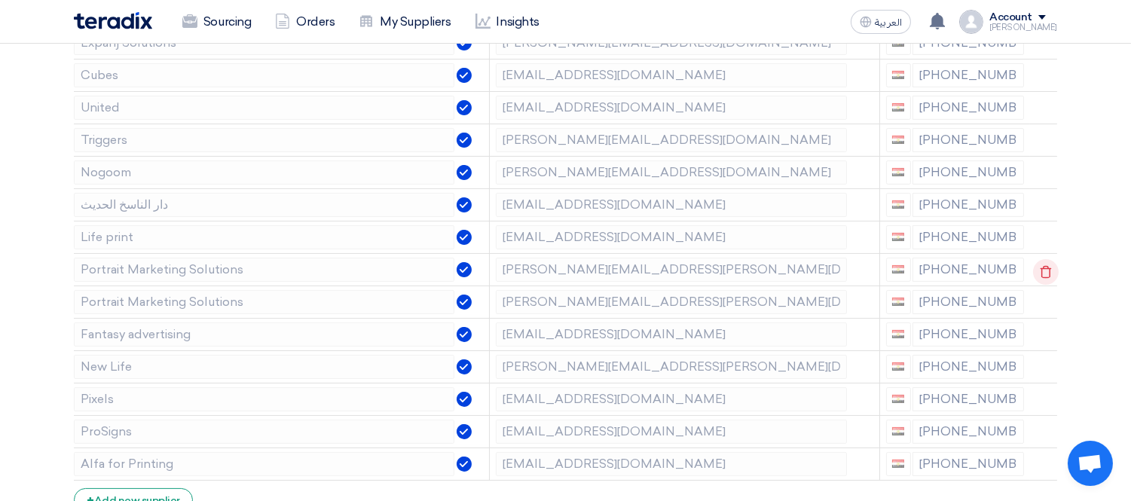
click at [1047, 265] on icon at bounding box center [1046, 272] width 26 height 26
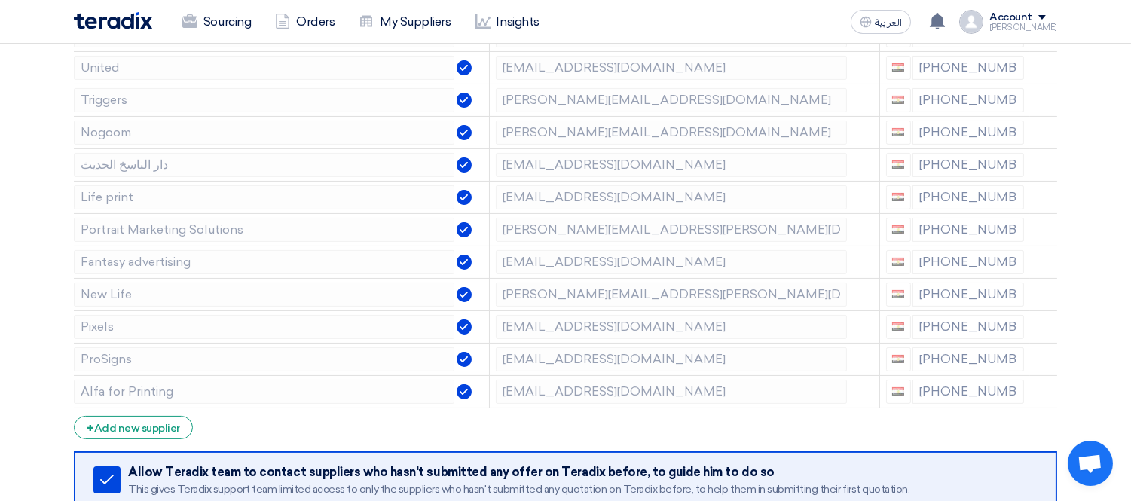
scroll to position [544, 0]
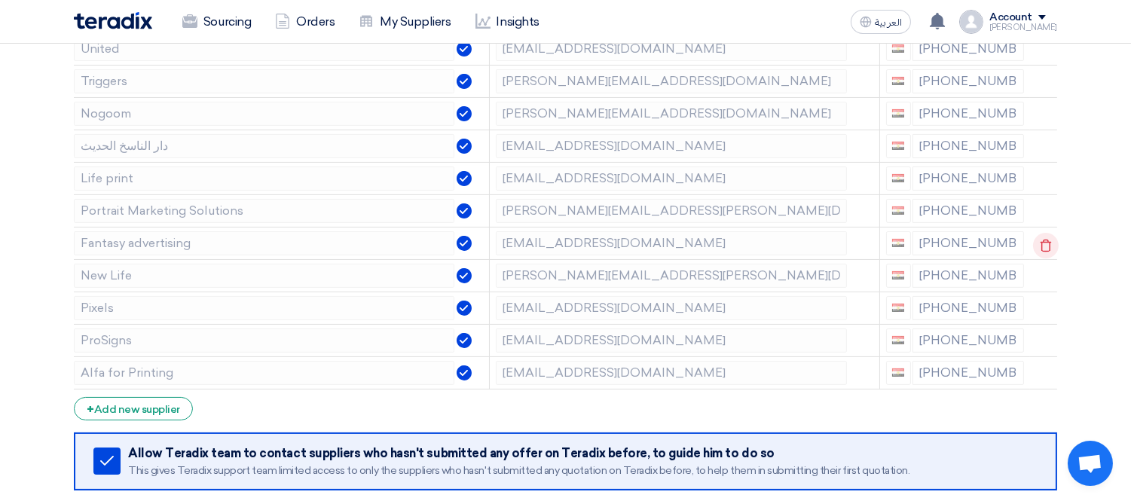
click at [1049, 244] on icon at bounding box center [1046, 246] width 26 height 26
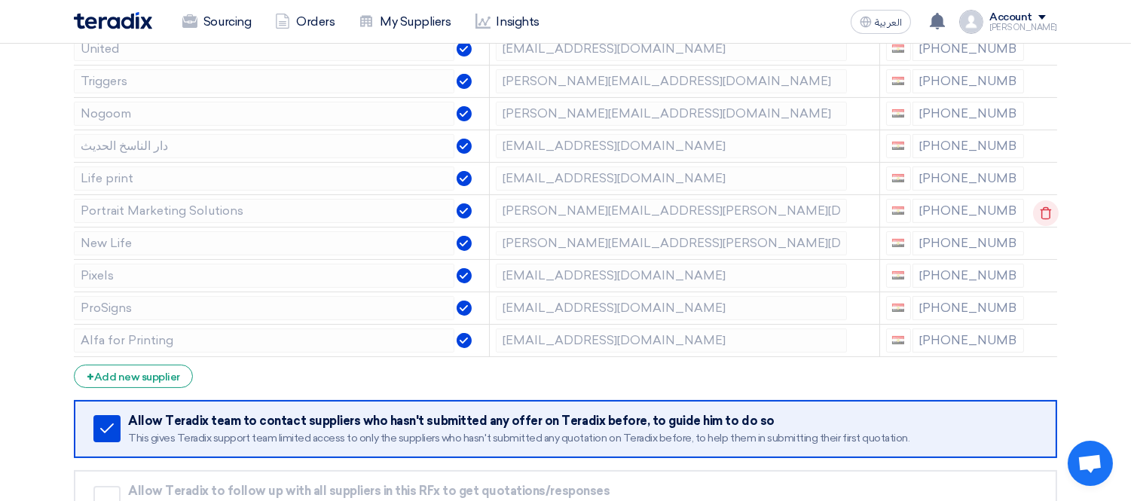
click at [1043, 206] on icon at bounding box center [1046, 213] width 26 height 26
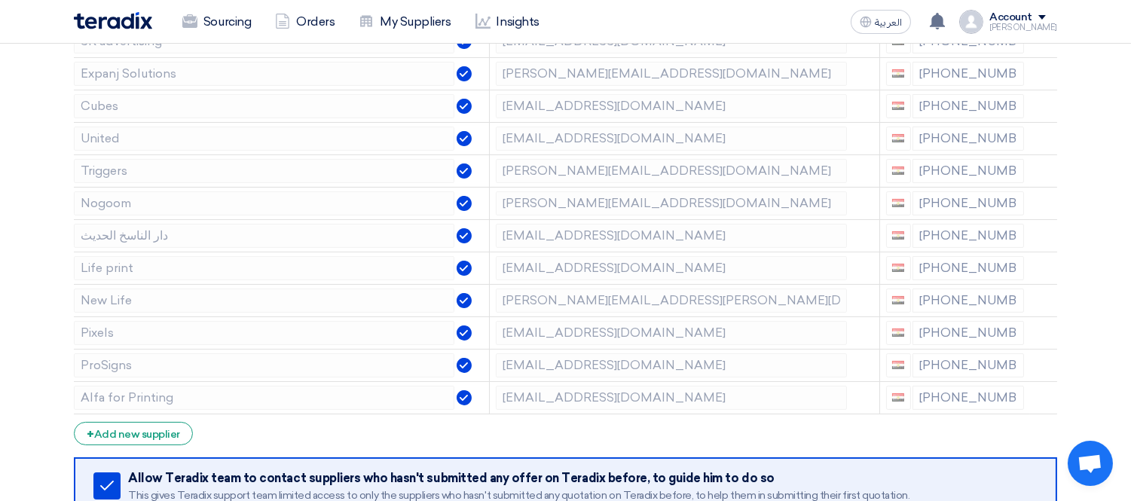
scroll to position [448, 0]
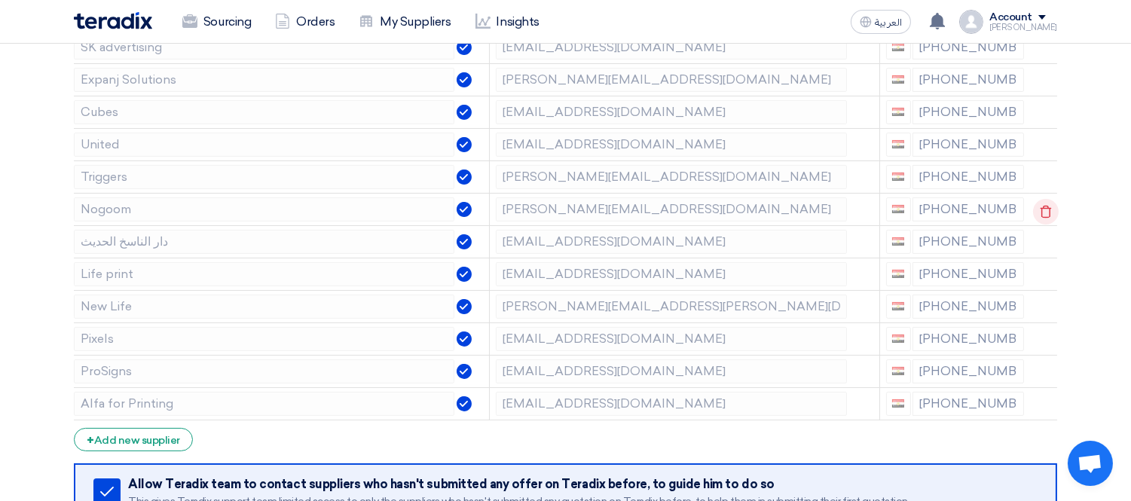
click at [1036, 211] on icon at bounding box center [1046, 212] width 26 height 26
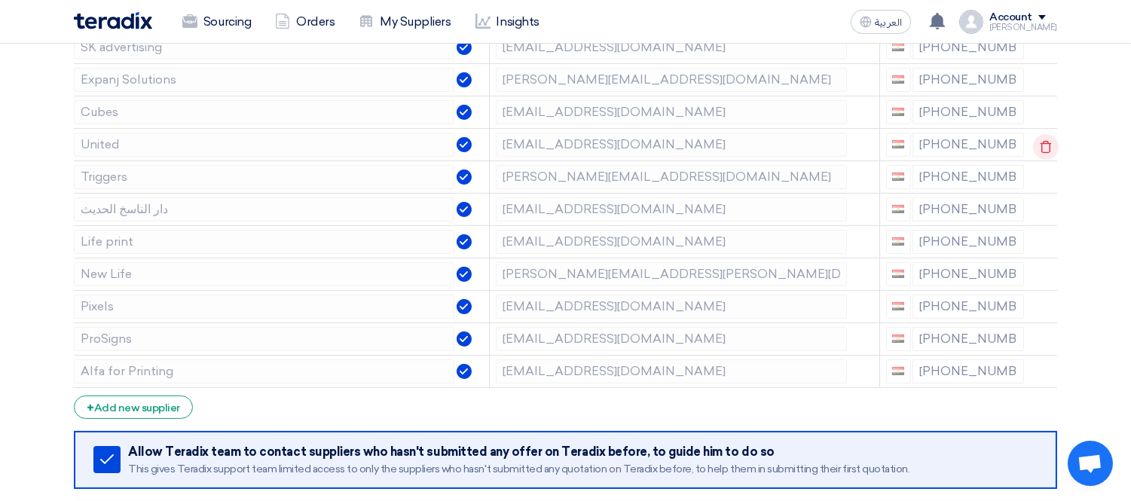
click at [1044, 139] on icon at bounding box center [1046, 147] width 26 height 26
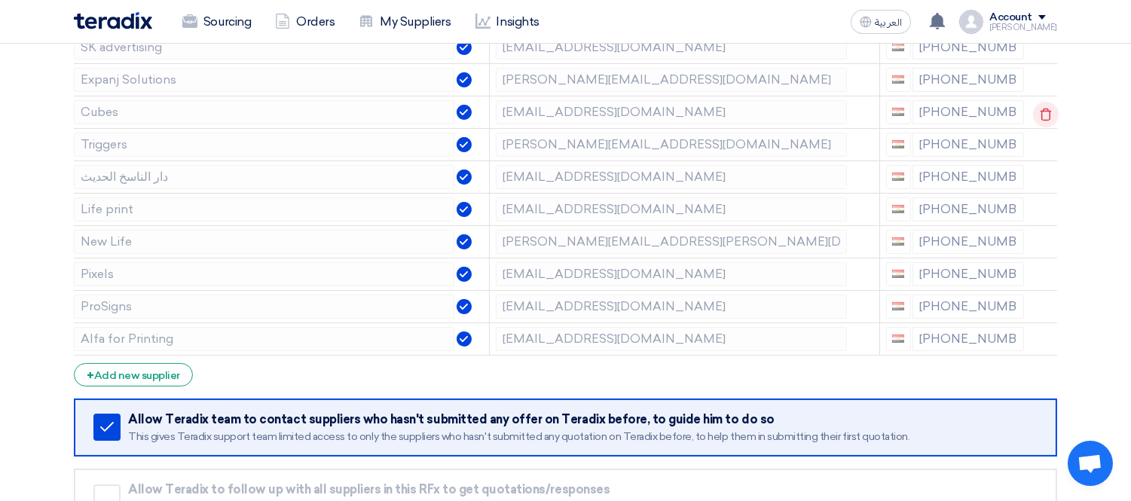
click at [1045, 107] on icon at bounding box center [1046, 115] width 26 height 26
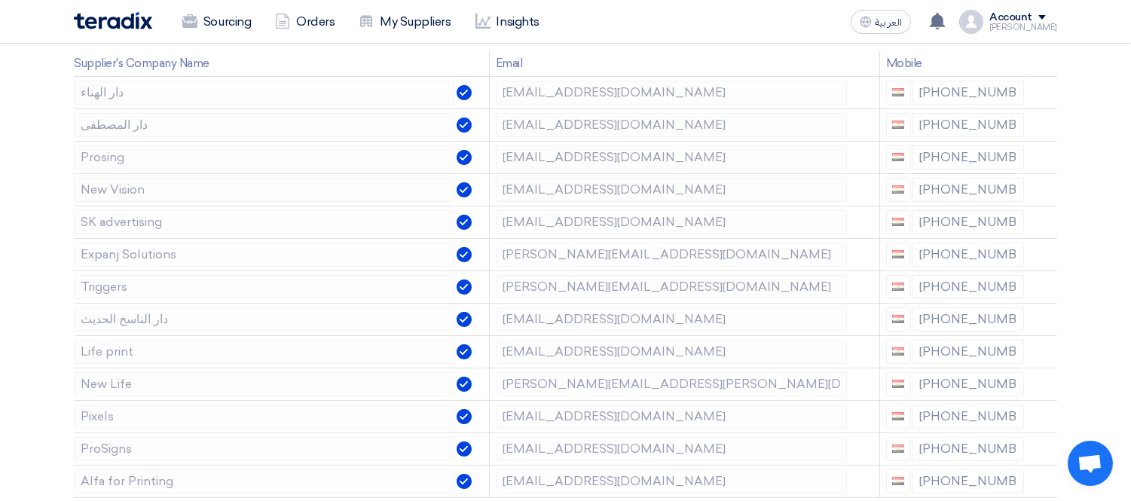
scroll to position [290, 0]
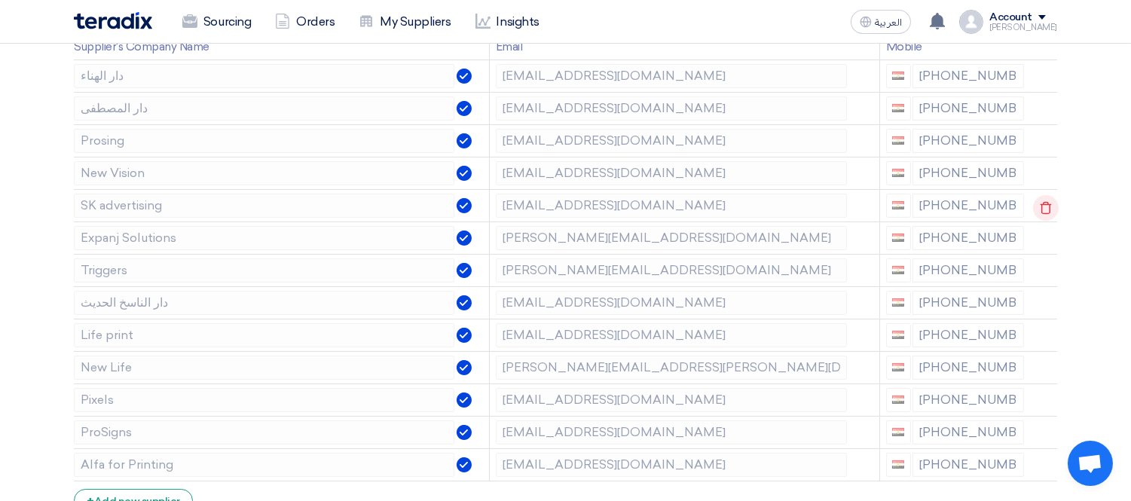
click at [1043, 207] on icon at bounding box center [1046, 208] width 26 height 26
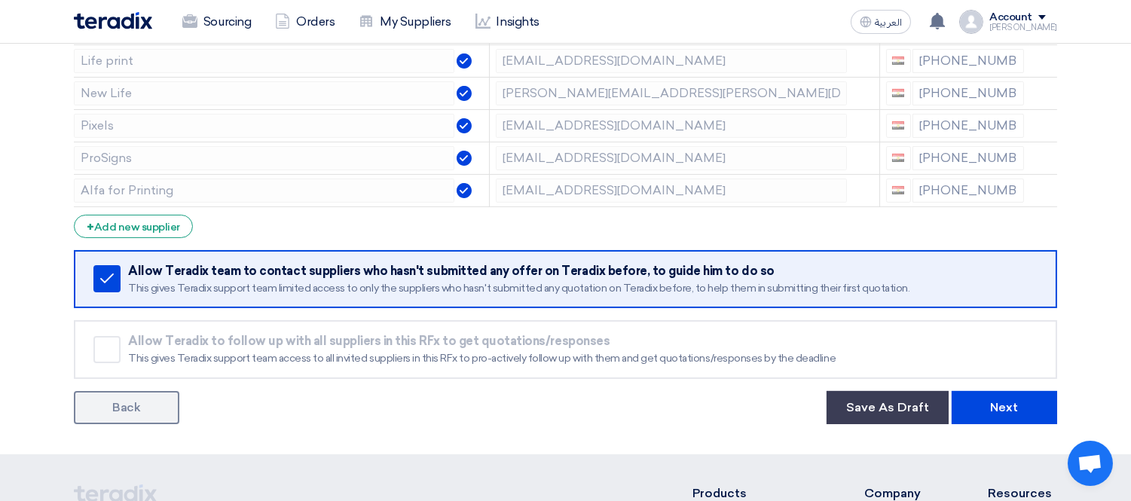
scroll to position [822, 0]
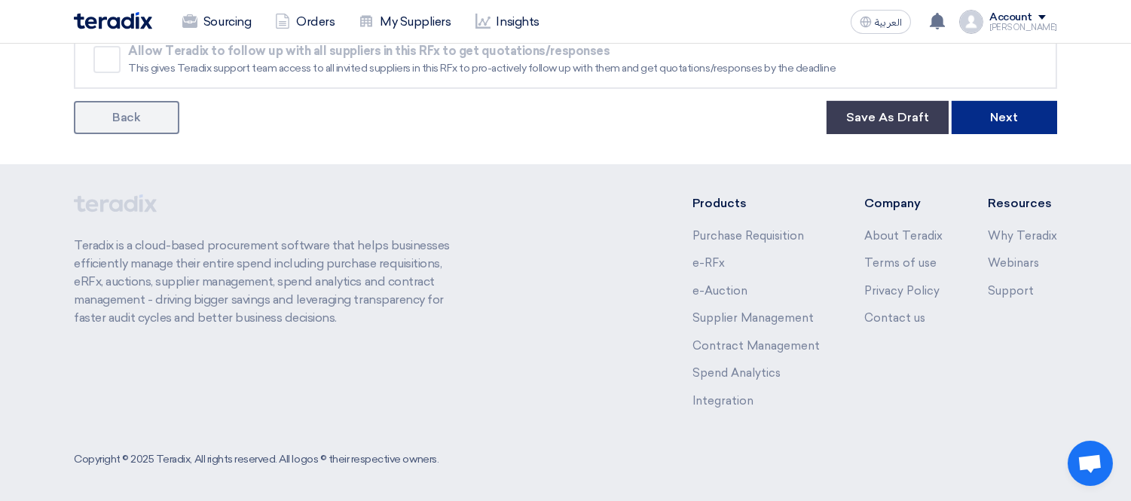
click at [1017, 111] on button "Next" at bounding box center [1003, 117] width 105 height 33
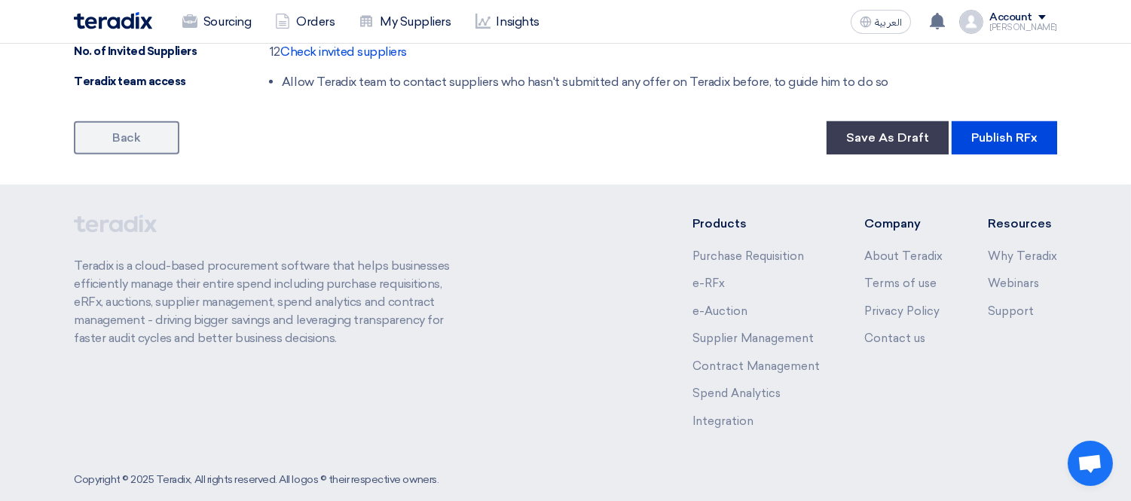
scroll to position [1339, 0]
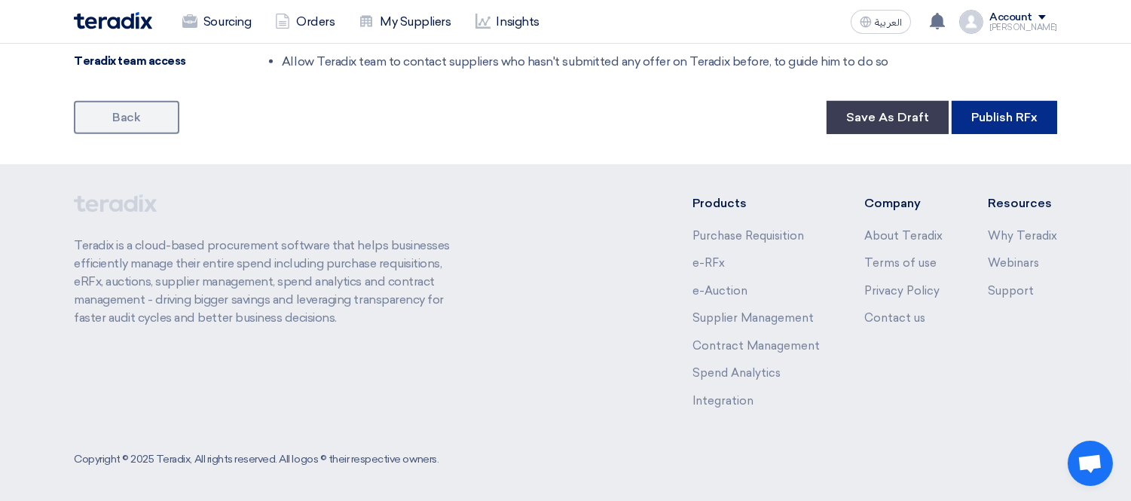
click at [1002, 122] on button "Publish RFx" at bounding box center [1003, 117] width 105 height 33
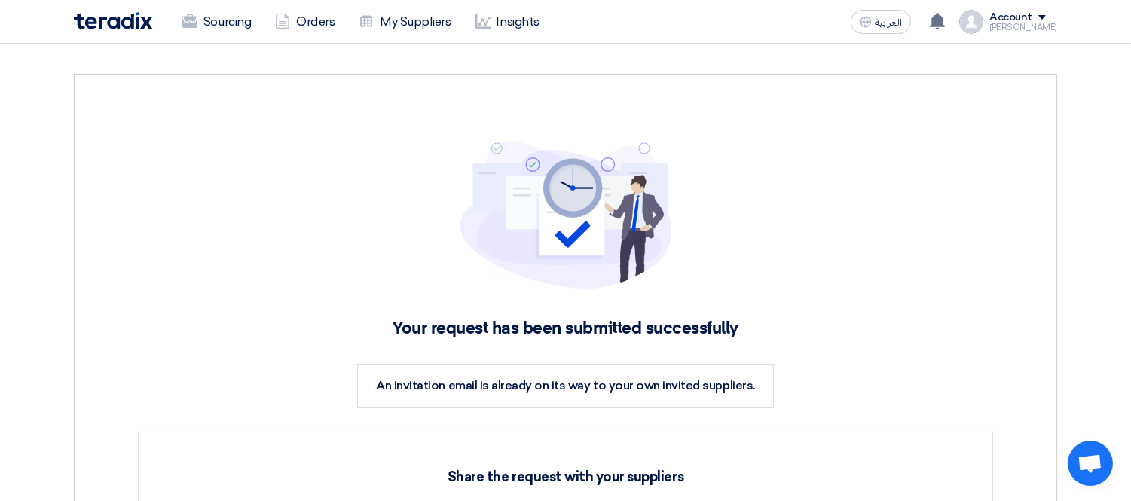
click at [108, 12] on img at bounding box center [113, 20] width 78 height 17
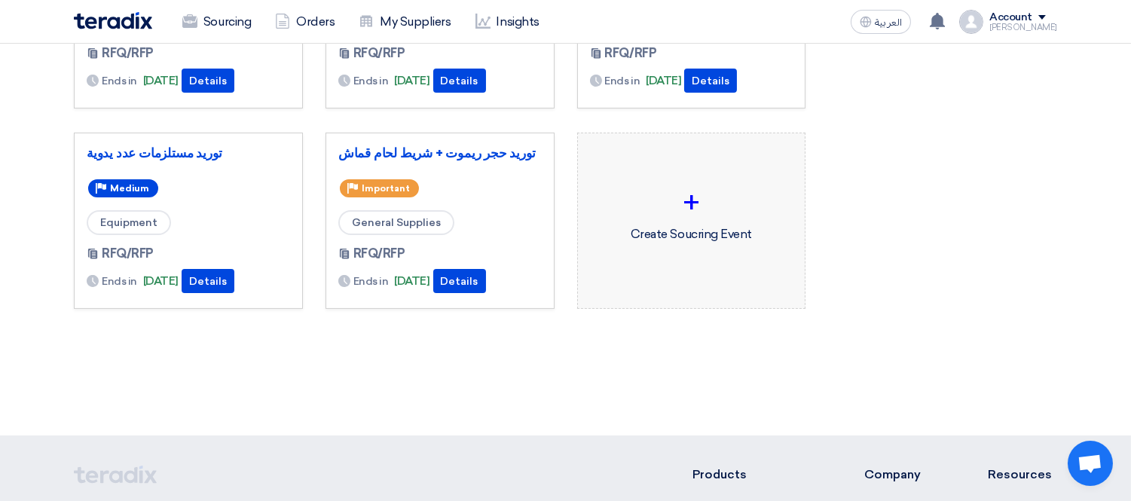
scroll to position [334, 0]
